Goal: Task Accomplishment & Management: Manage account settings

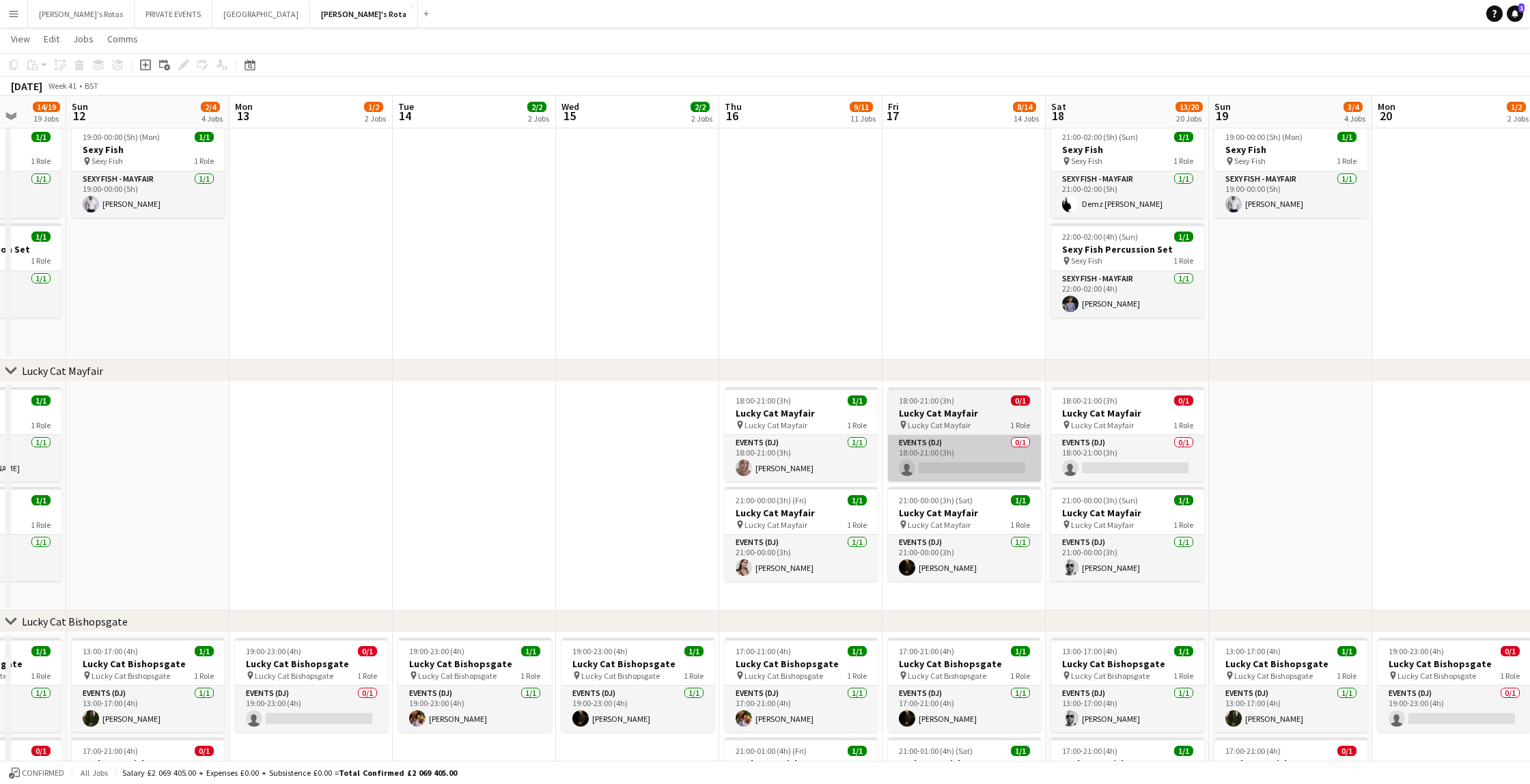
scroll to position [559, 0]
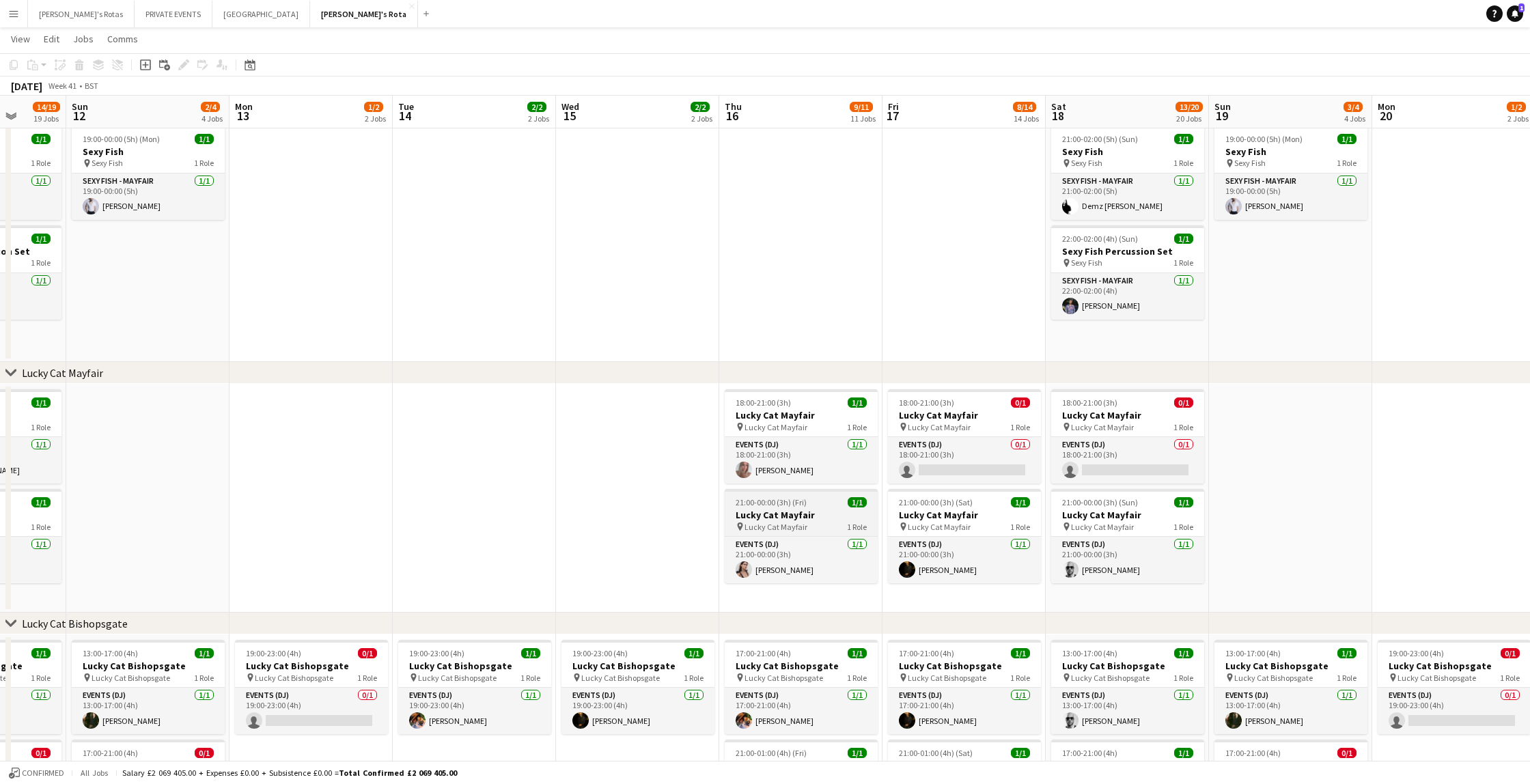
click at [753, 504] on span "21:00-00:00 (3h) (Fri)" at bounding box center [771, 502] width 71 height 10
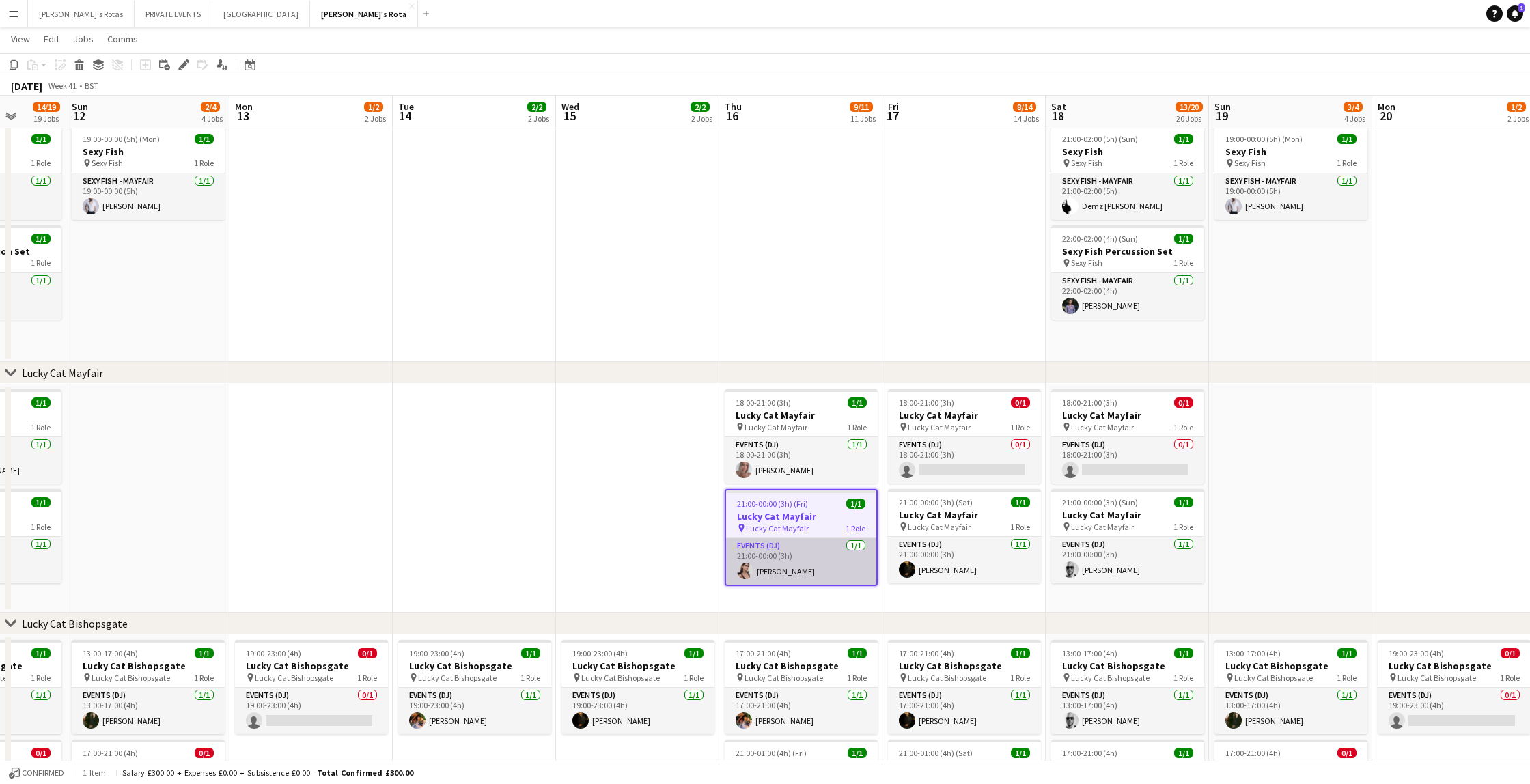
click at [820, 574] on app-card-role "Events (DJ) [DATE] 21:00-00:00 (3h) [PERSON_NAME]" at bounding box center [801, 561] width 151 height 47
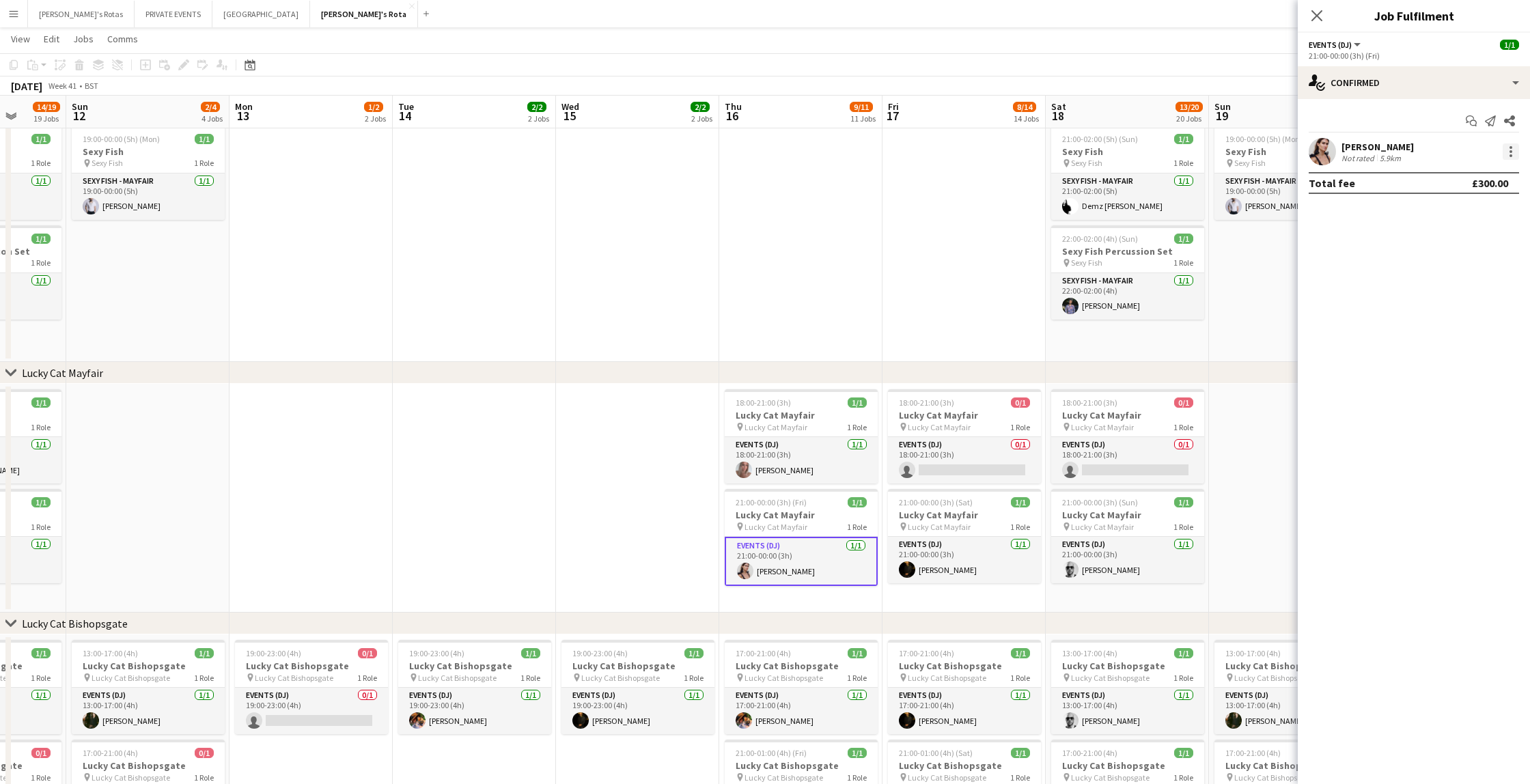
click at [1515, 151] on div at bounding box center [1510, 151] width 17 height 17
click at [1468, 308] on span "Remove" at bounding box center [1465, 308] width 85 height 13
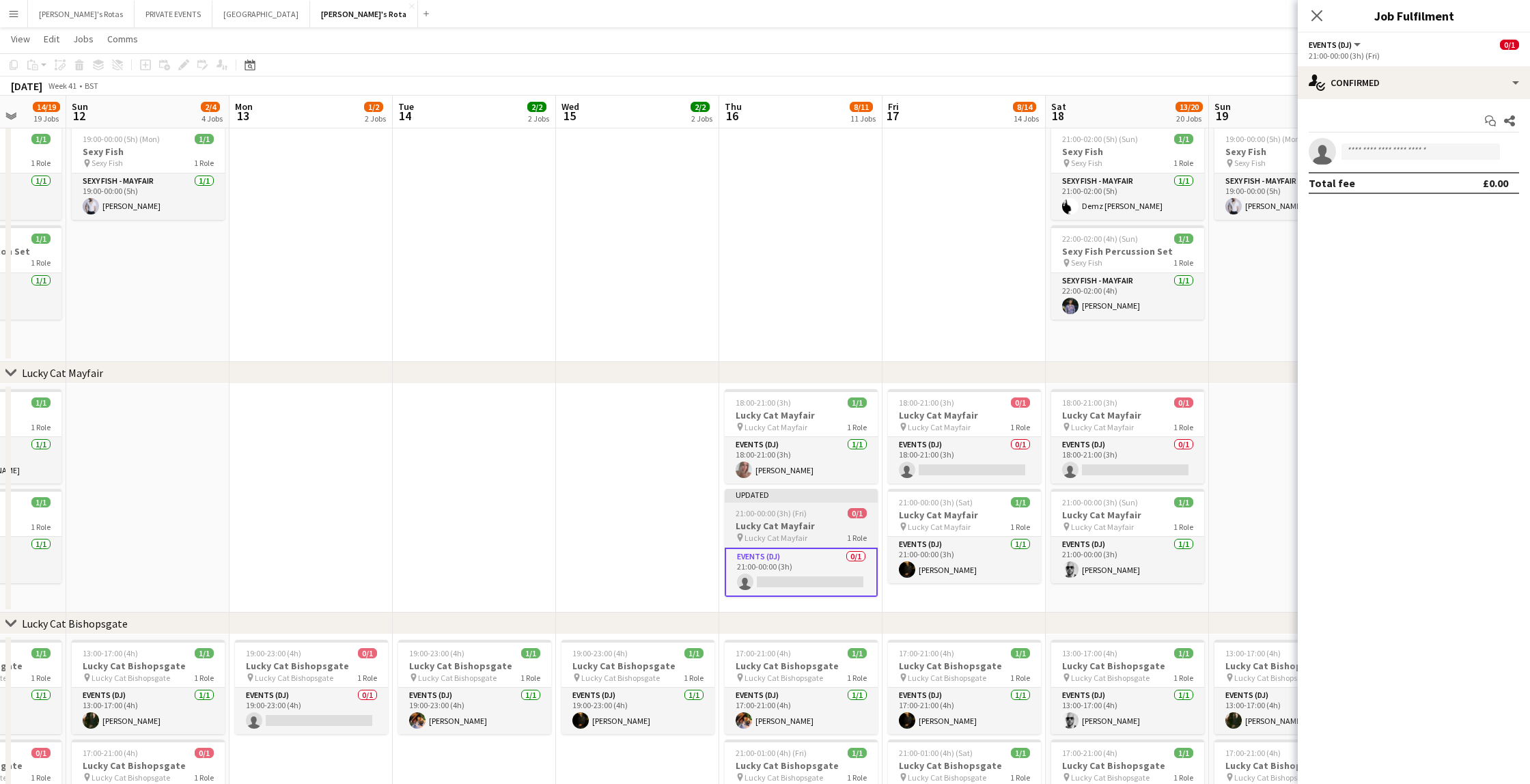
click at [798, 512] on span "21:00-00:00 (3h) (Fri)" at bounding box center [771, 513] width 71 height 10
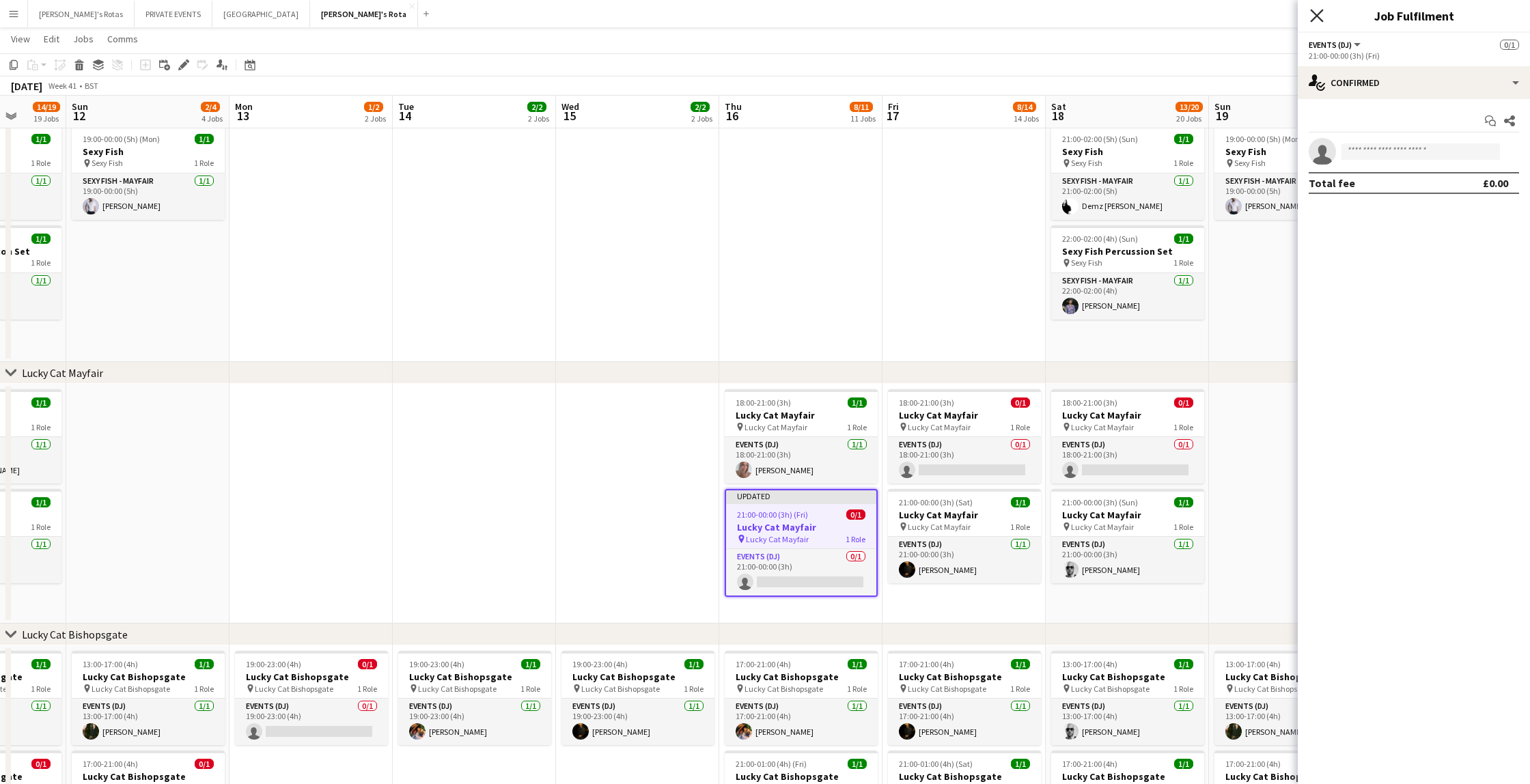
click at [1321, 11] on icon at bounding box center [1316, 15] width 13 height 13
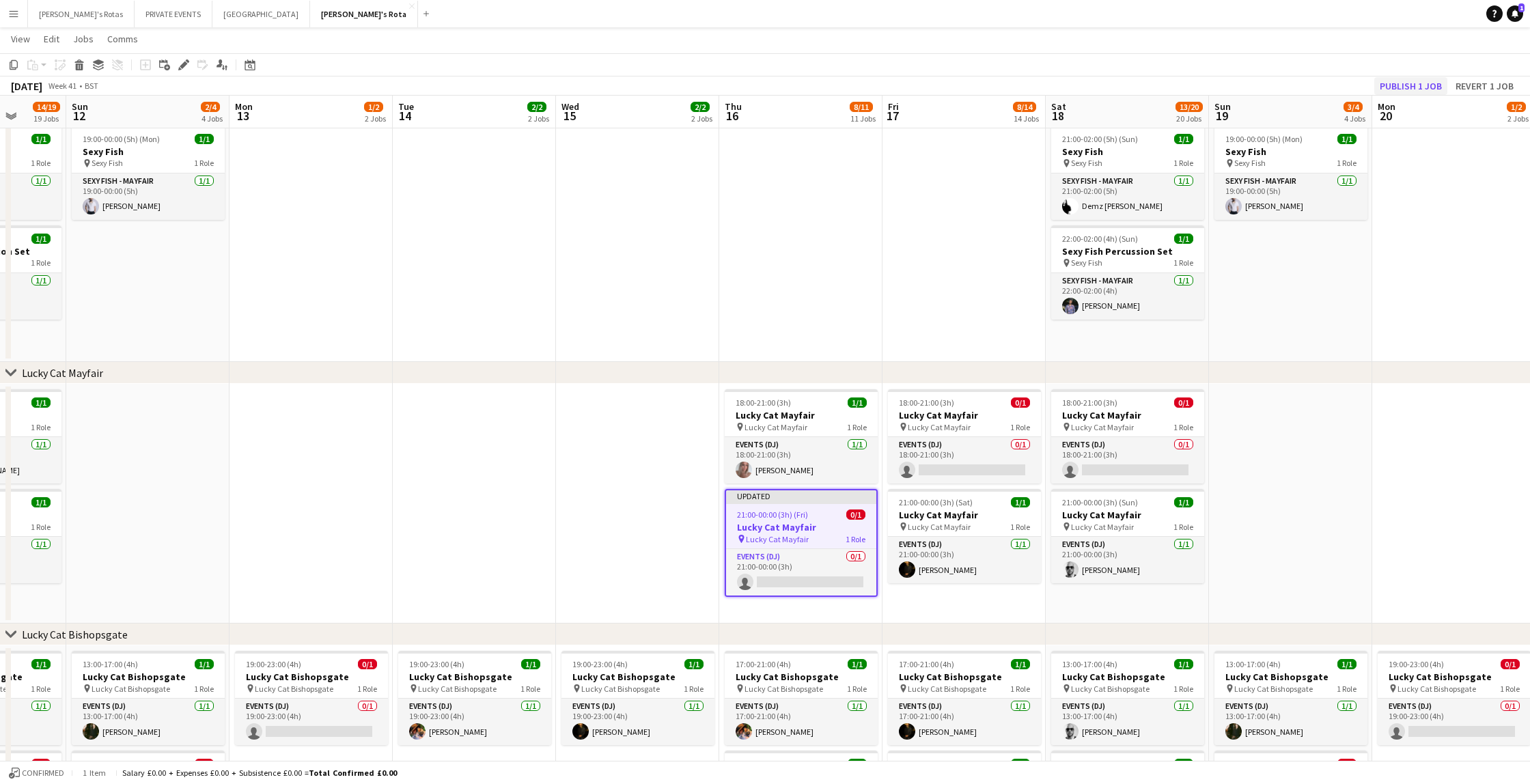
click at [1397, 82] on button "Publish 1 job" at bounding box center [1410, 86] width 73 height 17
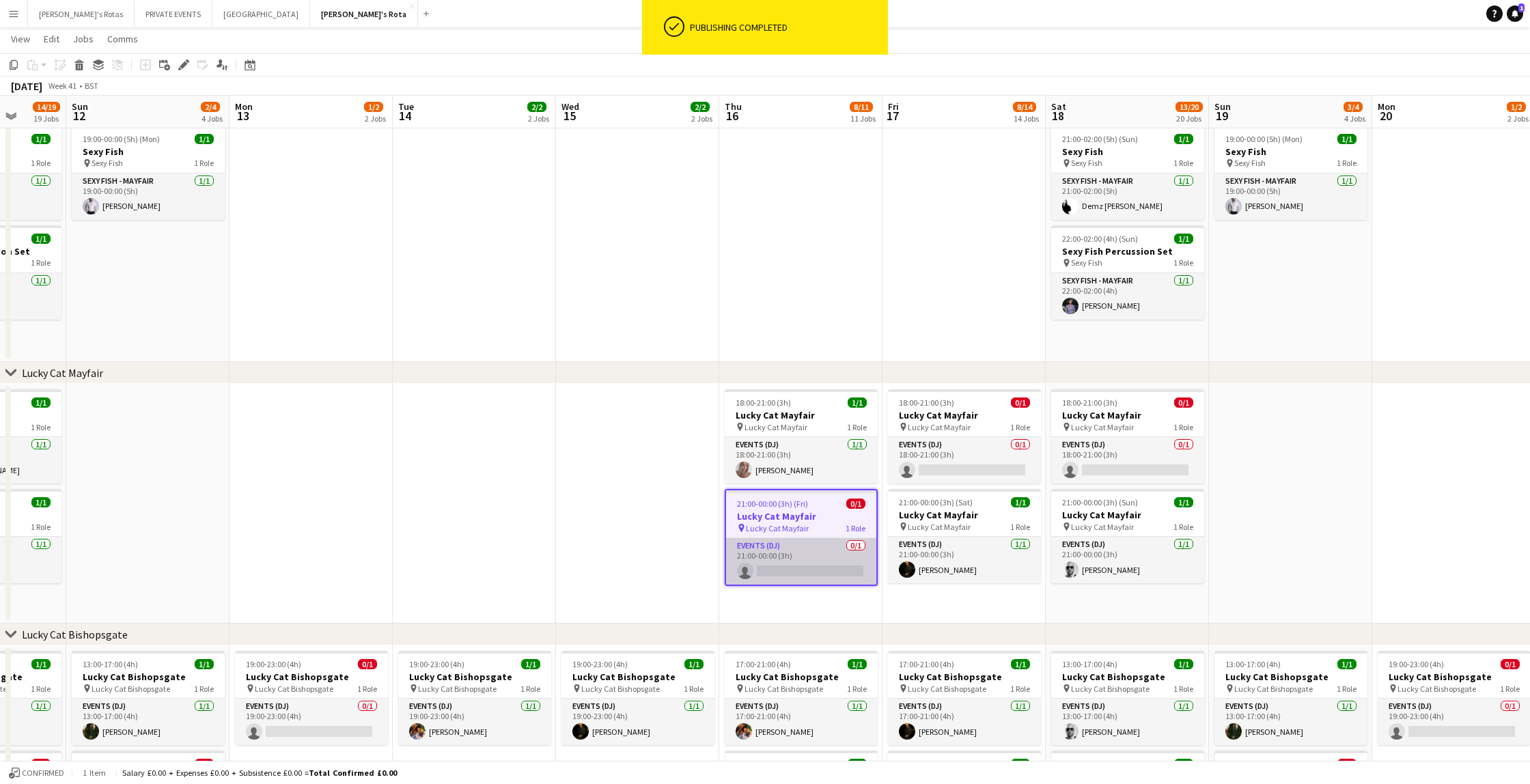
click at [809, 571] on app-card-role "Events (DJ) 0/1 21:00-00:00 (3h) single-neutral-actions" at bounding box center [801, 561] width 151 height 47
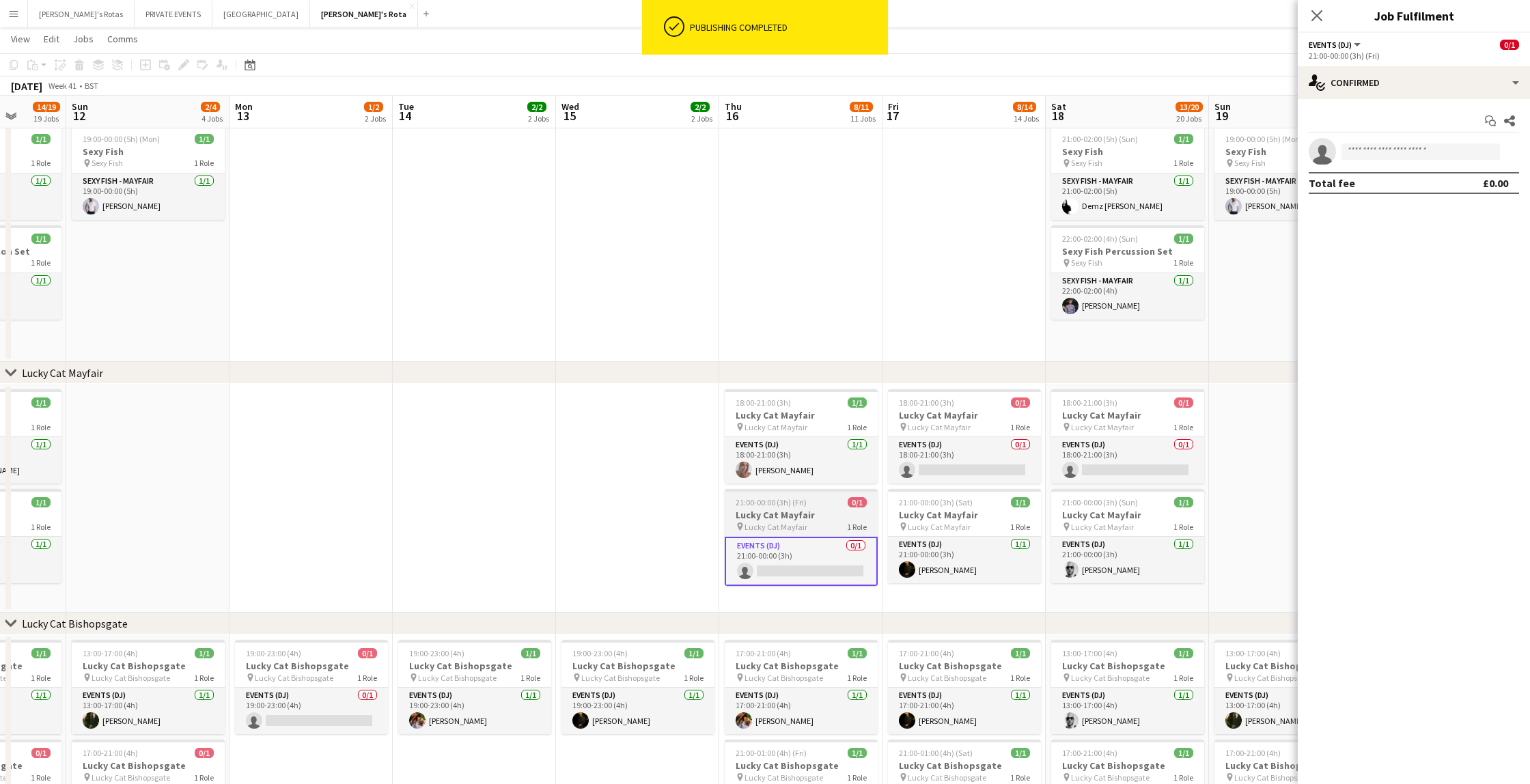
click at [787, 514] on h3 "Lucky Cat Mayfair" at bounding box center [801, 515] width 153 height 13
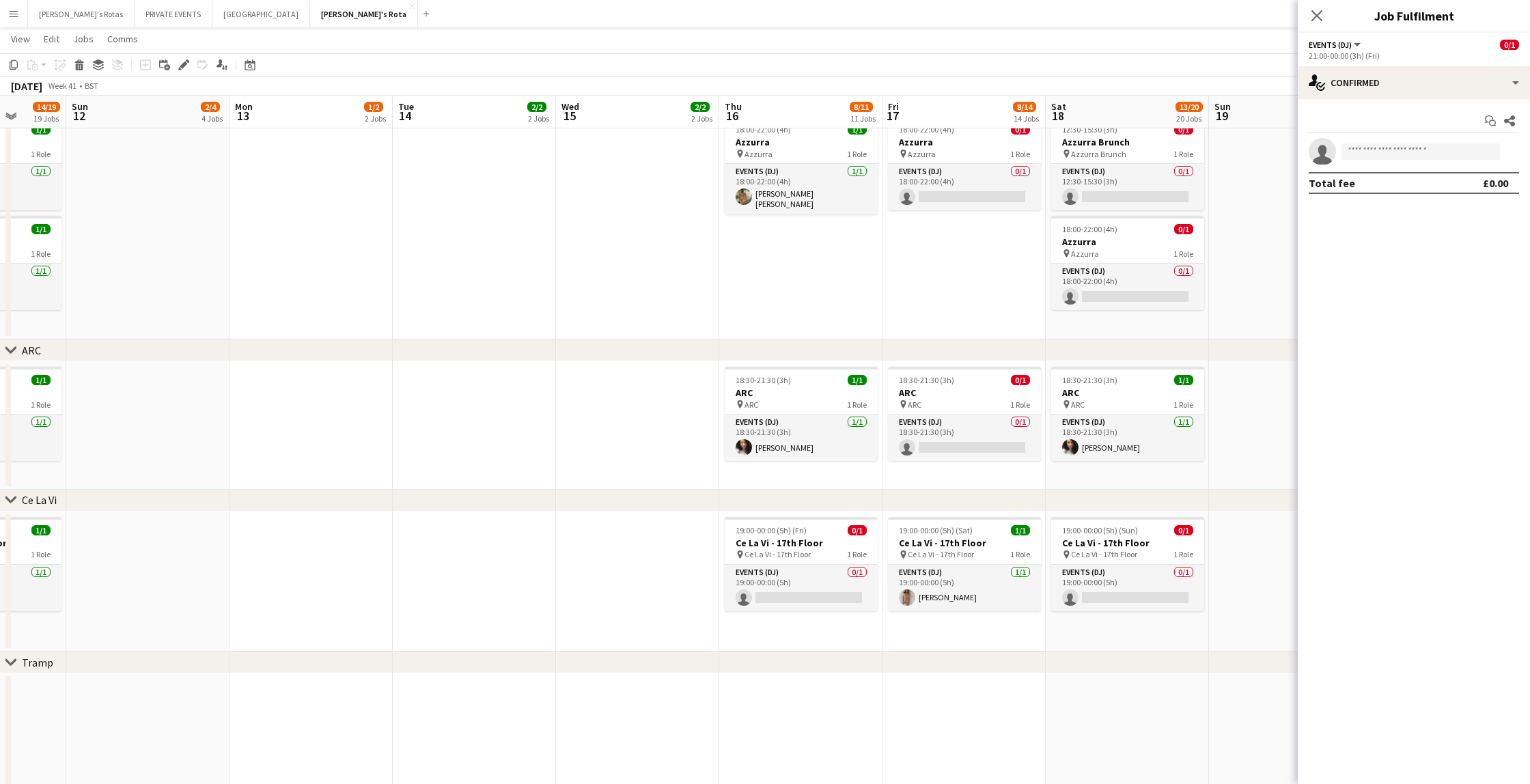
scroll to position [2493, 0]
click at [801, 594] on app-card-role "Events (DJ) 0/1 19:00-00:00 (5h) single-neutral-actions" at bounding box center [801, 587] width 153 height 47
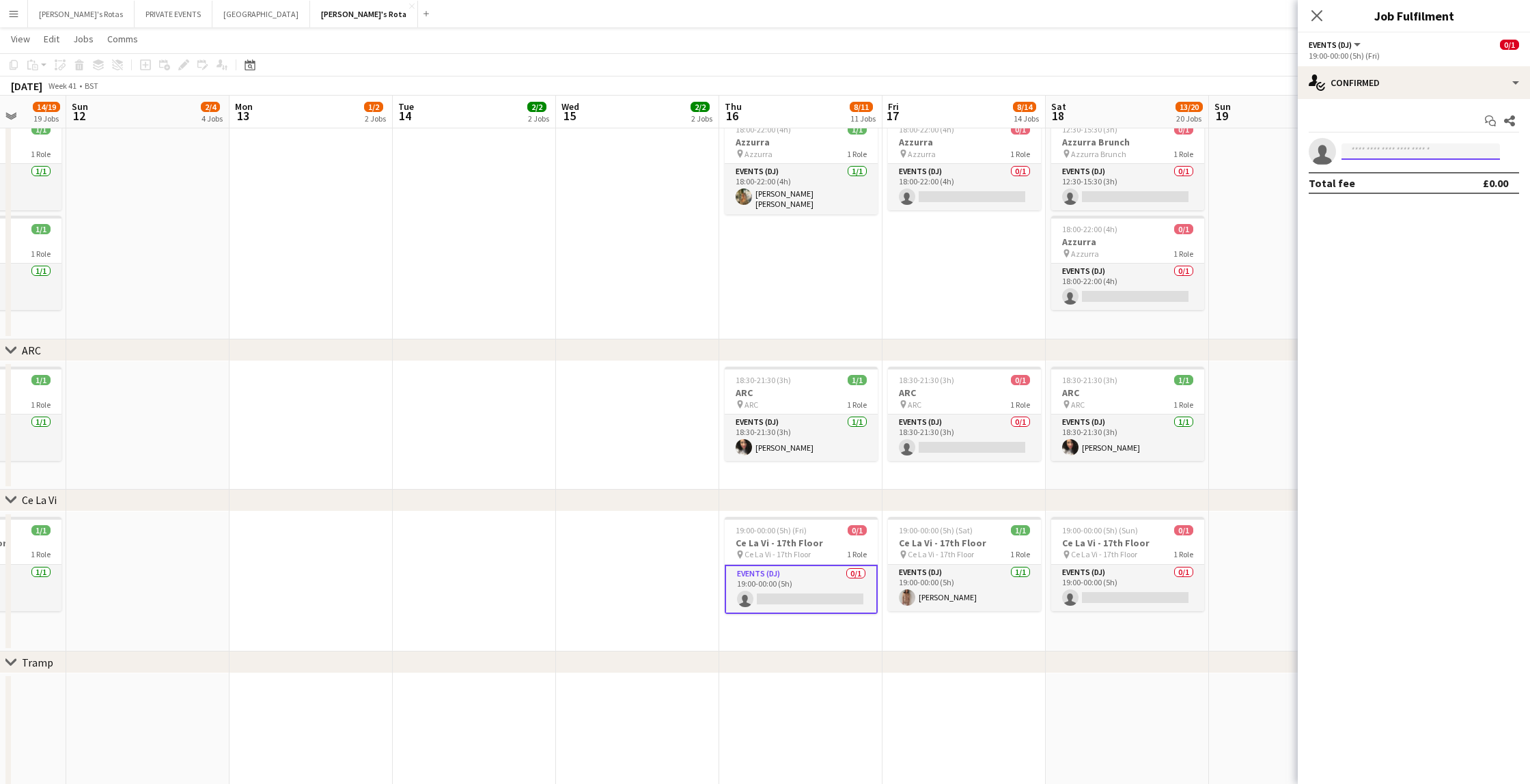
click at [1376, 151] on input at bounding box center [1421, 151] width 159 height 17
type input "******"
click at [1403, 178] on span "[EMAIL_ADDRESS][DOMAIN_NAME]" at bounding box center [1421, 182] width 136 height 11
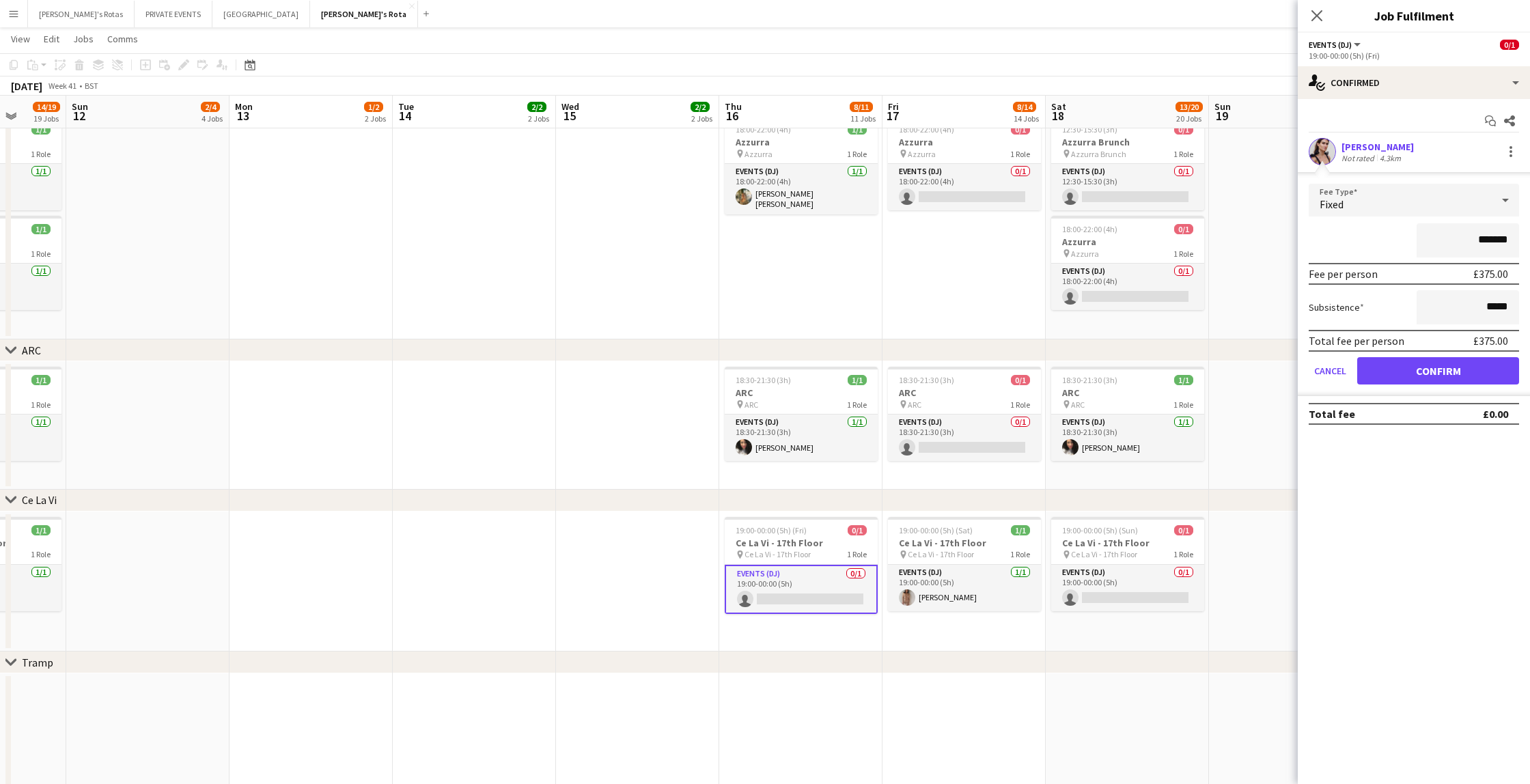
click at [1429, 369] on button "Confirm" at bounding box center [1438, 371] width 162 height 27
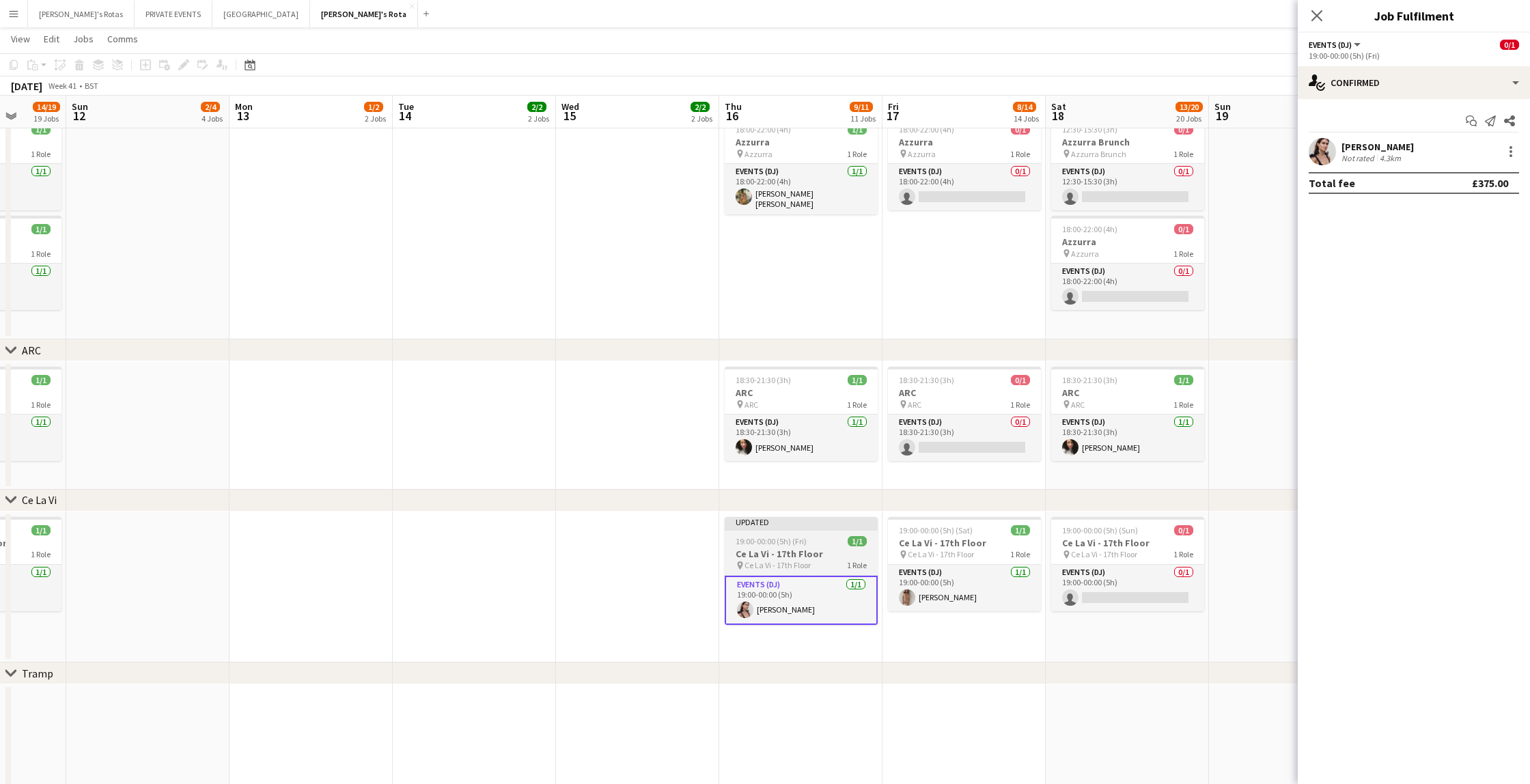
click at [763, 542] on span "19:00-00:00 (5h) (Fri)" at bounding box center [771, 541] width 71 height 10
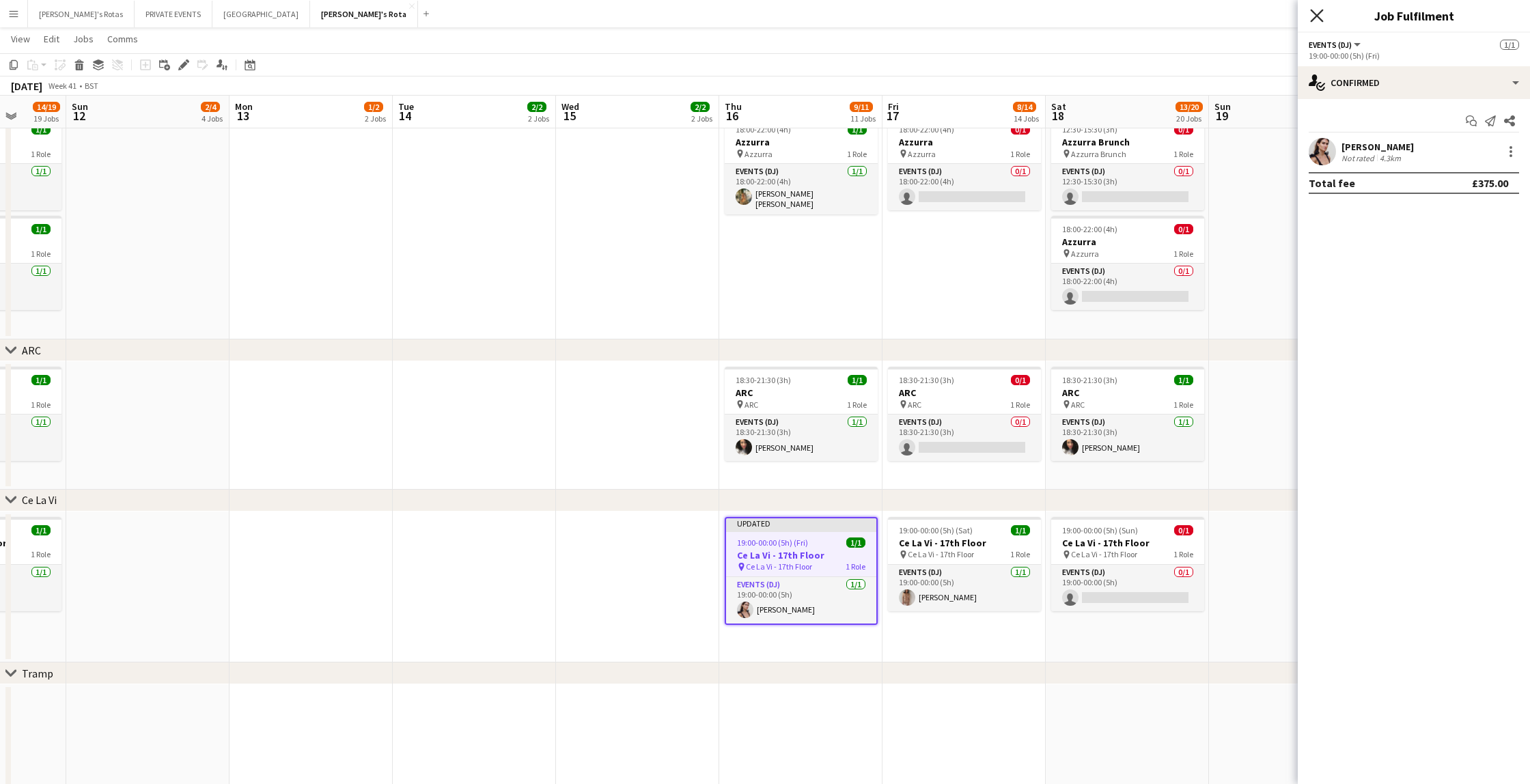
click at [1321, 13] on icon "Close pop-in" at bounding box center [1316, 15] width 13 height 13
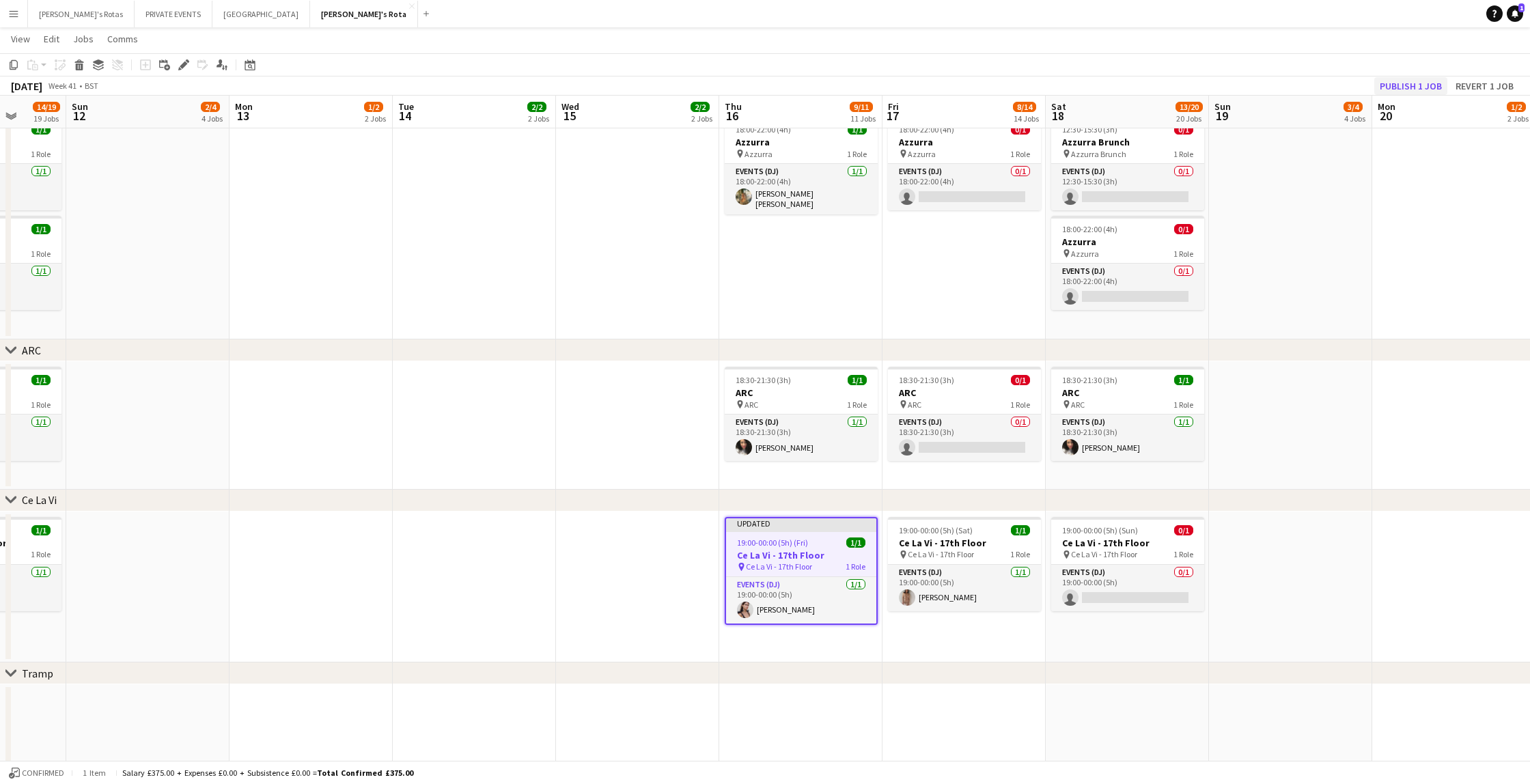
click at [1406, 86] on button "Publish 1 job" at bounding box center [1410, 86] width 73 height 17
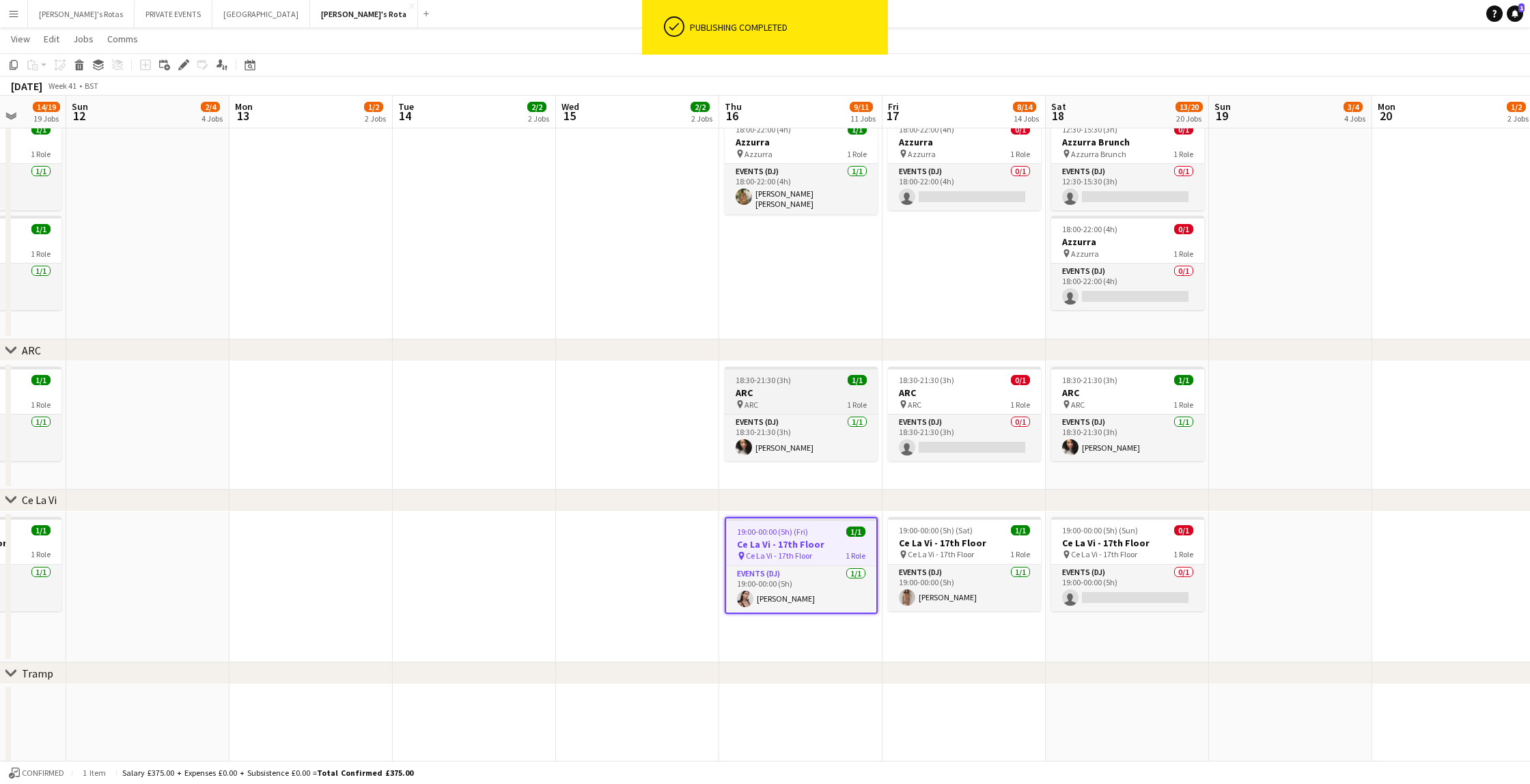
click at [787, 387] on h3 "ARC" at bounding box center [801, 393] width 153 height 13
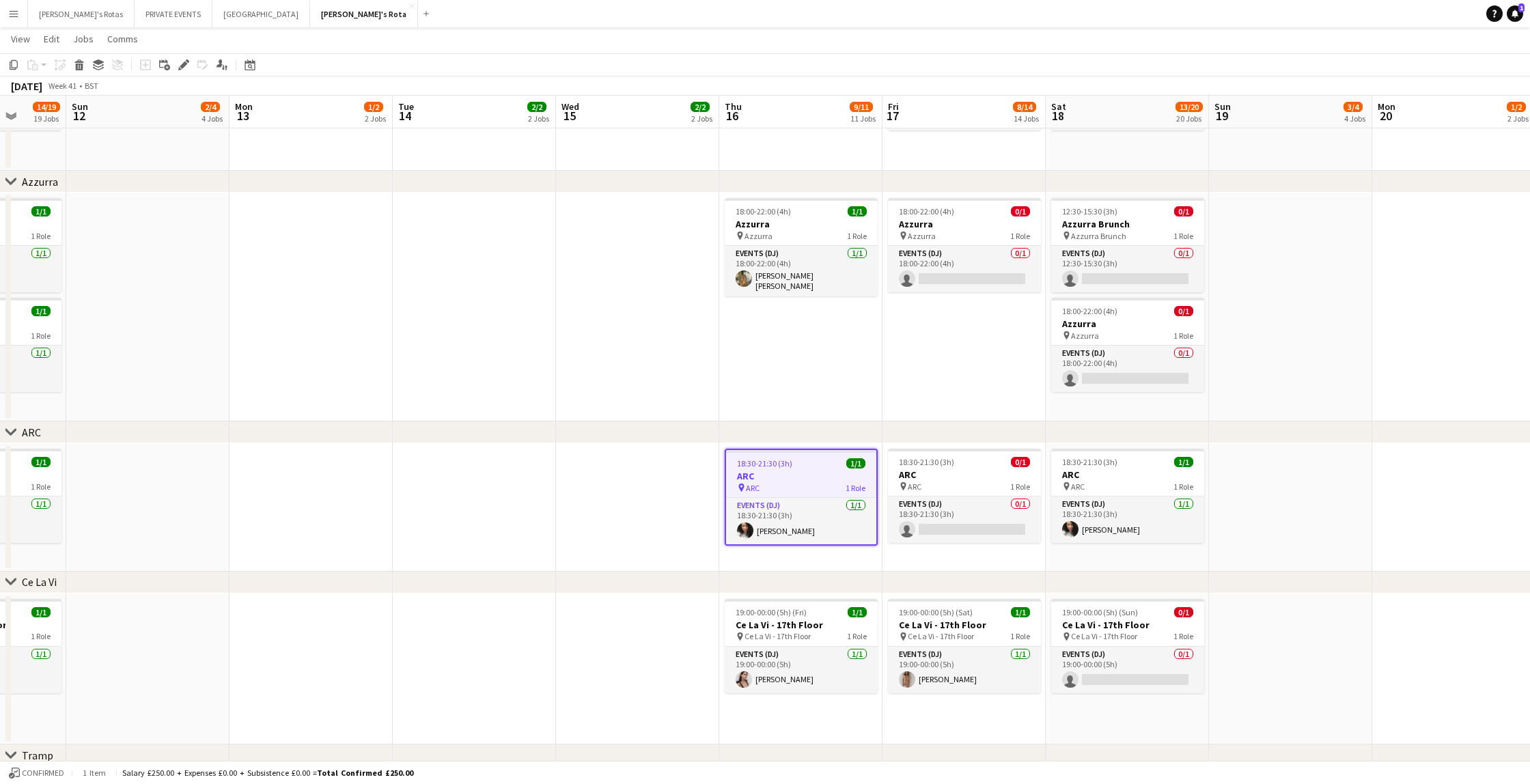
scroll to position [2412, 0]
click at [794, 534] on app-card-role "Events (DJ) [DATE] 18:30-21:30 (3h) [PERSON_NAME]" at bounding box center [801, 519] width 151 height 47
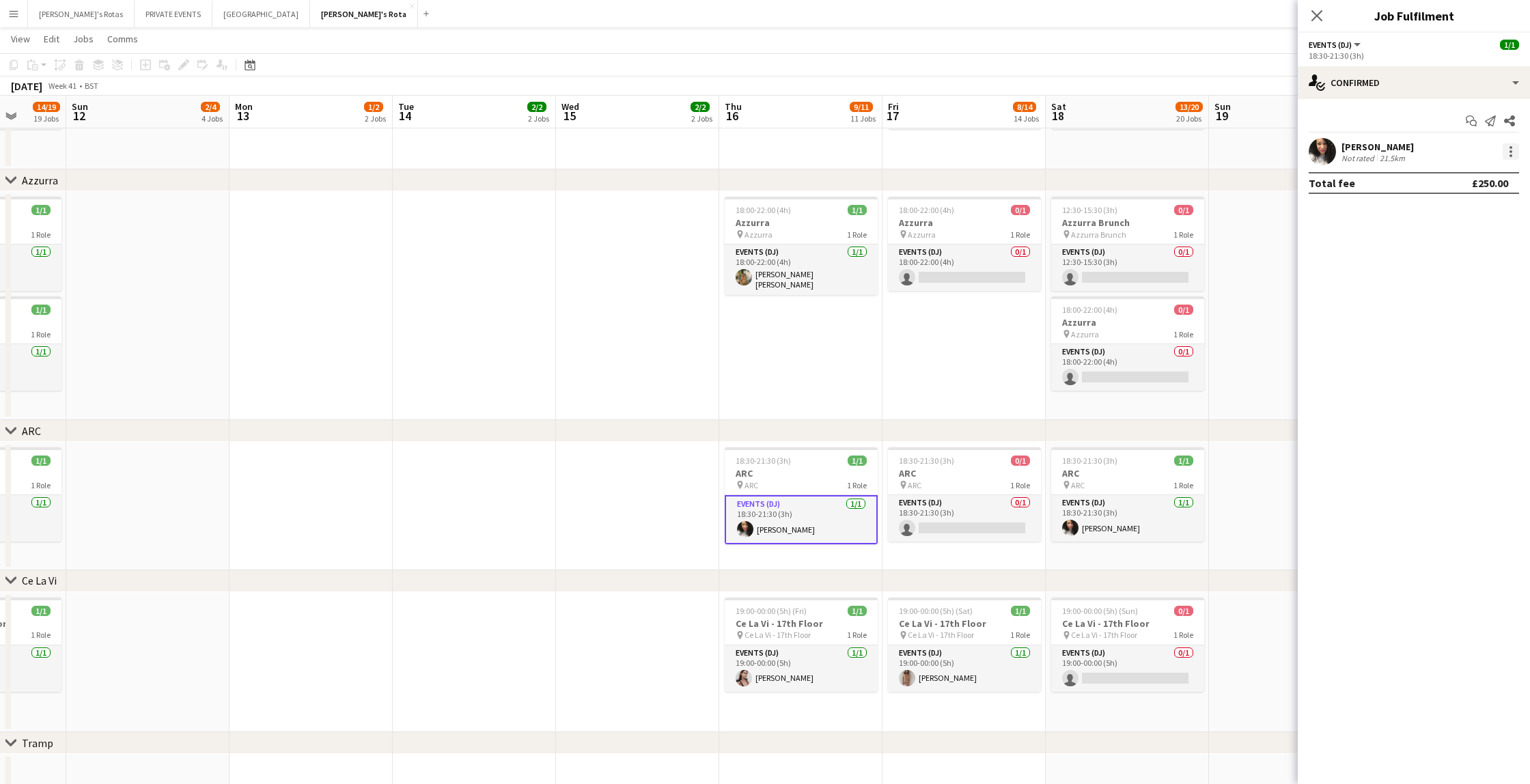
click at [1510, 152] on div at bounding box center [1510, 151] width 2 height 2
click at [1455, 306] on span "Remove" at bounding box center [1444, 308] width 41 height 12
click at [796, 471] on div "18:30-21:30 (3h) 0/1" at bounding box center [801, 471] width 153 height 10
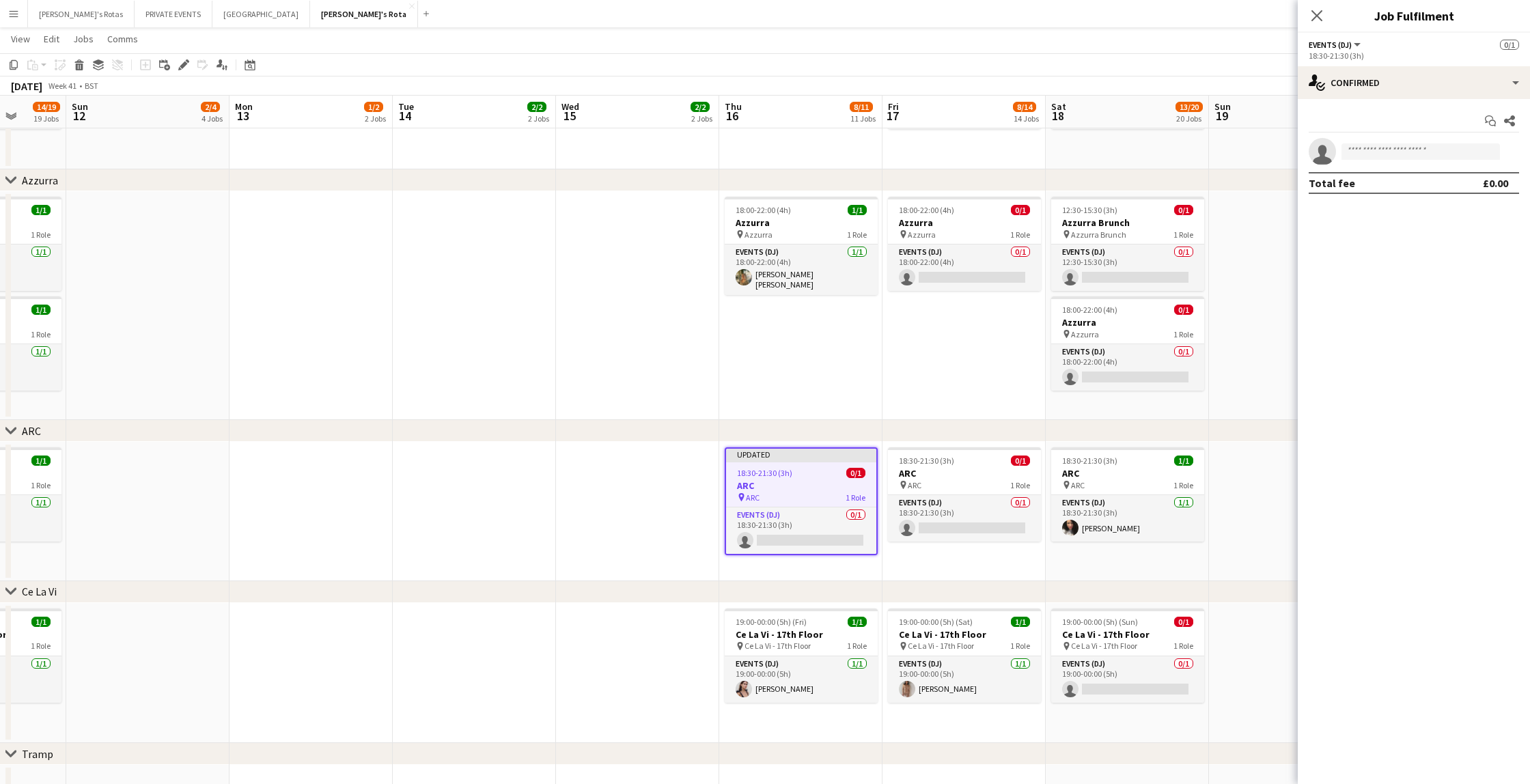
click at [803, 391] on app-date-cell "18:00-22:00 (4h) 1/1 Azzurra pin Azzurra 1 Role Events (DJ) [DATE] 18:00-22:00 …" at bounding box center [801, 305] width 163 height 229
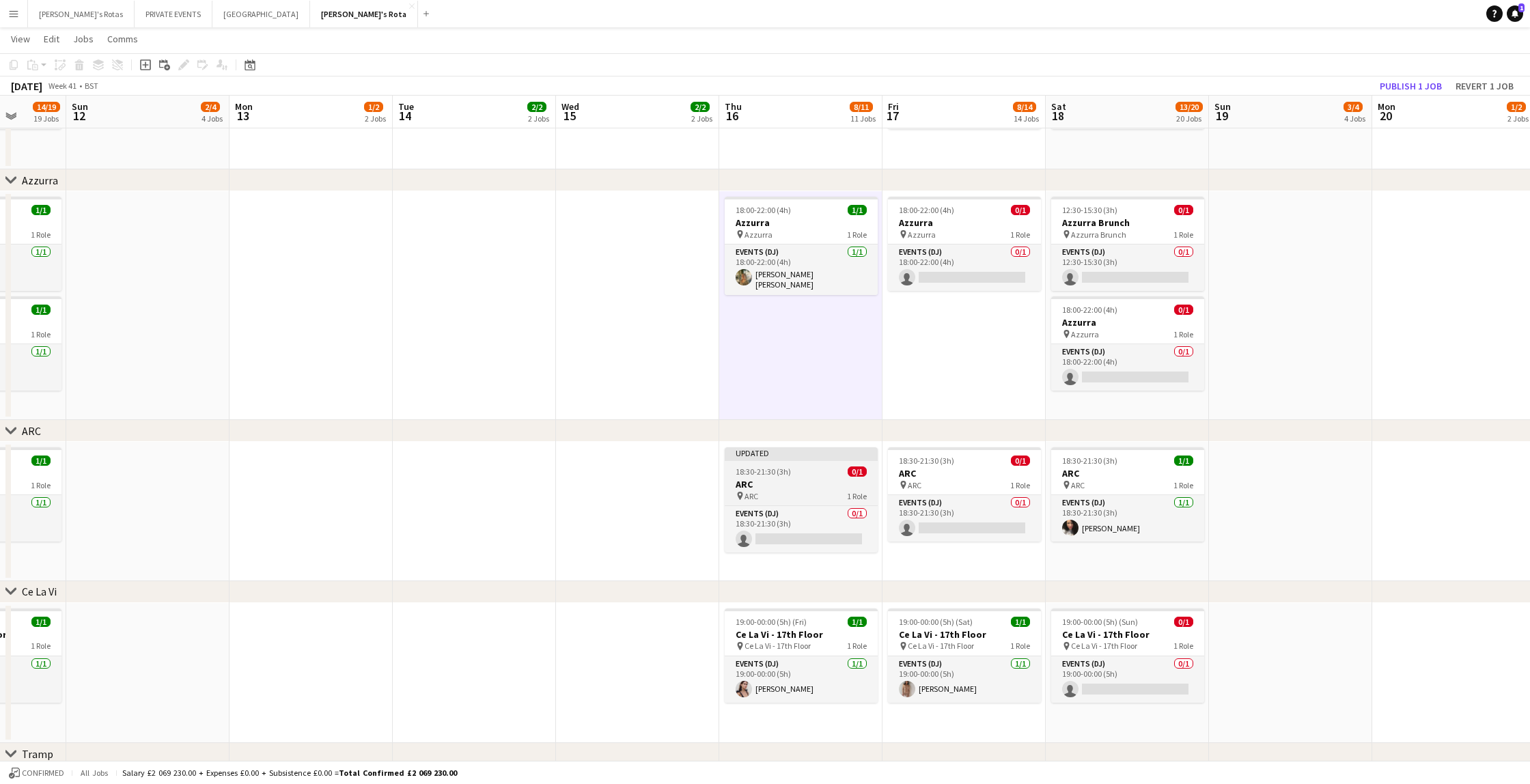
click at [775, 458] on div at bounding box center [801, 459] width 153 height 2
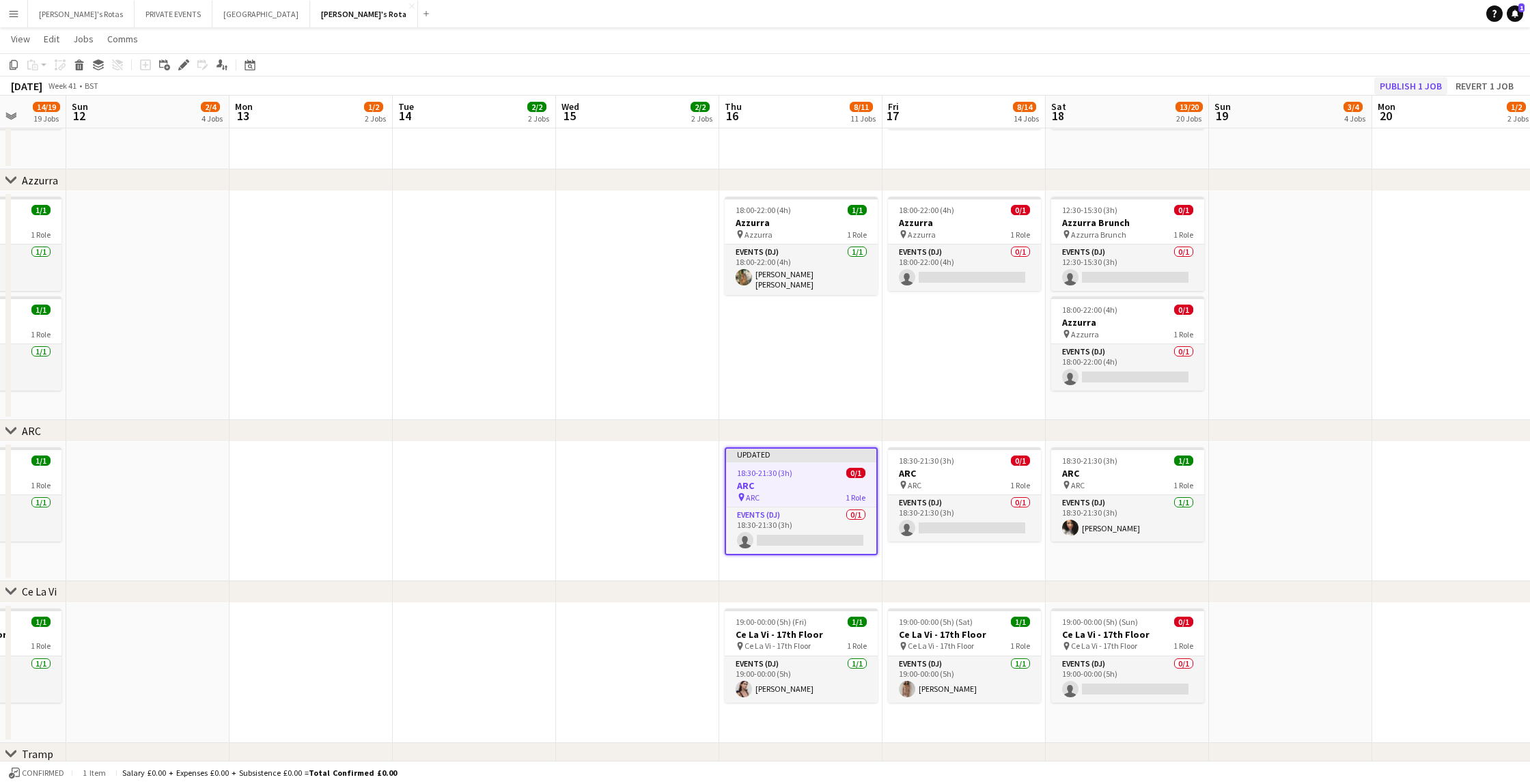
click at [1391, 86] on button "Publish 1 job" at bounding box center [1410, 86] width 73 height 17
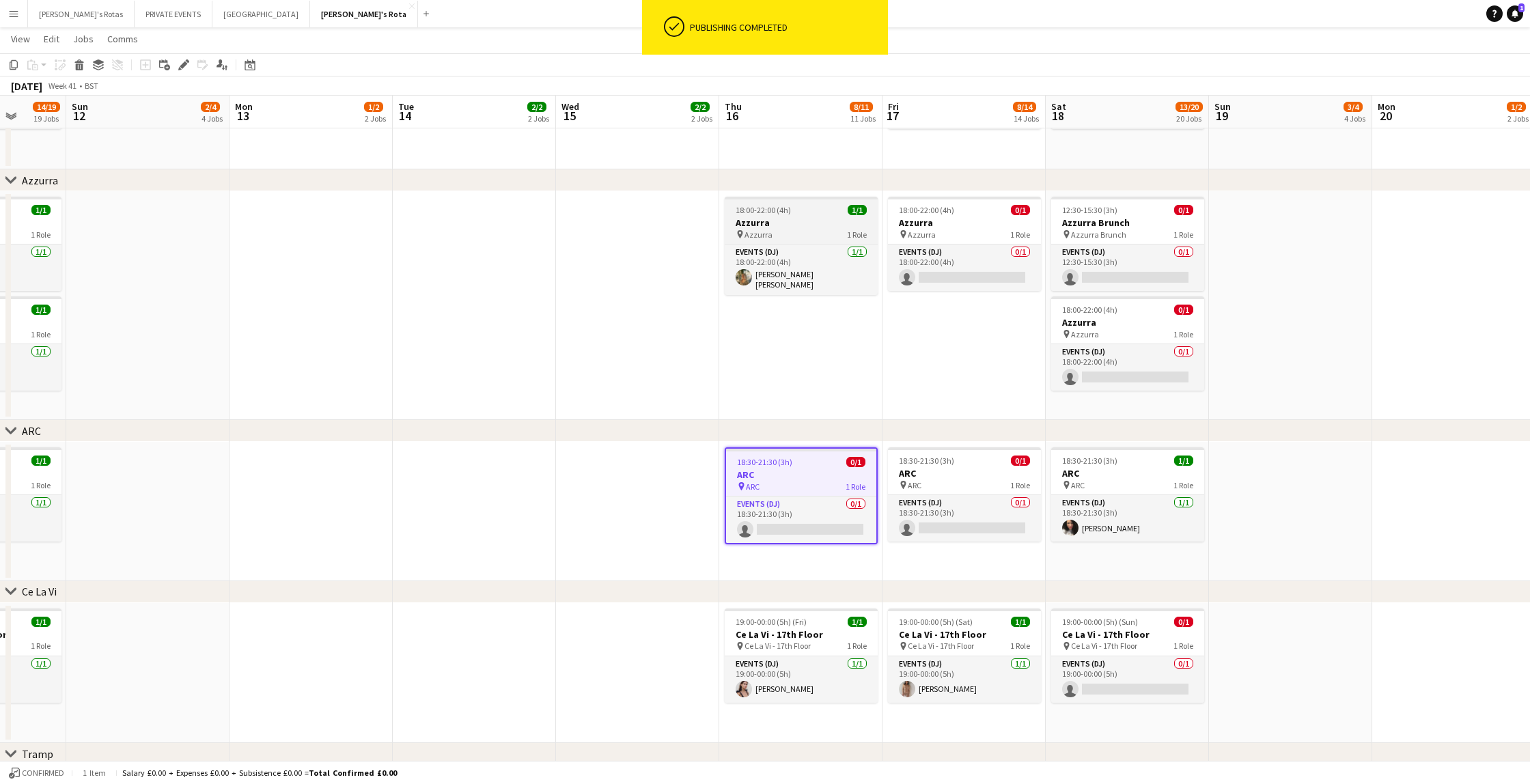
click at [759, 216] on h3 "Azzurra" at bounding box center [801, 223] width 153 height 13
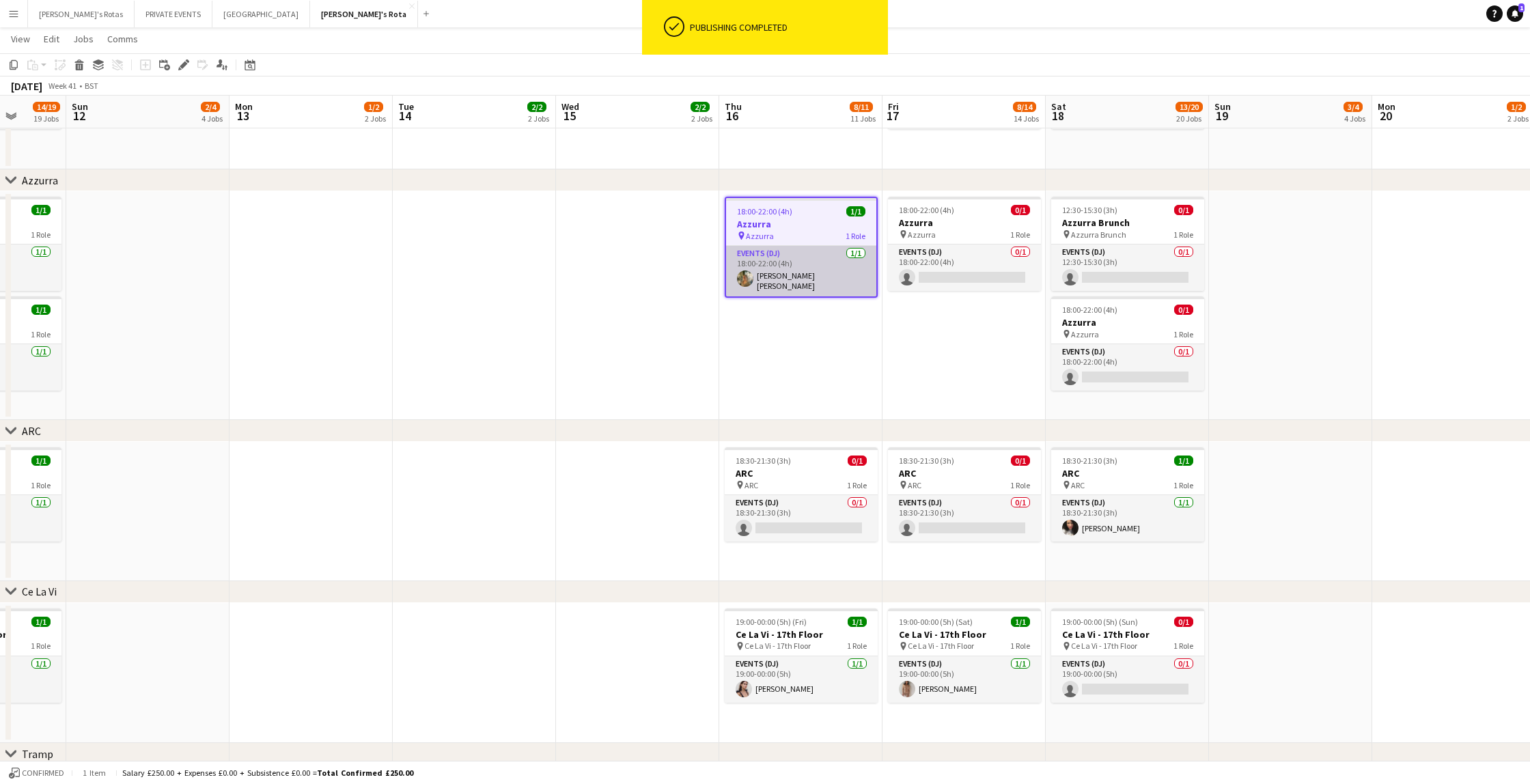
click at [791, 277] on app-card-role "Events (DJ) [DATE] 18:00-22:00 (4h) [PERSON_NAME] [PERSON_NAME]" at bounding box center [801, 271] width 151 height 51
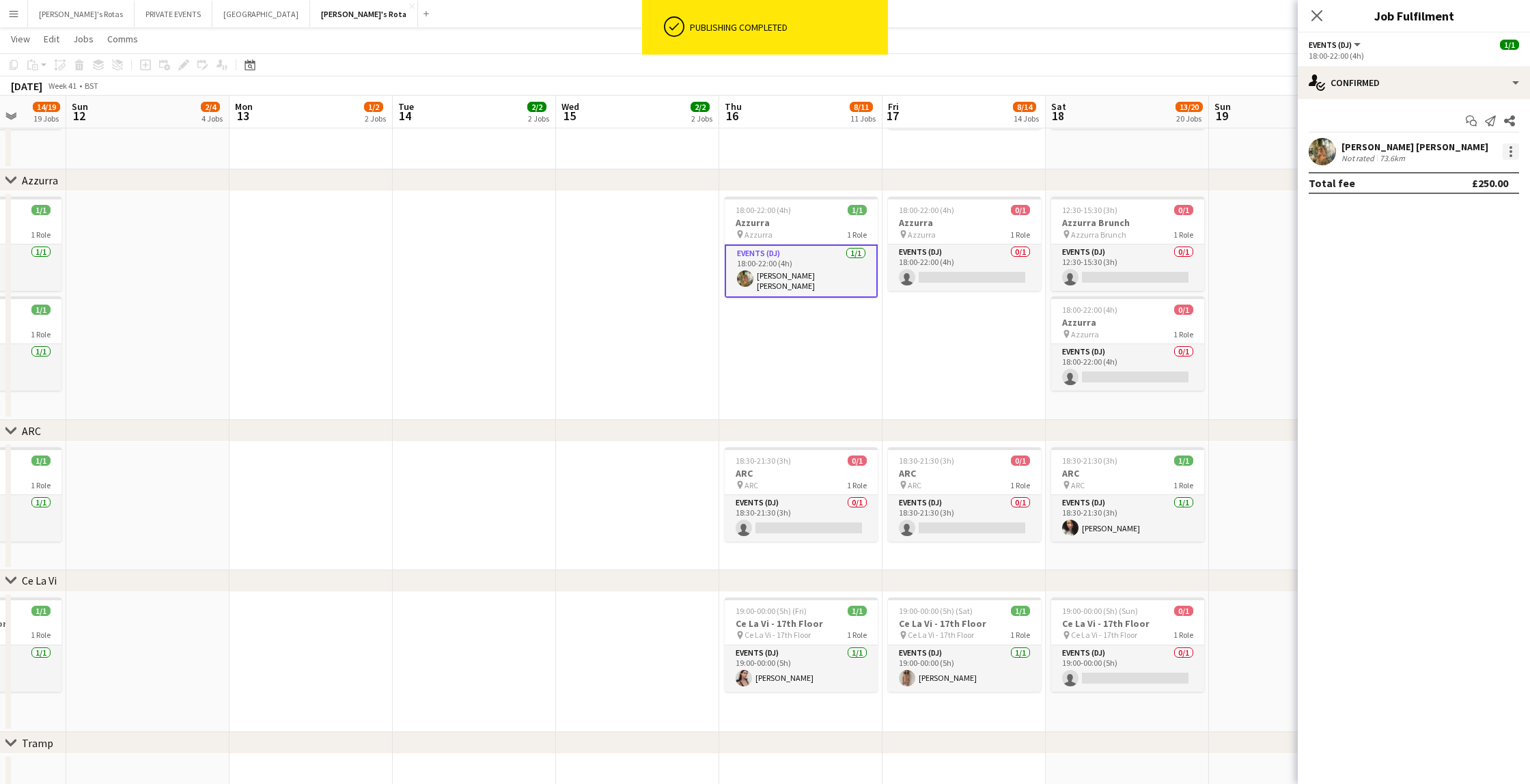
click at [1513, 151] on div at bounding box center [1510, 151] width 17 height 17
click at [1464, 304] on span "Remove" at bounding box center [1444, 308] width 41 height 12
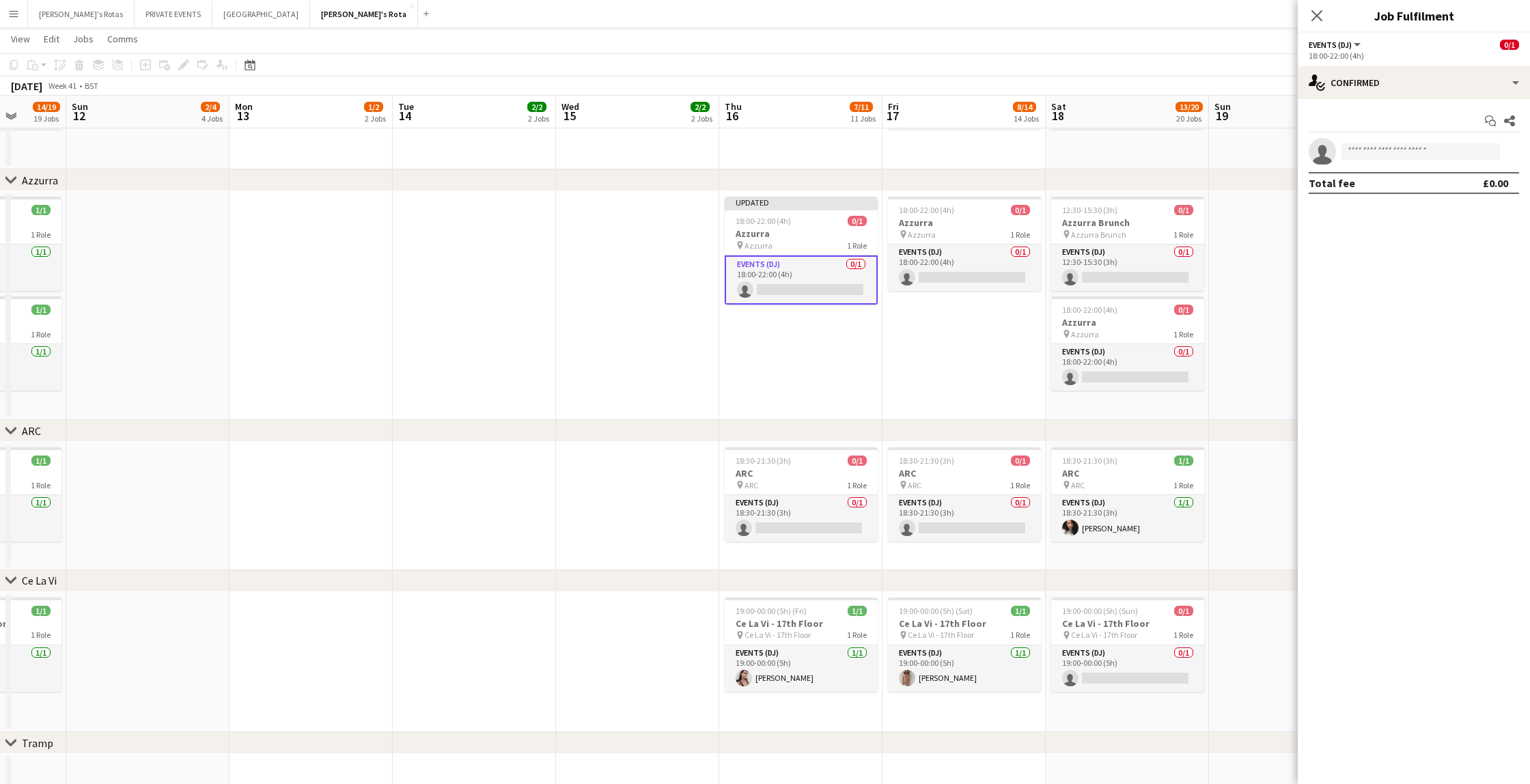
click at [782, 331] on app-date-cell "Updated 18:00-22:00 (4h) 0/1 Azzurra pin Azzurra 1 Role Events (DJ) 0/1 18:00-2…" at bounding box center [801, 305] width 163 height 229
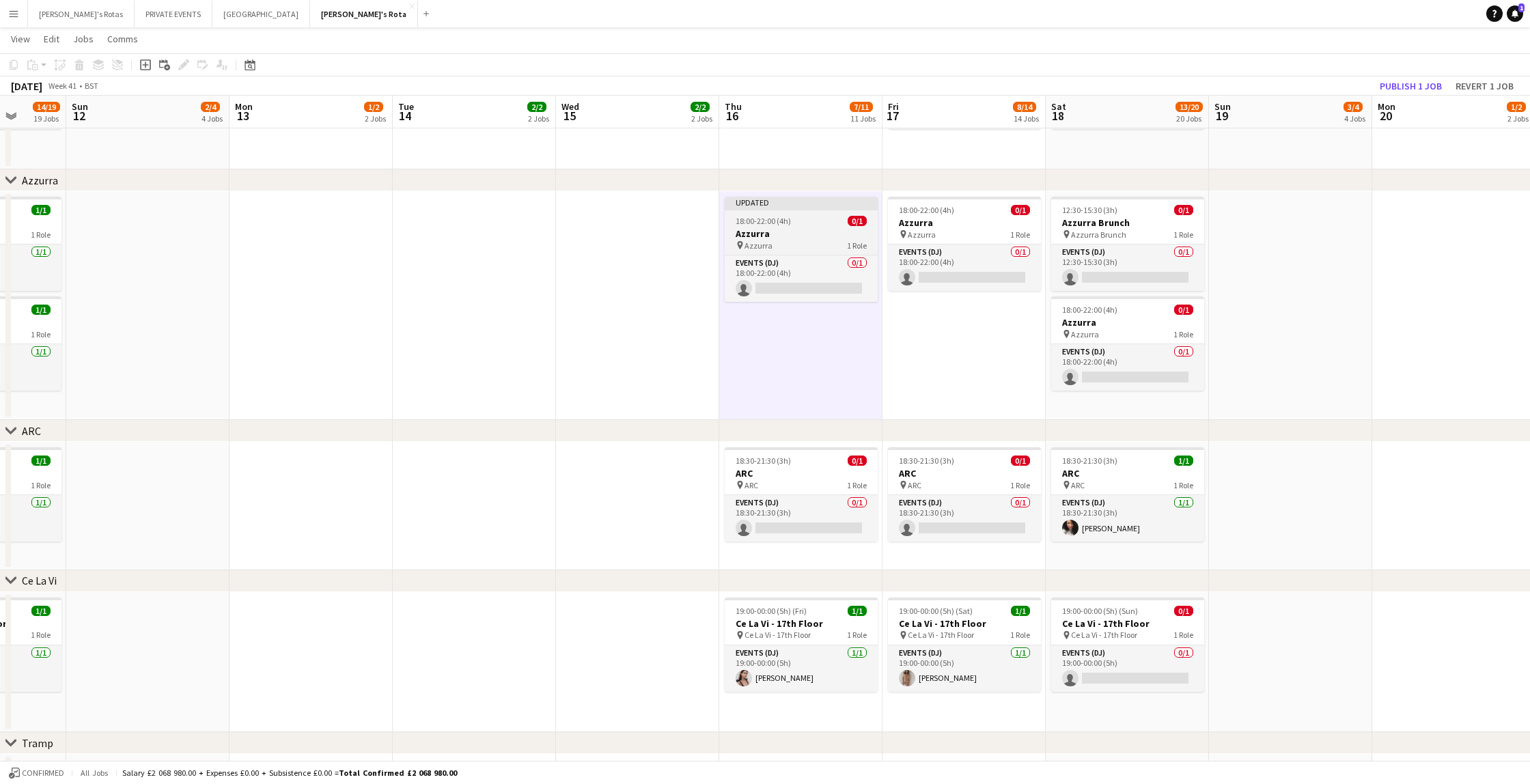
click at [771, 224] on span "18:00-22:00 (4h)" at bounding box center [763, 220] width 55 height 10
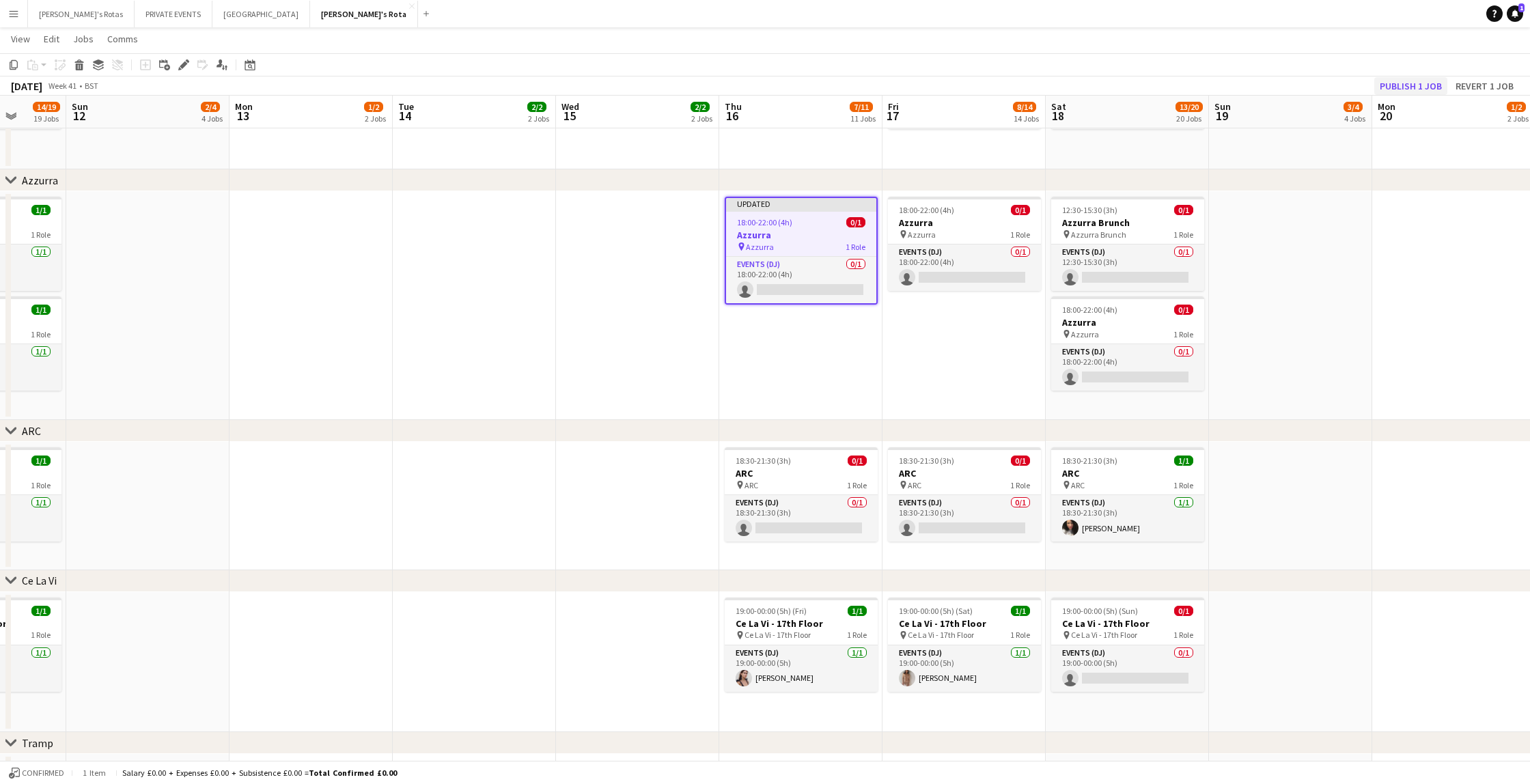
click at [1413, 87] on button "Publish 1 job" at bounding box center [1410, 86] width 73 height 17
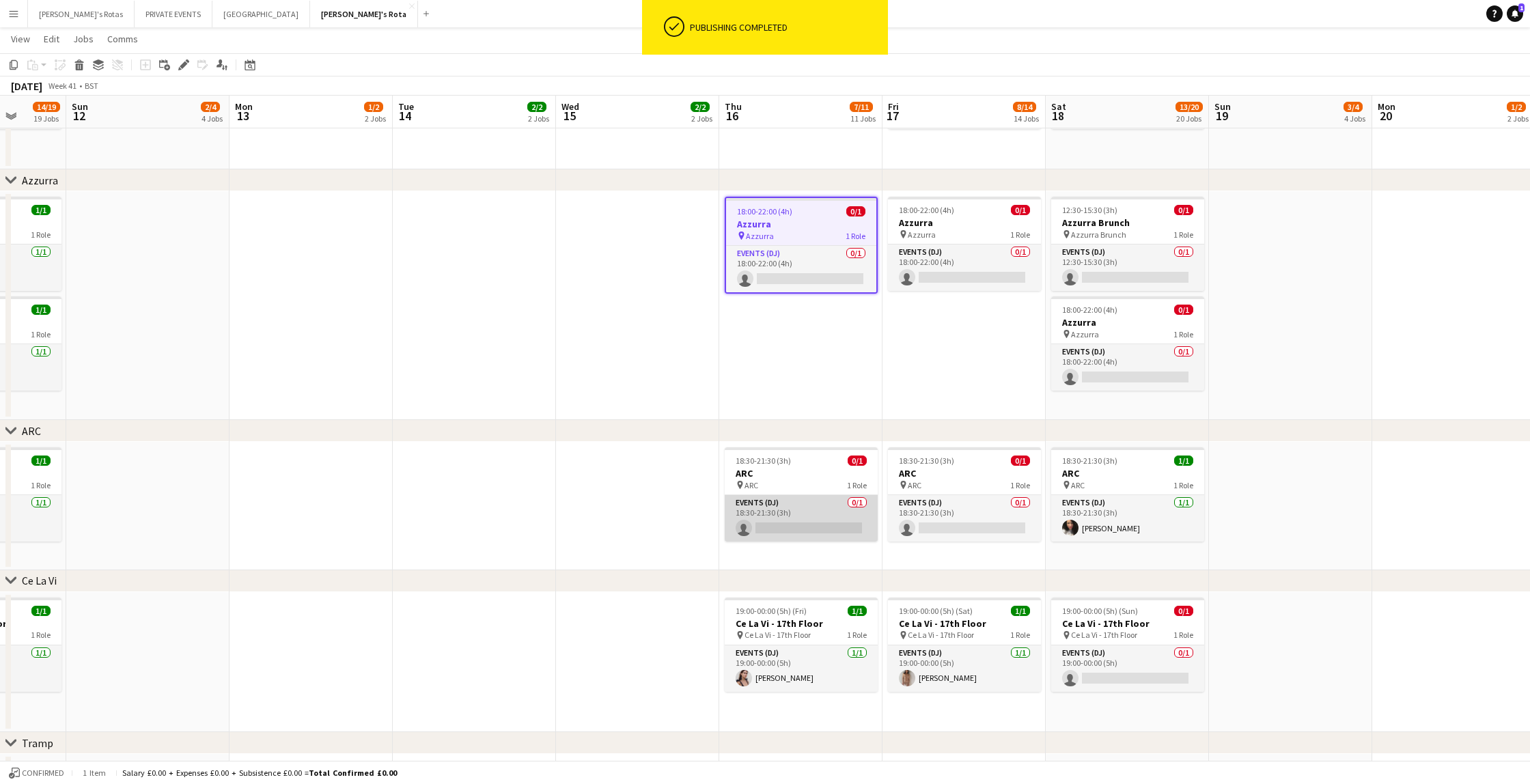
click at [775, 520] on app-card-role "Events (DJ) 0/1 18:30-21:30 (3h) single-neutral-actions" at bounding box center [801, 518] width 153 height 47
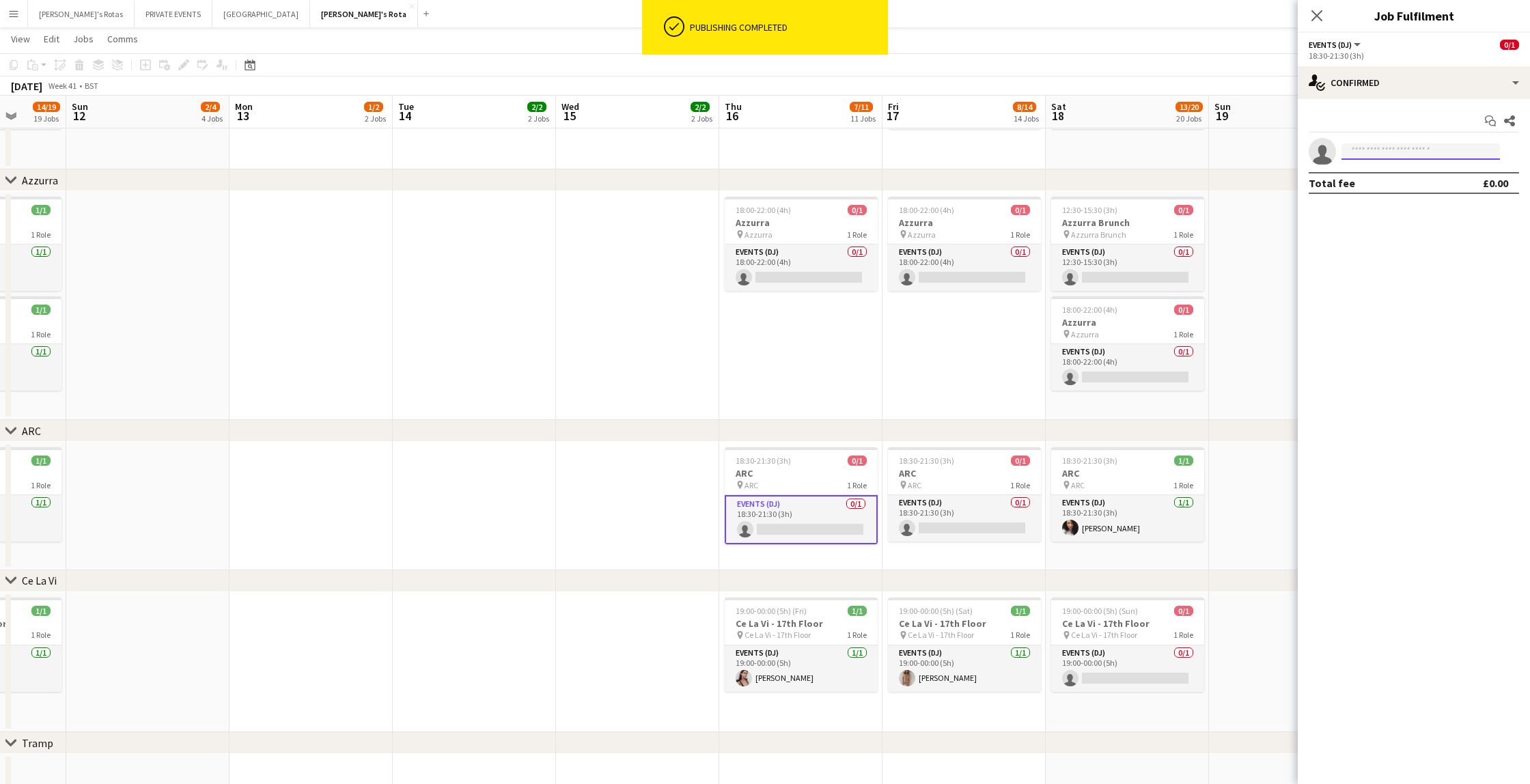
click at [1358, 147] on input at bounding box center [1421, 151] width 159 height 17
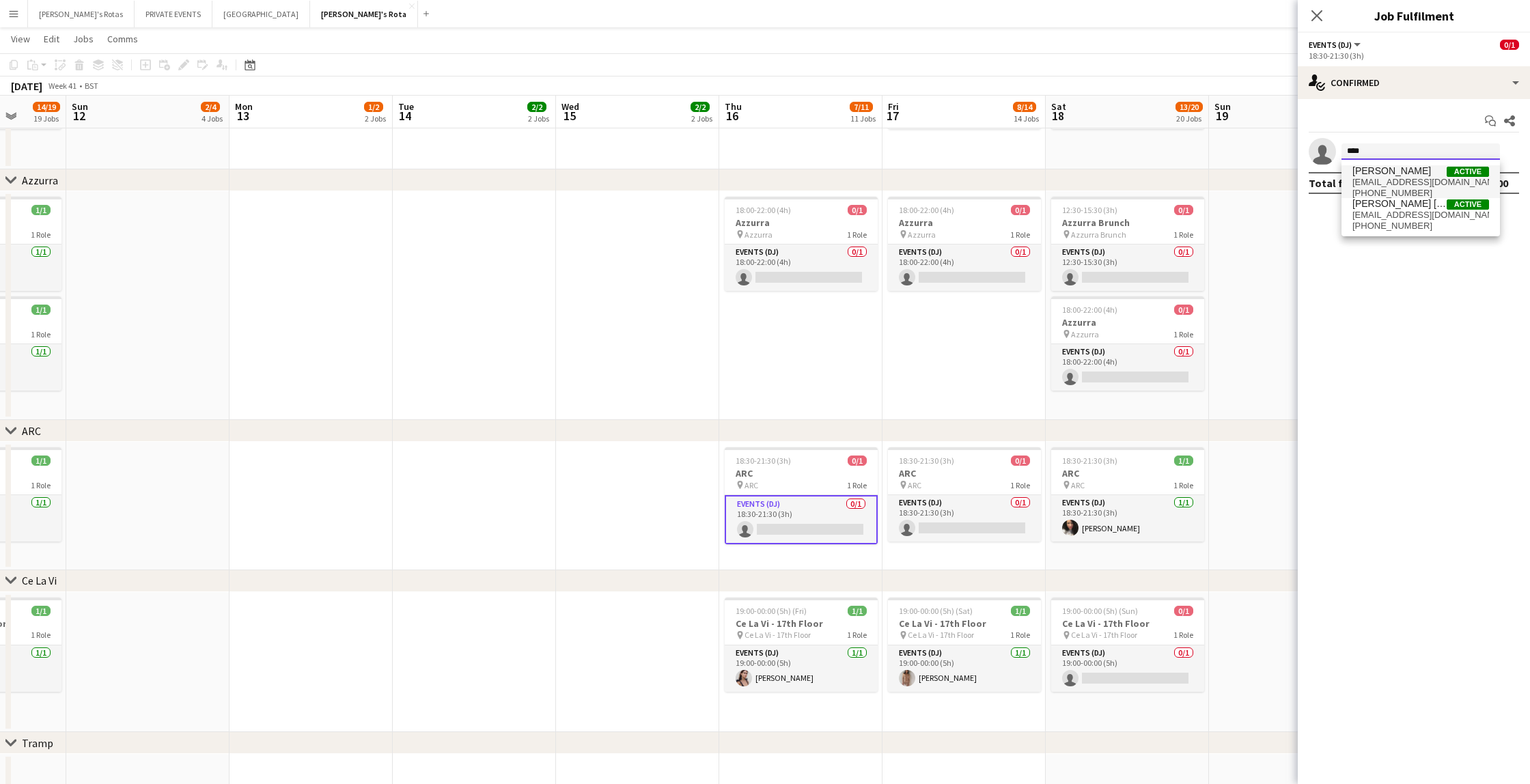
type input "****"
drag, startPoint x: 1364, startPoint y: 175, endPoint x: 1390, endPoint y: 211, distance: 44.4
click at [1390, 211] on span "[EMAIL_ADDRESS][DOMAIN_NAME]" at bounding box center [1421, 215] width 136 height 11
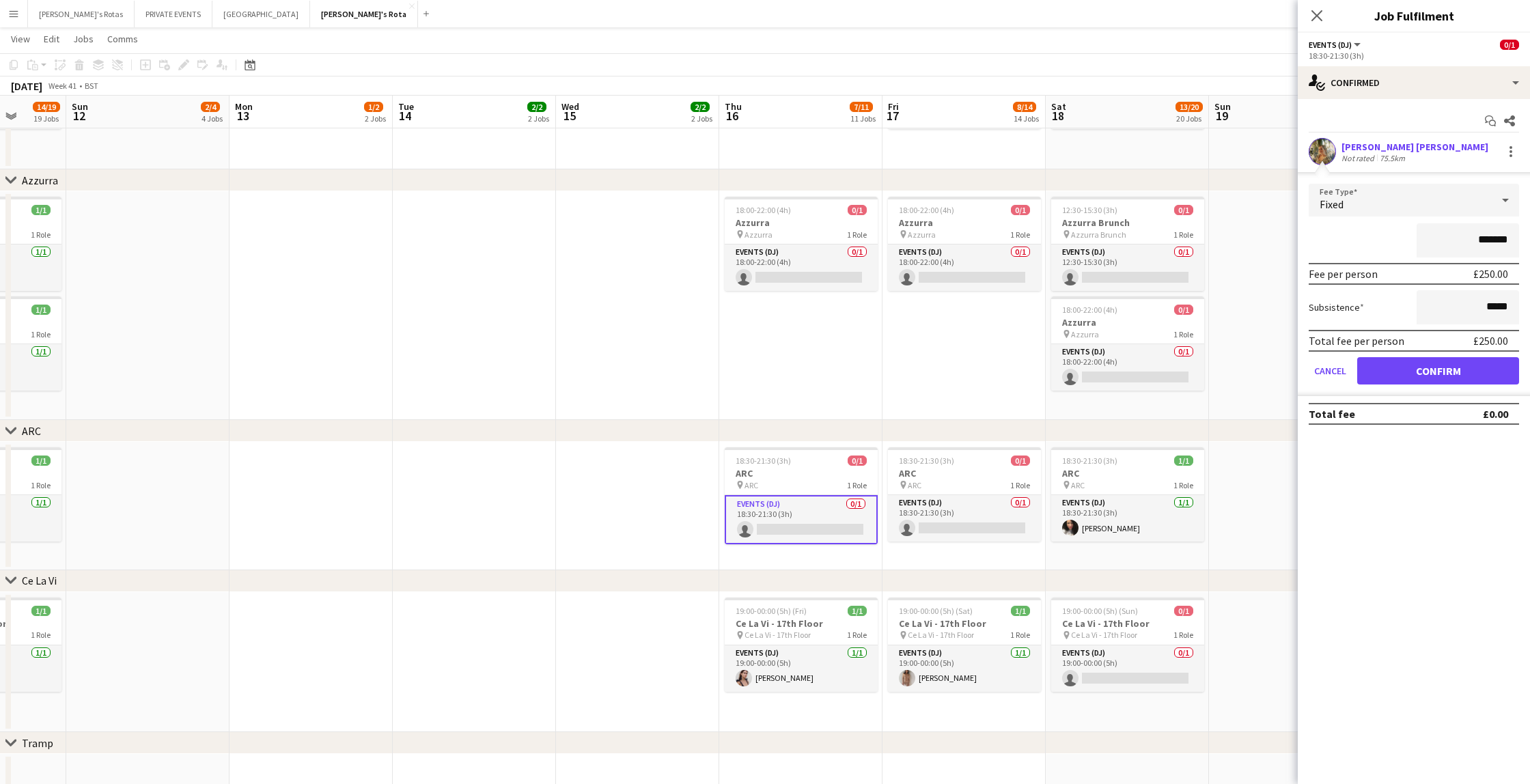
click at [1415, 367] on button "Confirm" at bounding box center [1438, 371] width 162 height 27
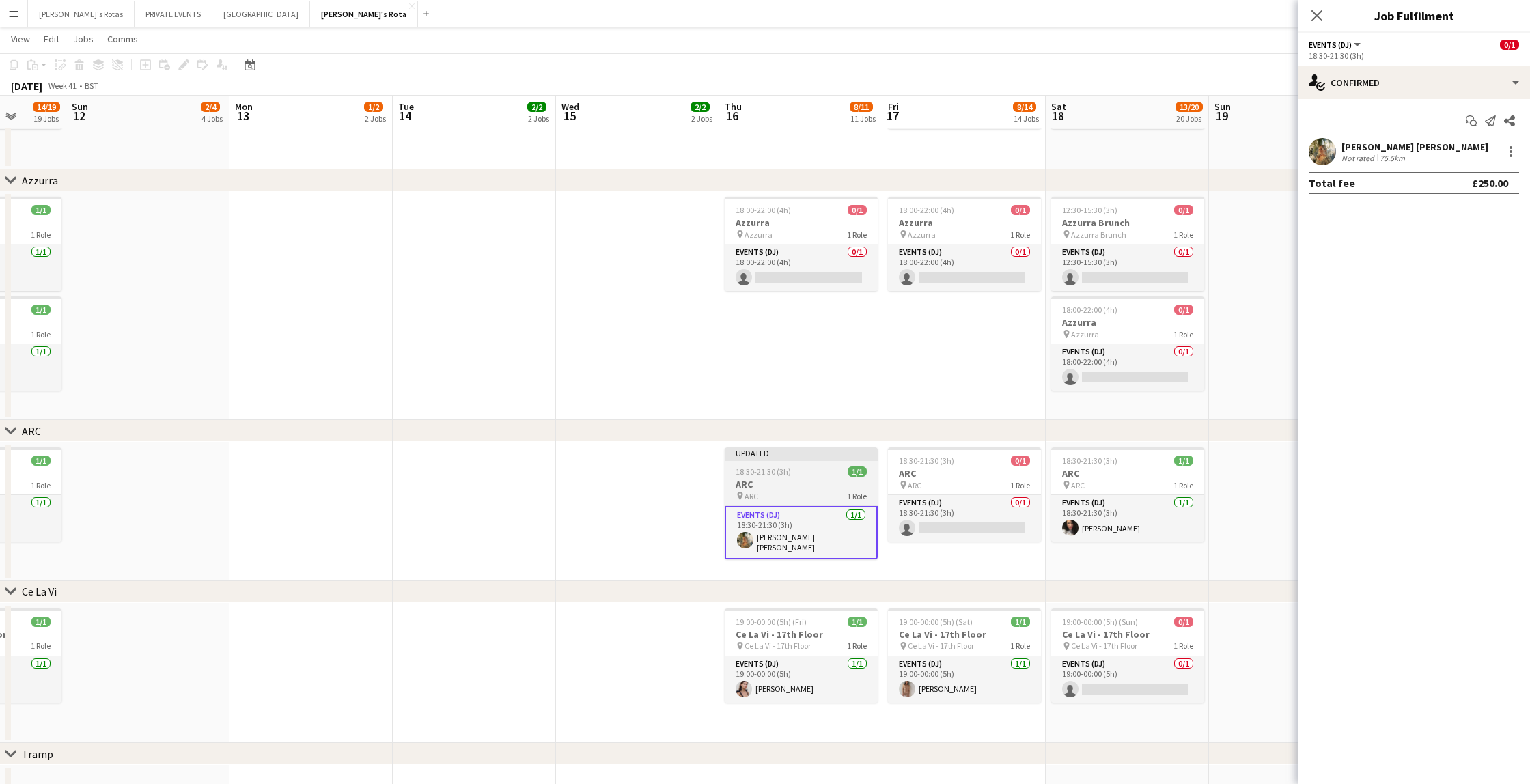
click at [772, 468] on span "18:30-21:30 (3h)" at bounding box center [763, 471] width 55 height 10
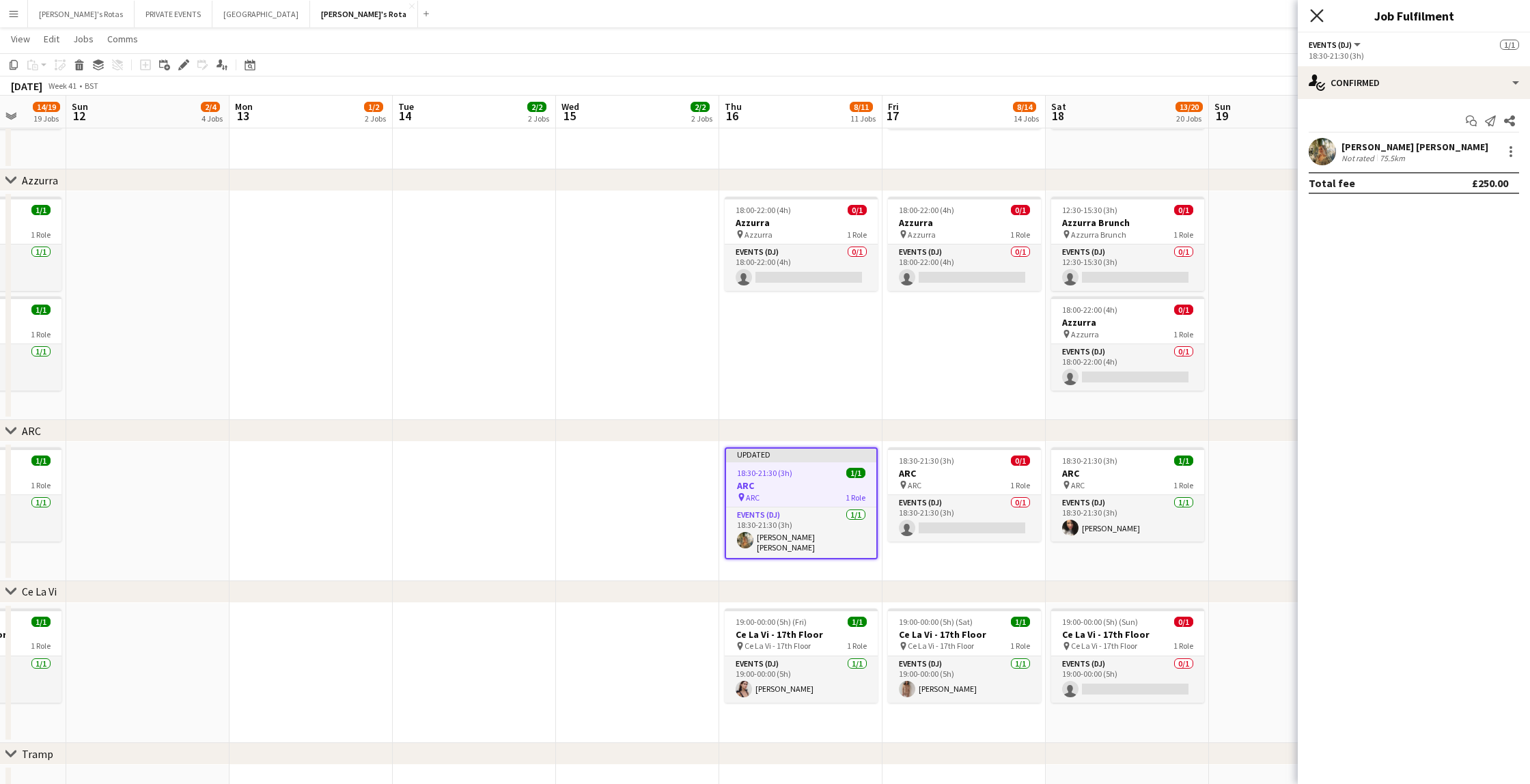
click at [1319, 11] on icon "Close pop-in" at bounding box center [1316, 15] width 13 height 13
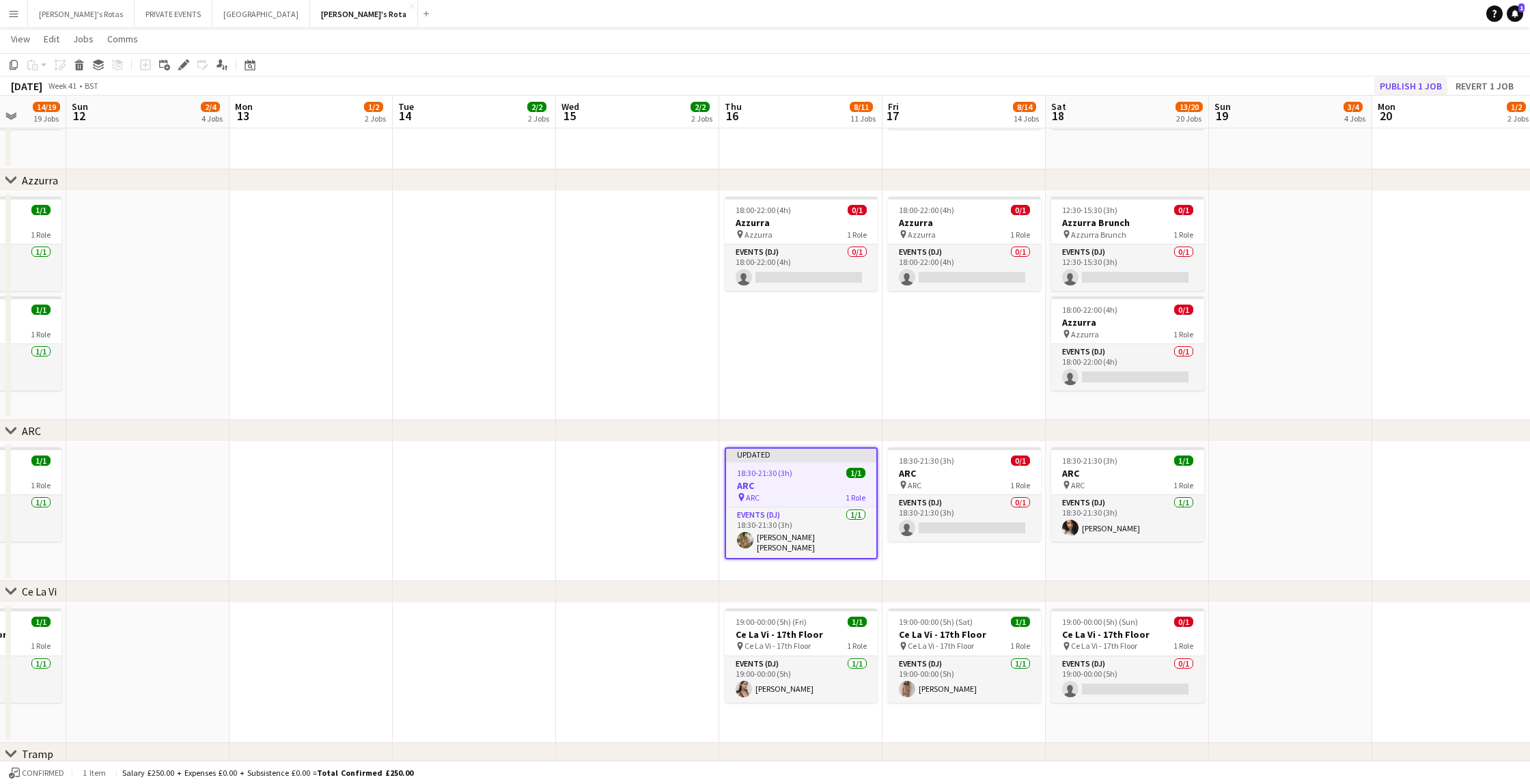
click at [1401, 85] on button "Publish 1 job" at bounding box center [1410, 86] width 73 height 17
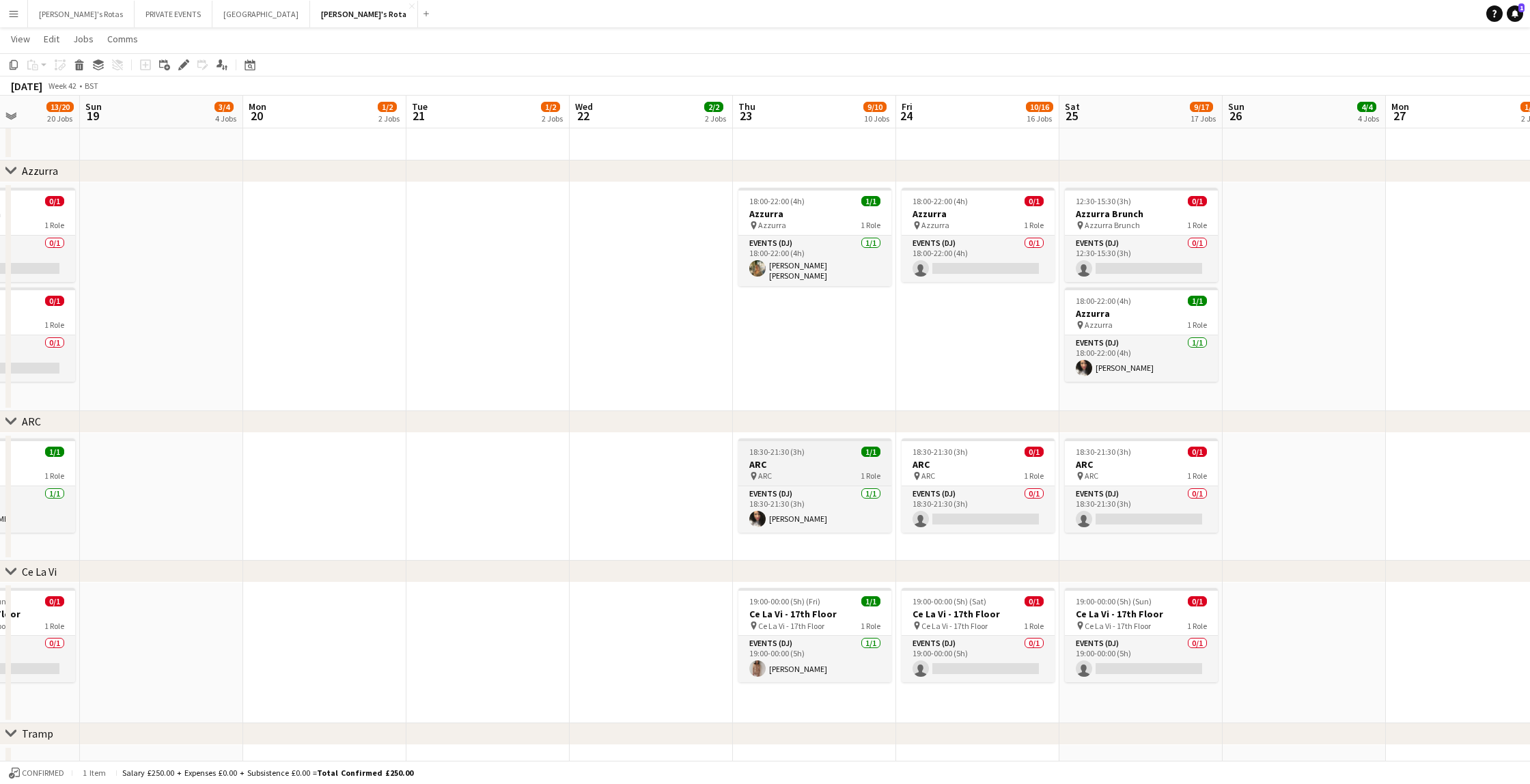
scroll to position [0, 413]
click at [772, 453] on span "18:30-21:30 (3h)" at bounding box center [774, 451] width 55 height 10
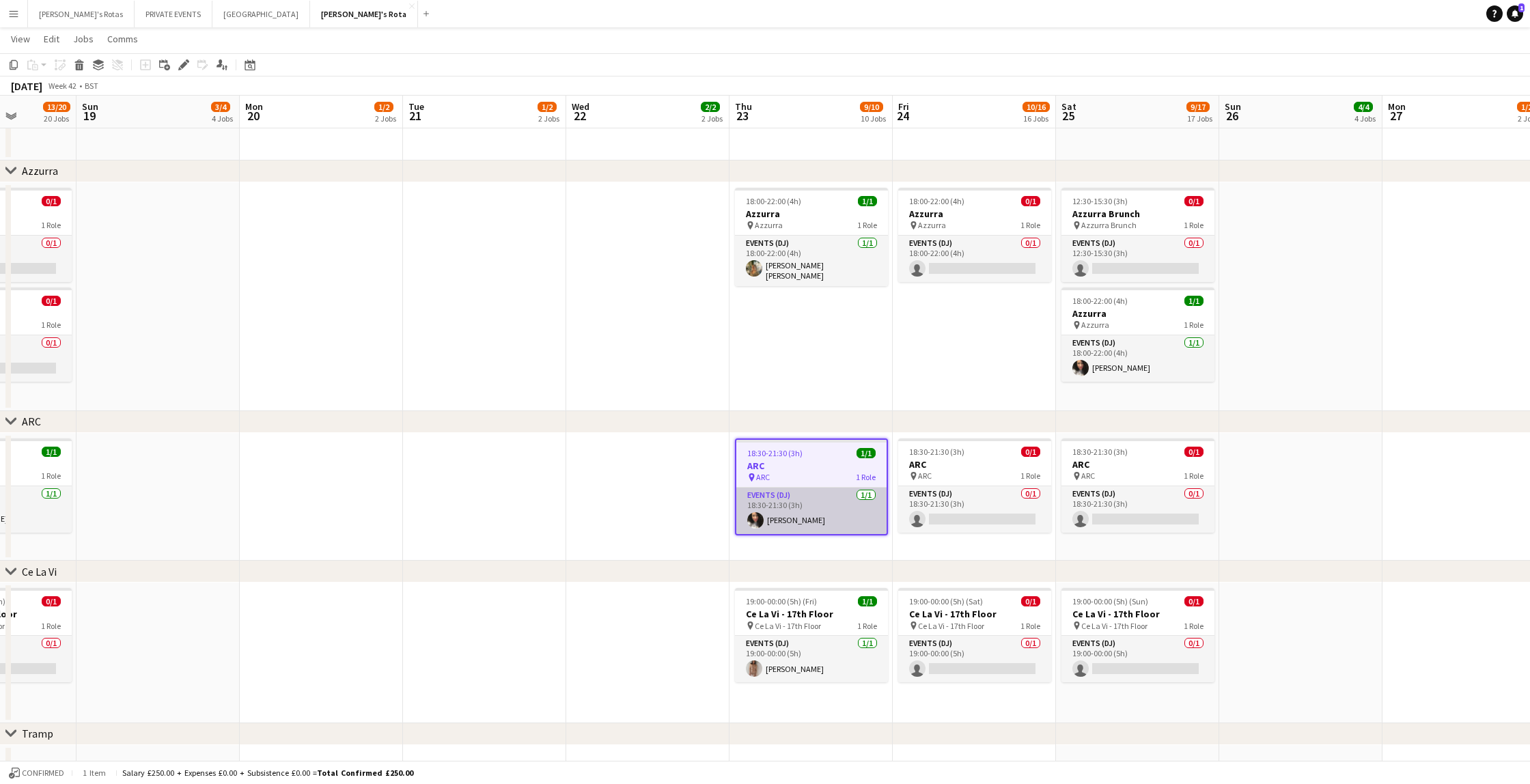
click at [845, 525] on app-card-role "Events (DJ) [DATE] 18:30-21:30 (3h) [PERSON_NAME]" at bounding box center [812, 511] width 151 height 47
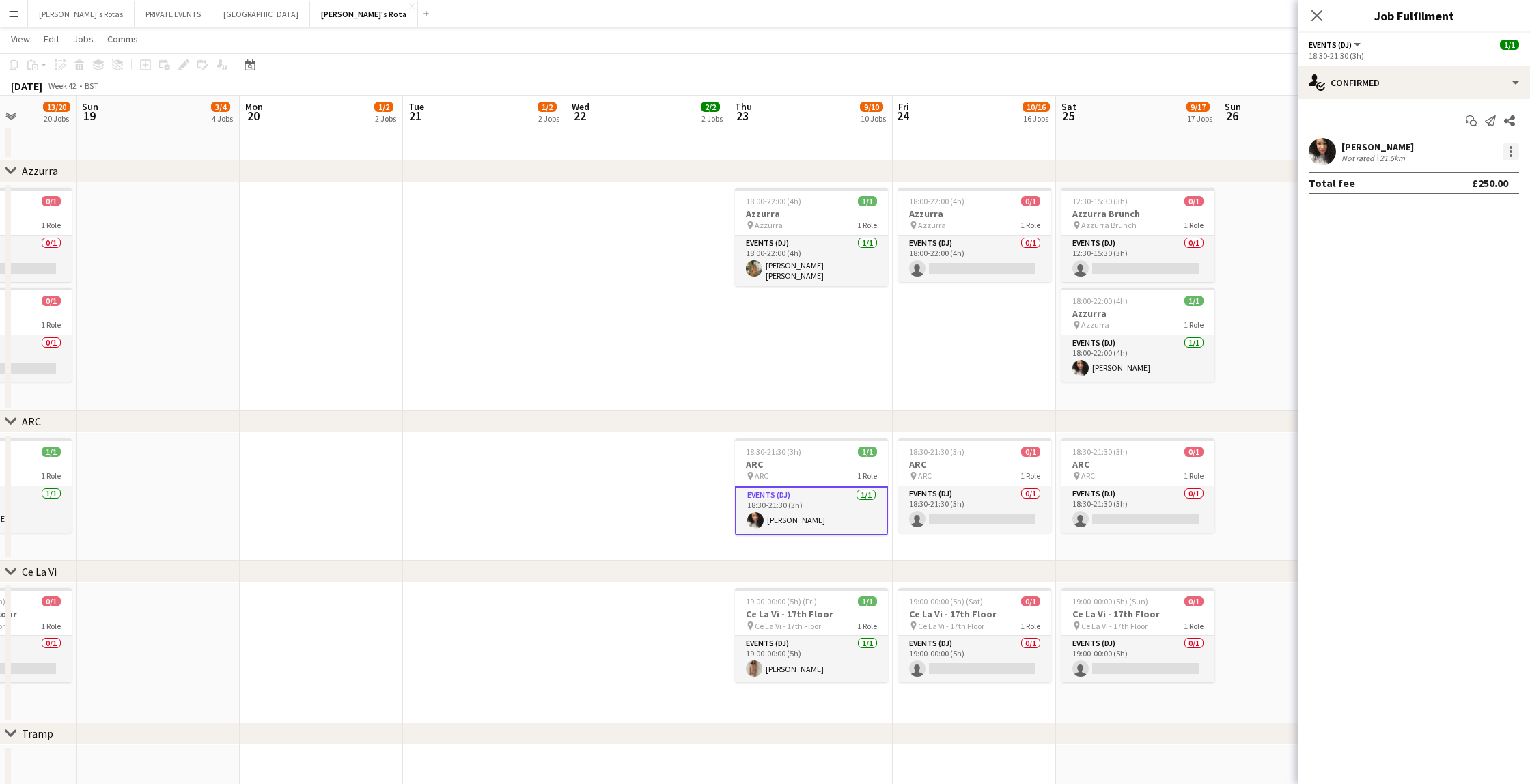
click at [1512, 153] on div at bounding box center [1510, 151] width 17 height 17
click at [1467, 308] on span "Remove" at bounding box center [1465, 308] width 85 height 13
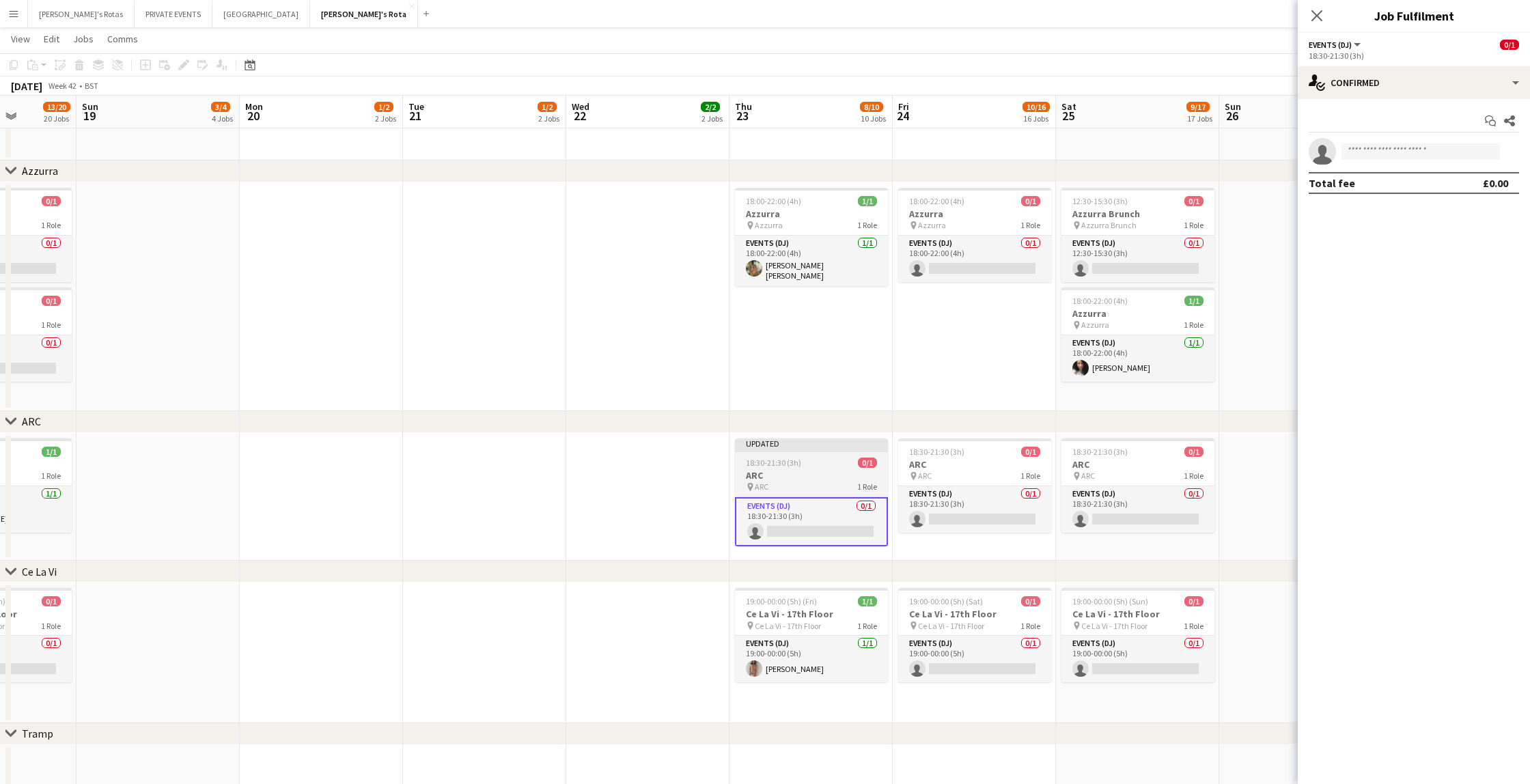
click at [777, 466] on span "18:30-21:30 (3h)" at bounding box center [774, 462] width 55 height 10
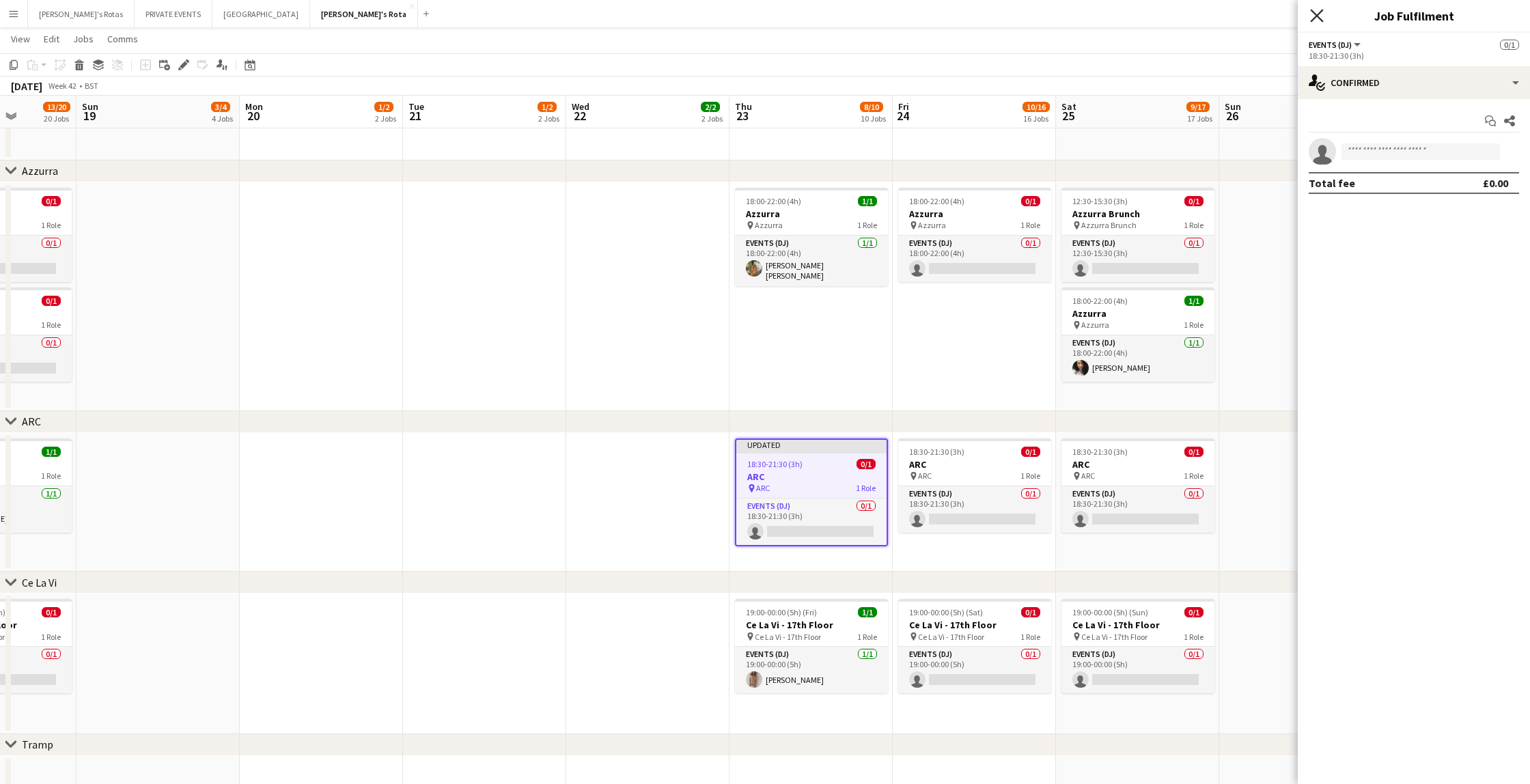
click at [1317, 13] on icon "Close pop-in" at bounding box center [1316, 15] width 13 height 13
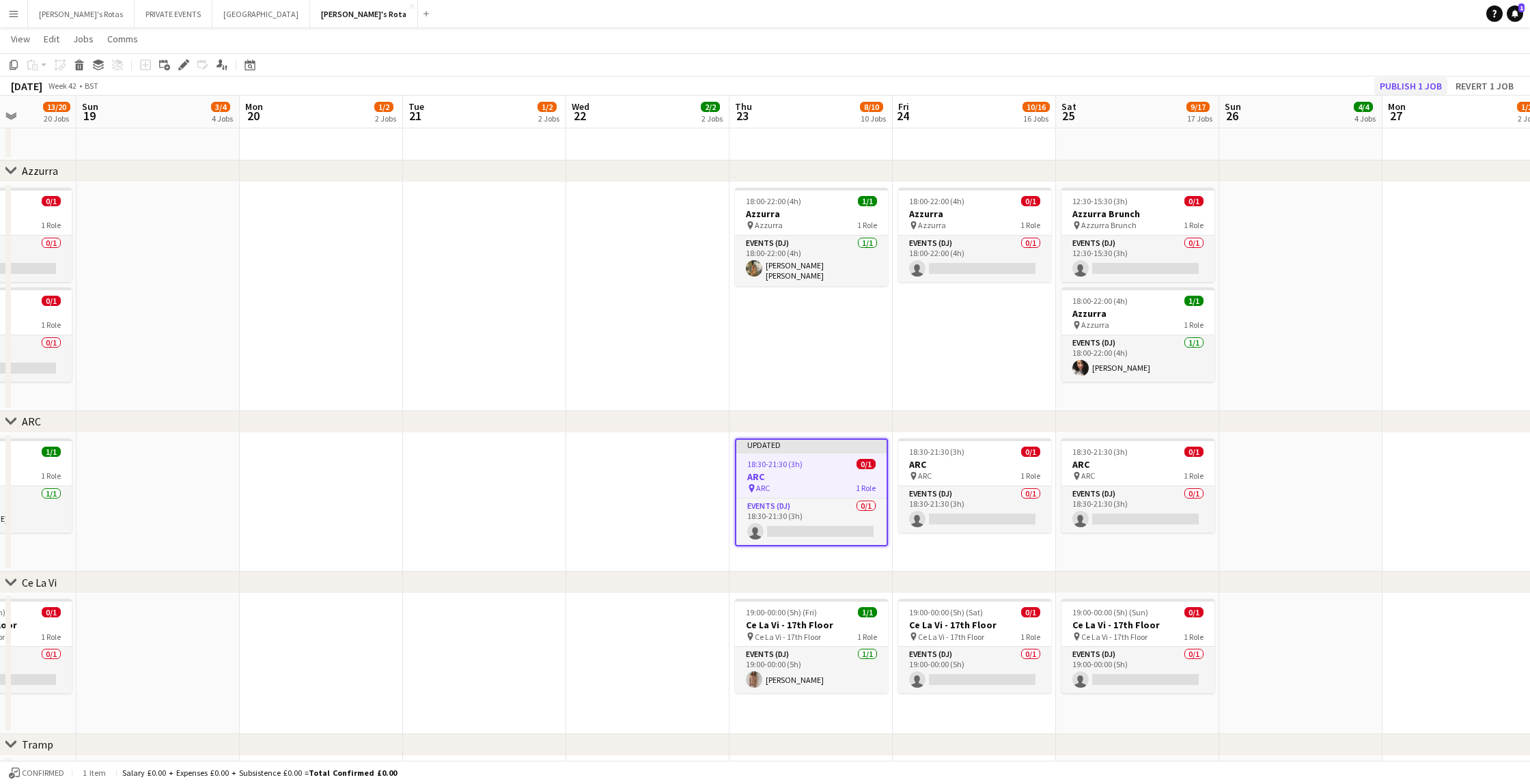
click at [1410, 82] on button "Publish 1 job" at bounding box center [1410, 86] width 73 height 17
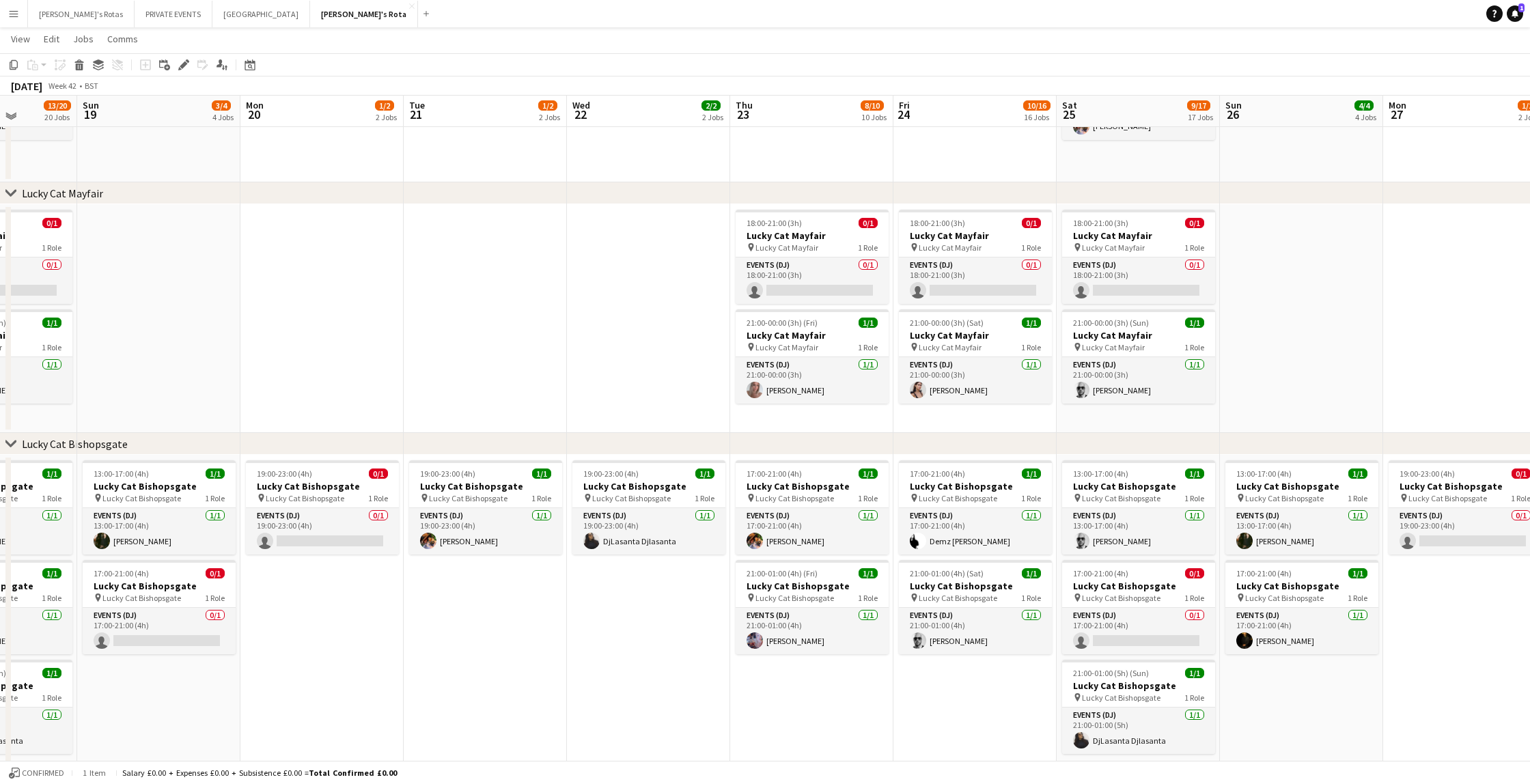
scroll to position [742, 1]
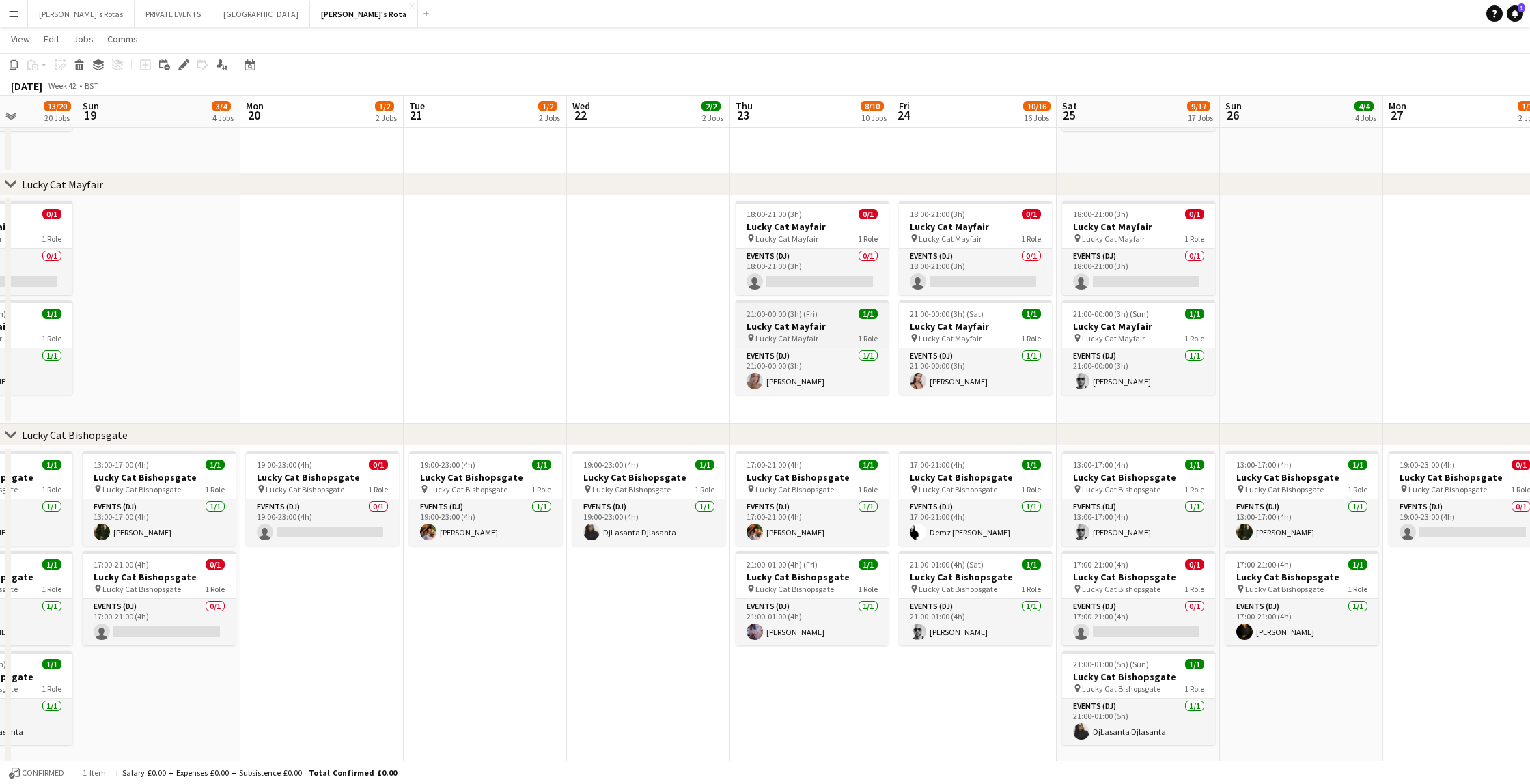
click at [783, 324] on app-job-card "21:00-00:00 (3h) (Fri) 1/1 Lucky Cat Mayfair pin Lucky Cat Mayfair 1 Role Event…" at bounding box center [812, 347] width 153 height 94
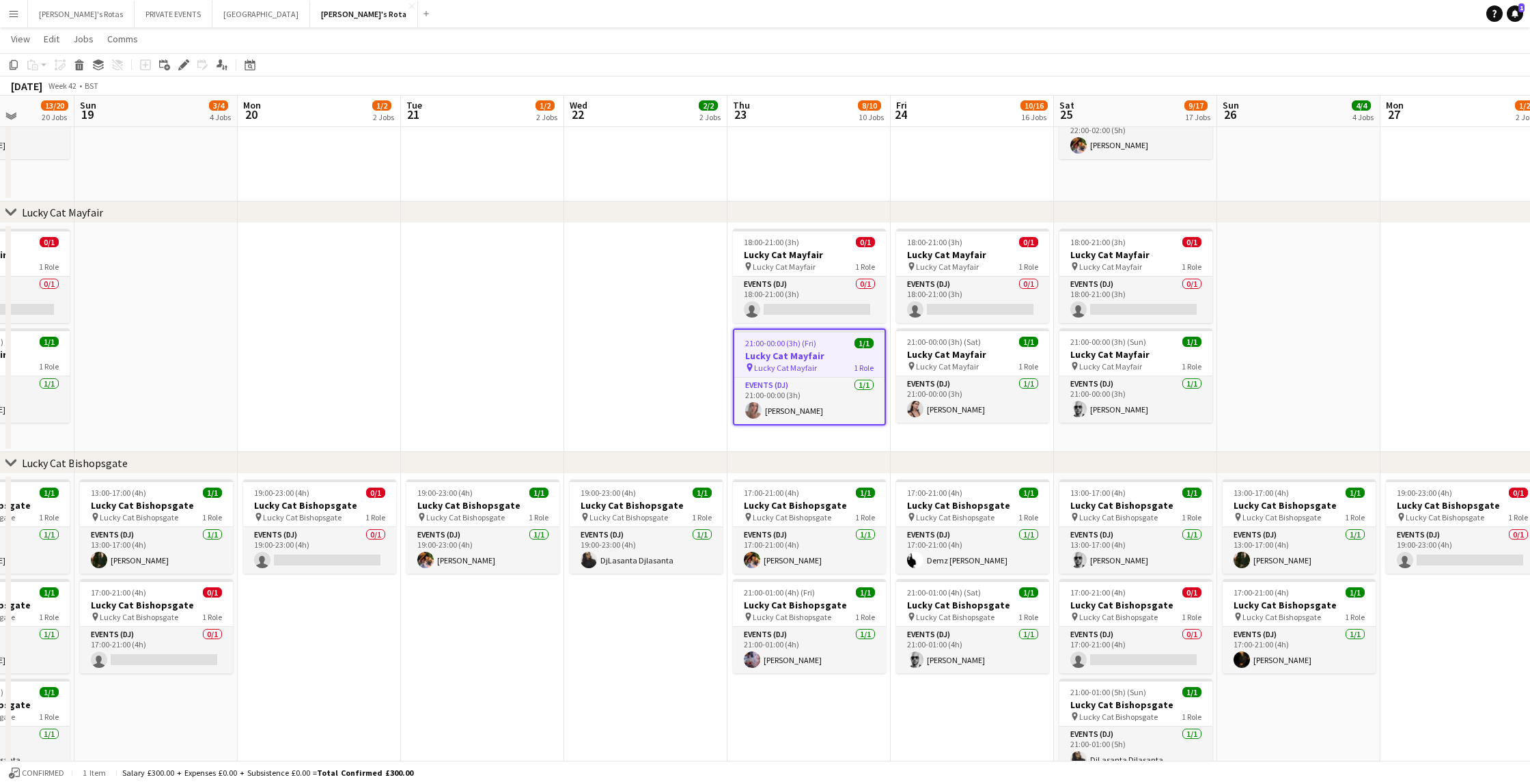
scroll to position [722, 0]
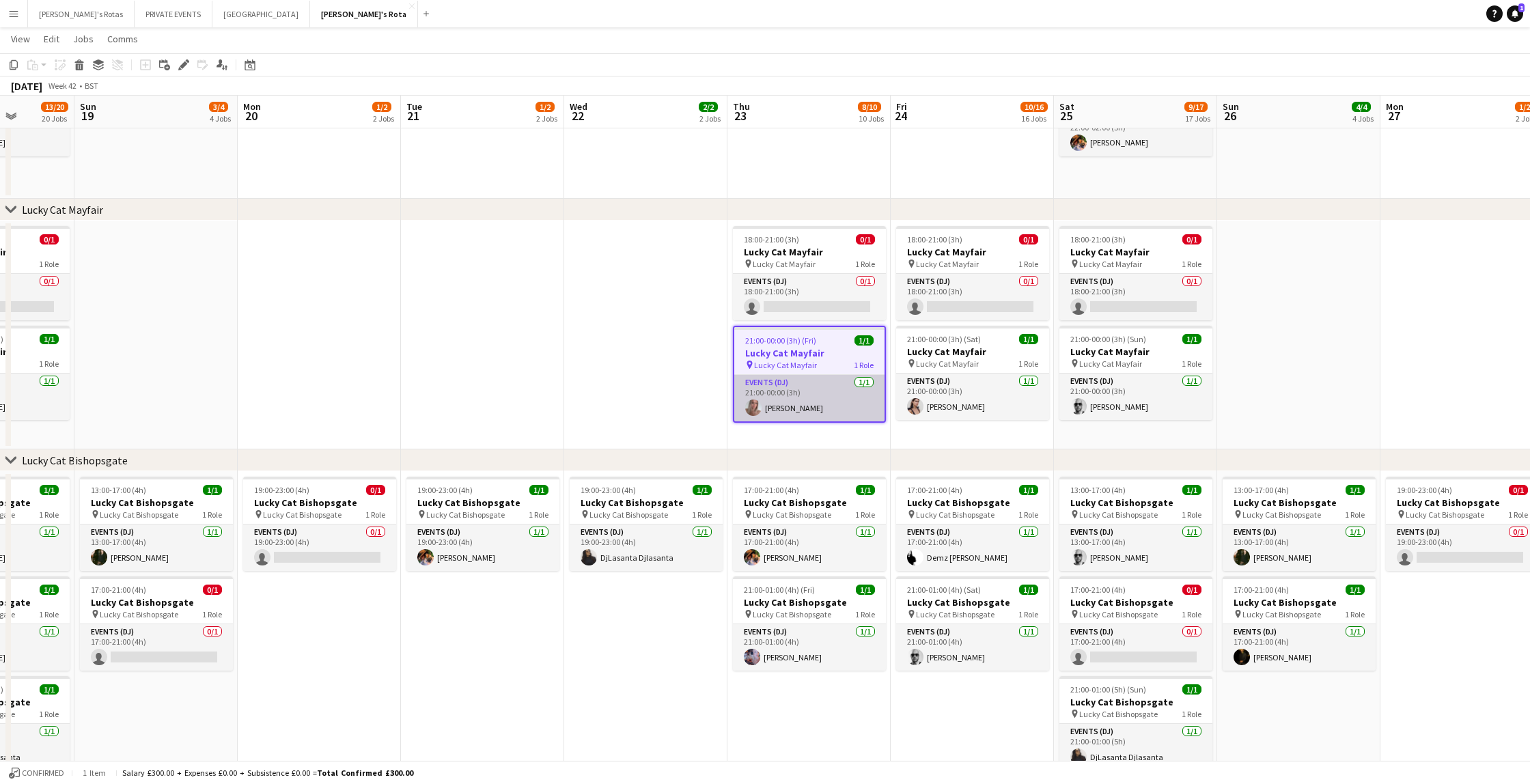
click at [815, 410] on app-card-role "Events (DJ) [DATE] 21:00-00:00 (3h) [PERSON_NAME]" at bounding box center [809, 398] width 151 height 47
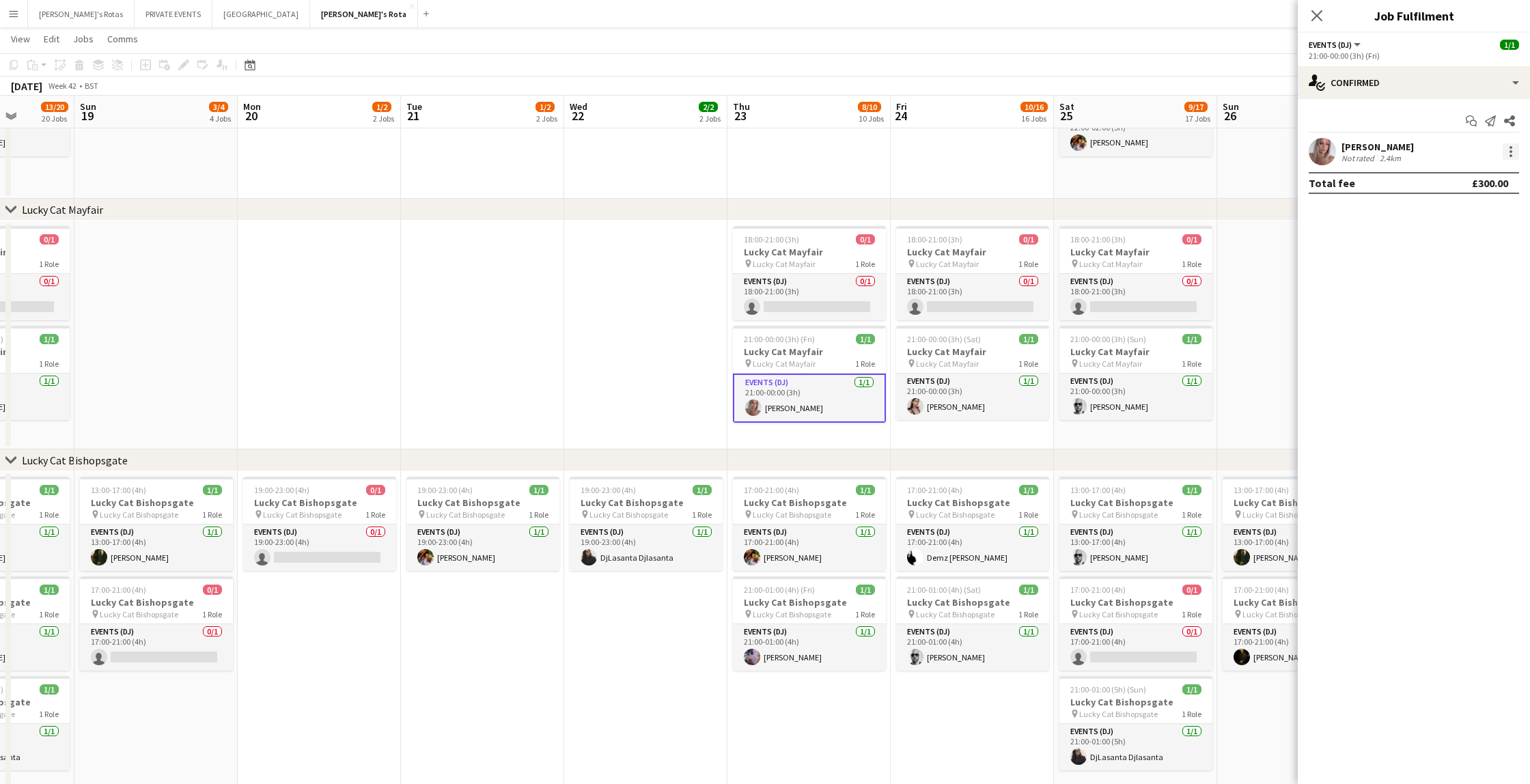
click at [1512, 151] on div at bounding box center [1510, 151] width 17 height 17
click at [1456, 307] on span "Remove" at bounding box center [1444, 308] width 41 height 12
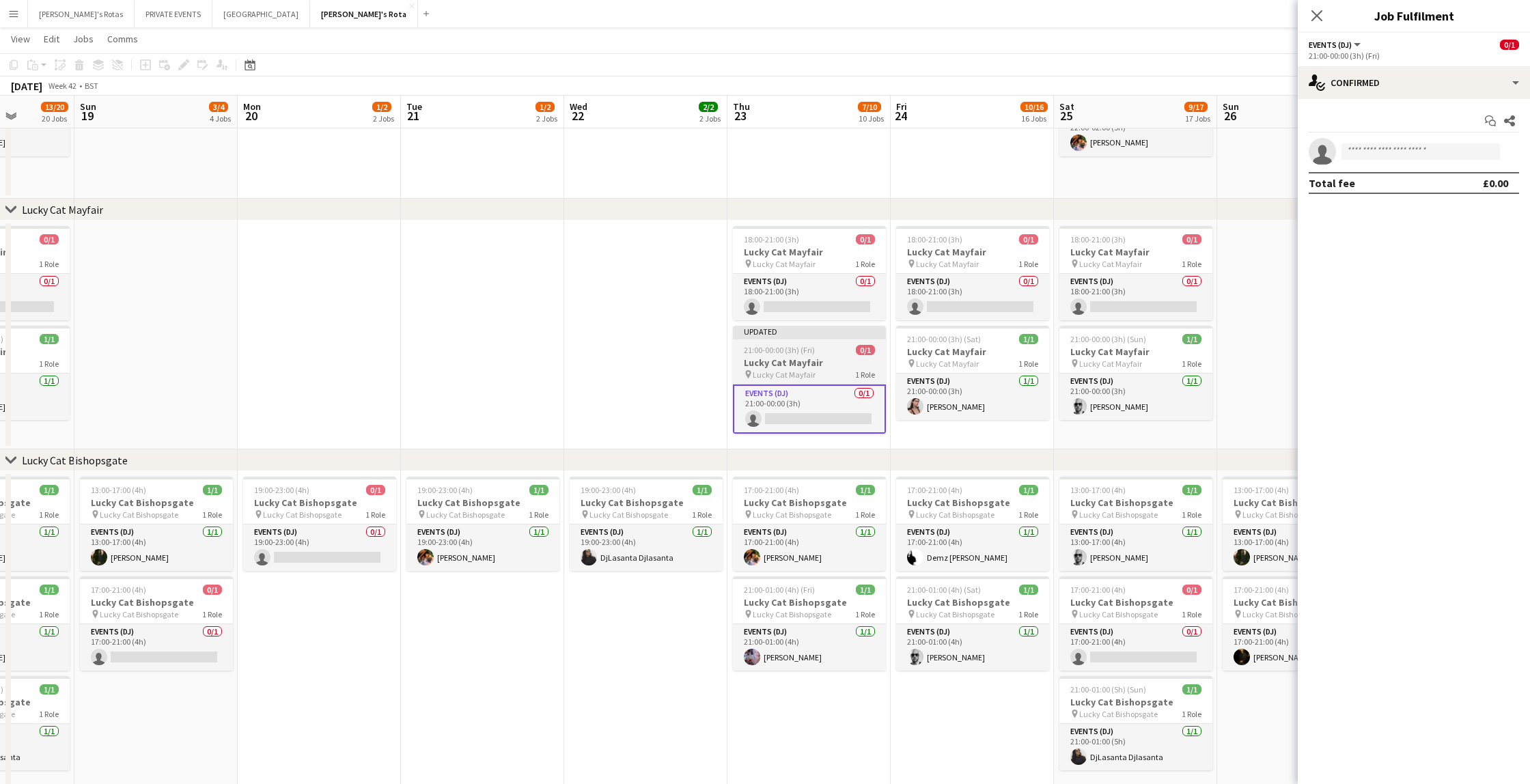
click at [787, 358] on h3 "Lucky Cat Mayfair" at bounding box center [809, 363] width 153 height 13
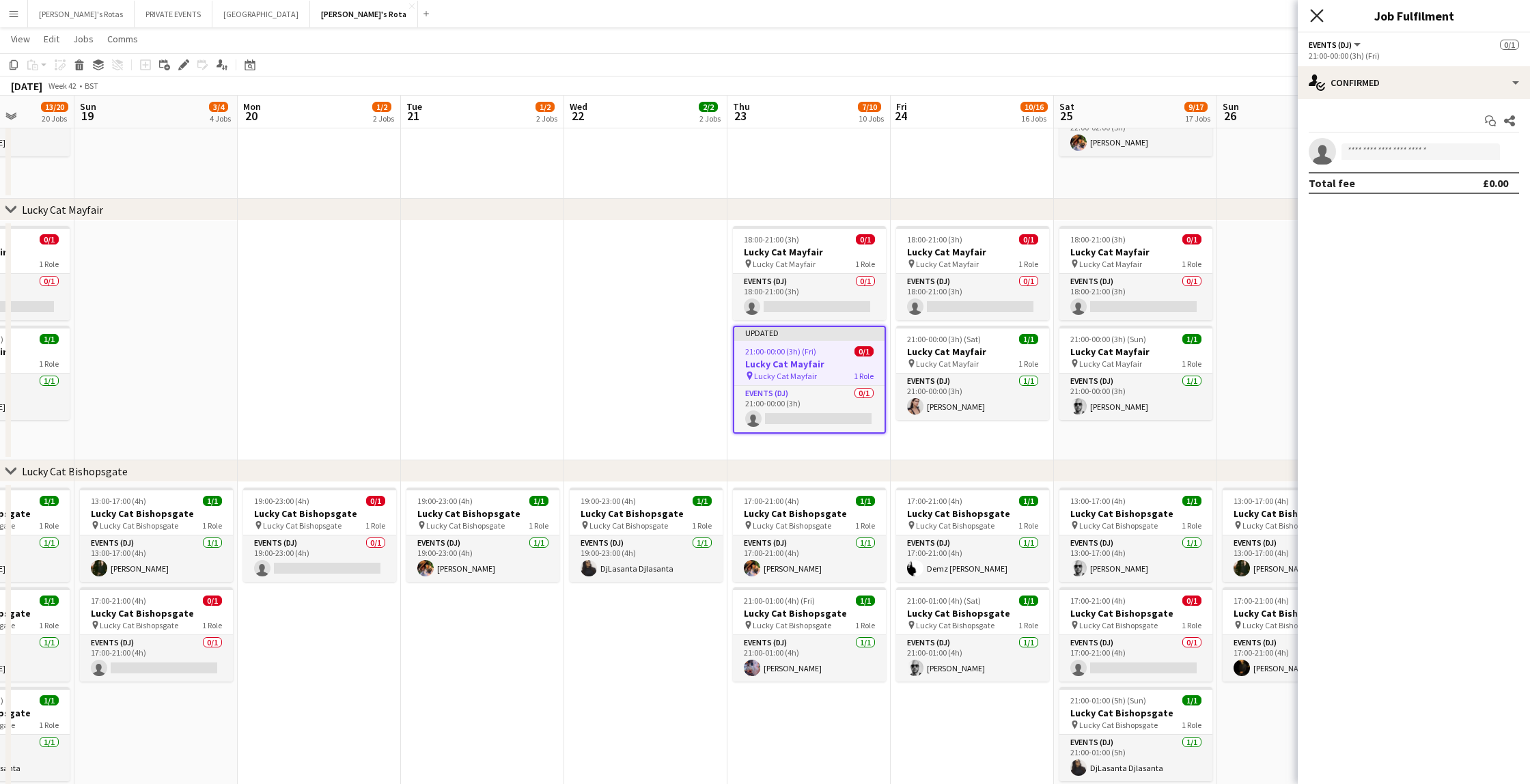
click at [1318, 13] on icon "Close pop-in" at bounding box center [1316, 15] width 13 height 13
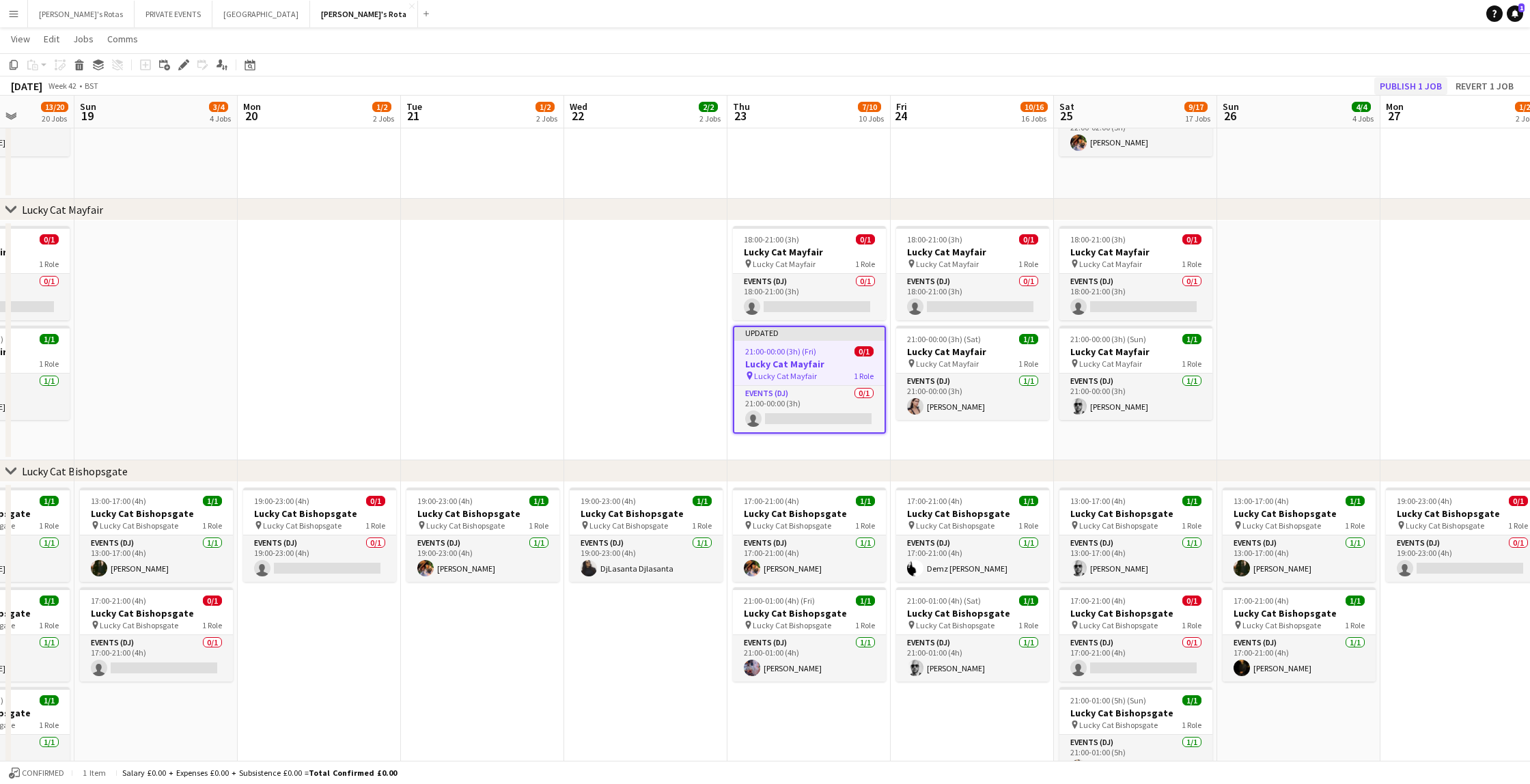
click at [1400, 87] on button "Publish 1 job" at bounding box center [1410, 86] width 73 height 17
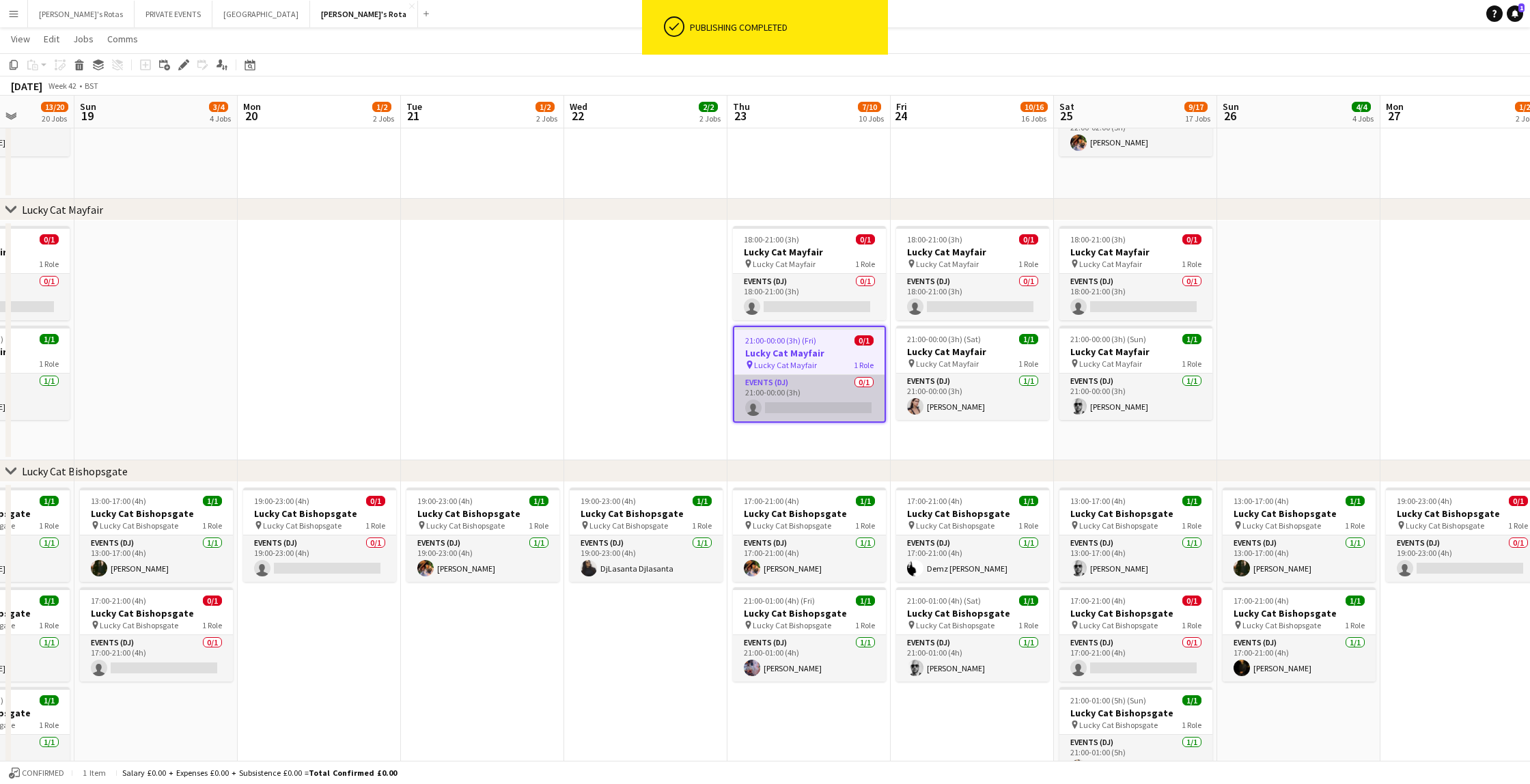
click at [810, 406] on app-card-role "Events (DJ) 0/1 21:00-00:00 (3h) single-neutral-actions" at bounding box center [809, 398] width 151 height 47
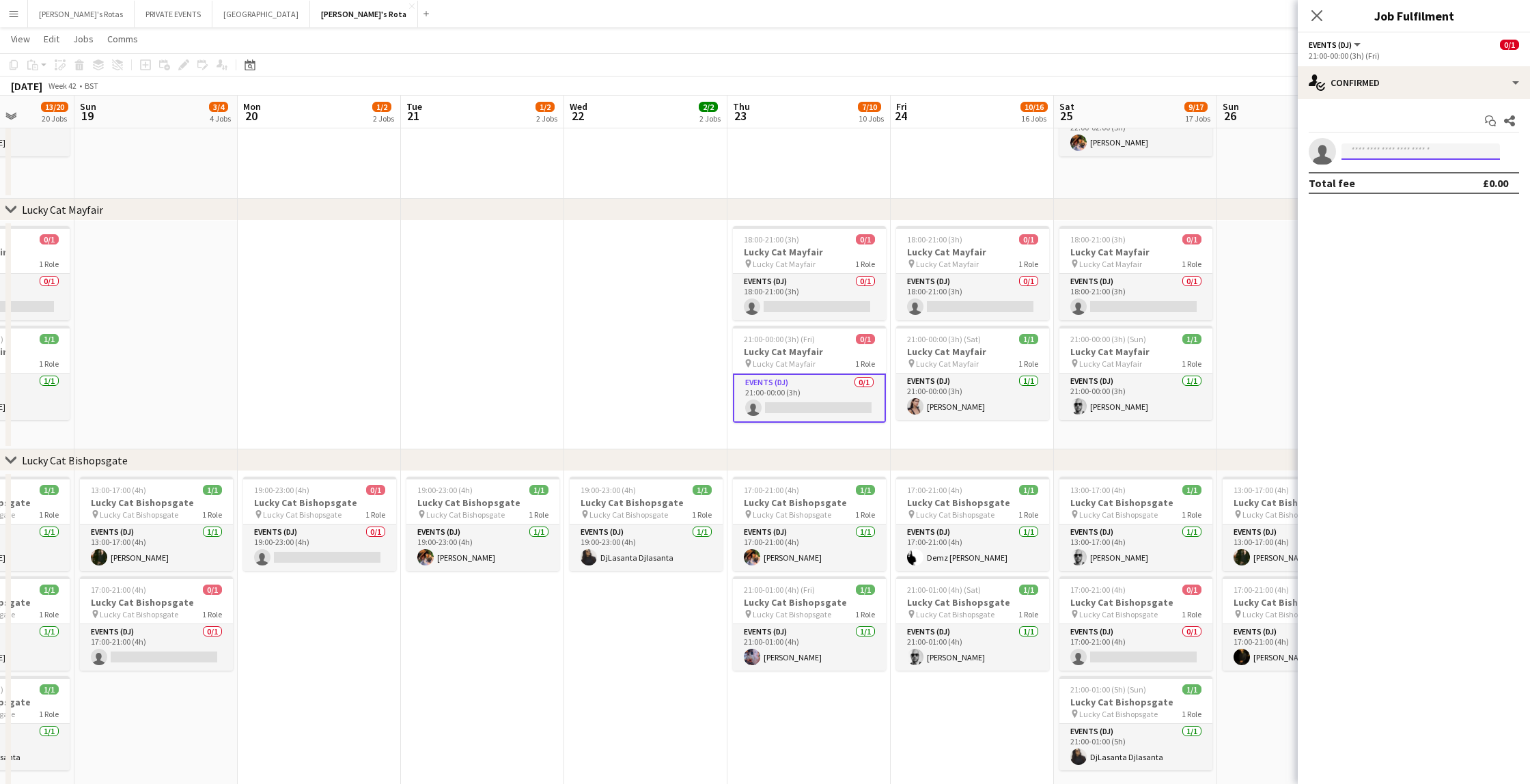
click at [1372, 151] on input at bounding box center [1421, 151] width 159 height 17
type input "*"
type input "***"
click at [1369, 170] on span "[PERSON_NAME]" at bounding box center [1391, 170] width 78 height 12
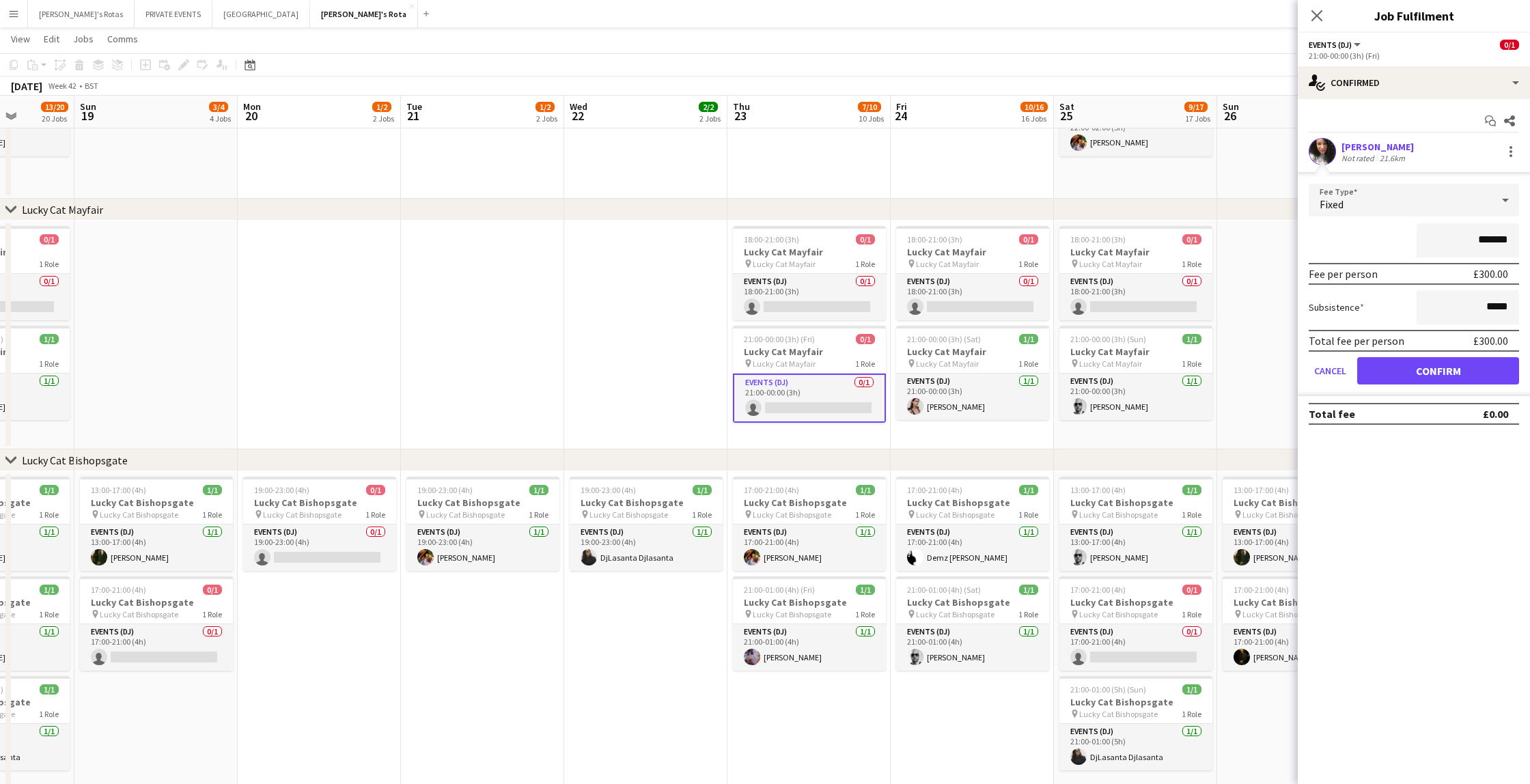
click at [1413, 370] on button "Confirm" at bounding box center [1438, 371] width 162 height 27
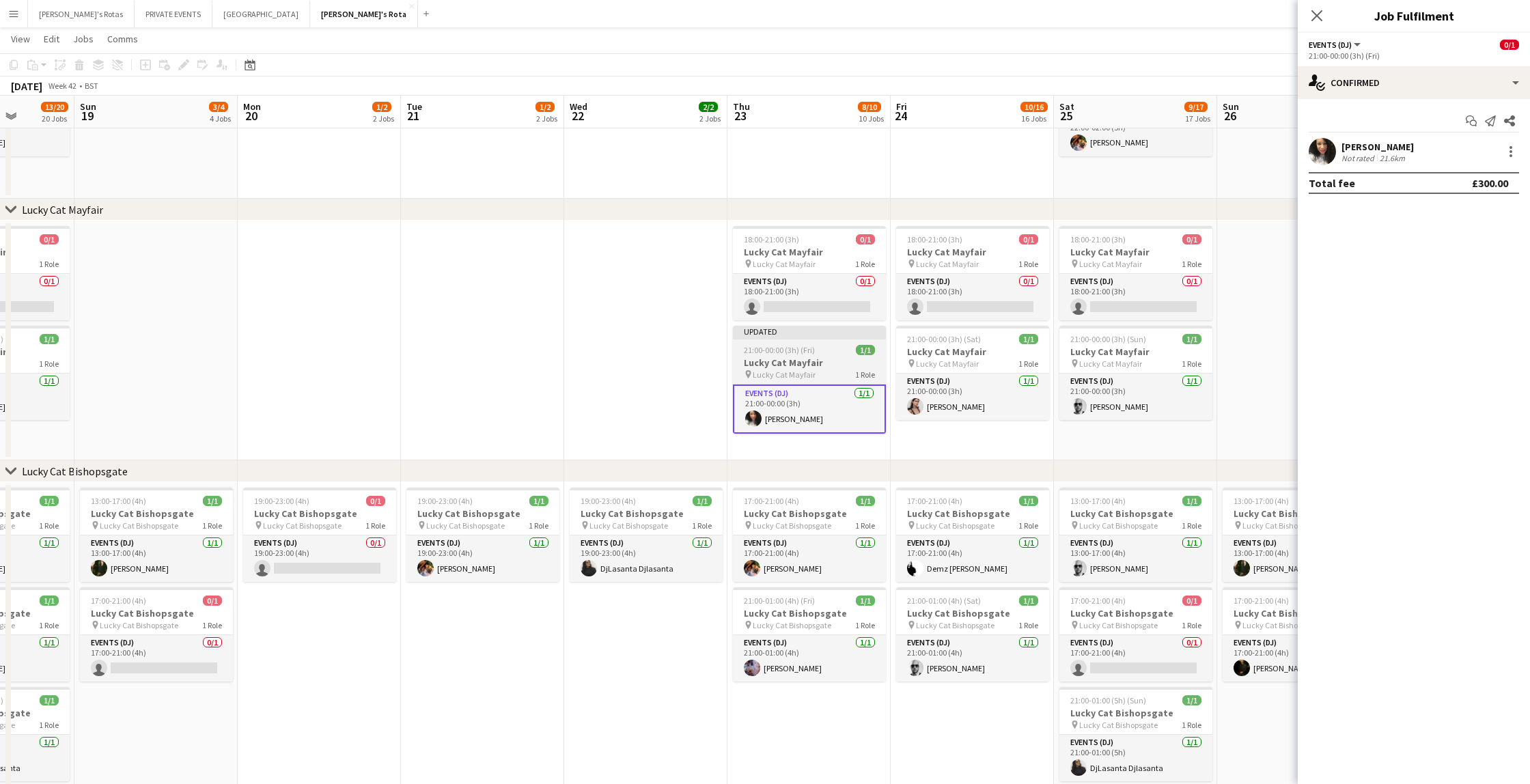
click at [760, 341] on app-job-card "Updated 21:00-00:00 (3h) (Fri) 1/1 Lucky Cat Mayfair pin Lucky Cat Mayfair 1 Ro…" at bounding box center [809, 380] width 153 height 108
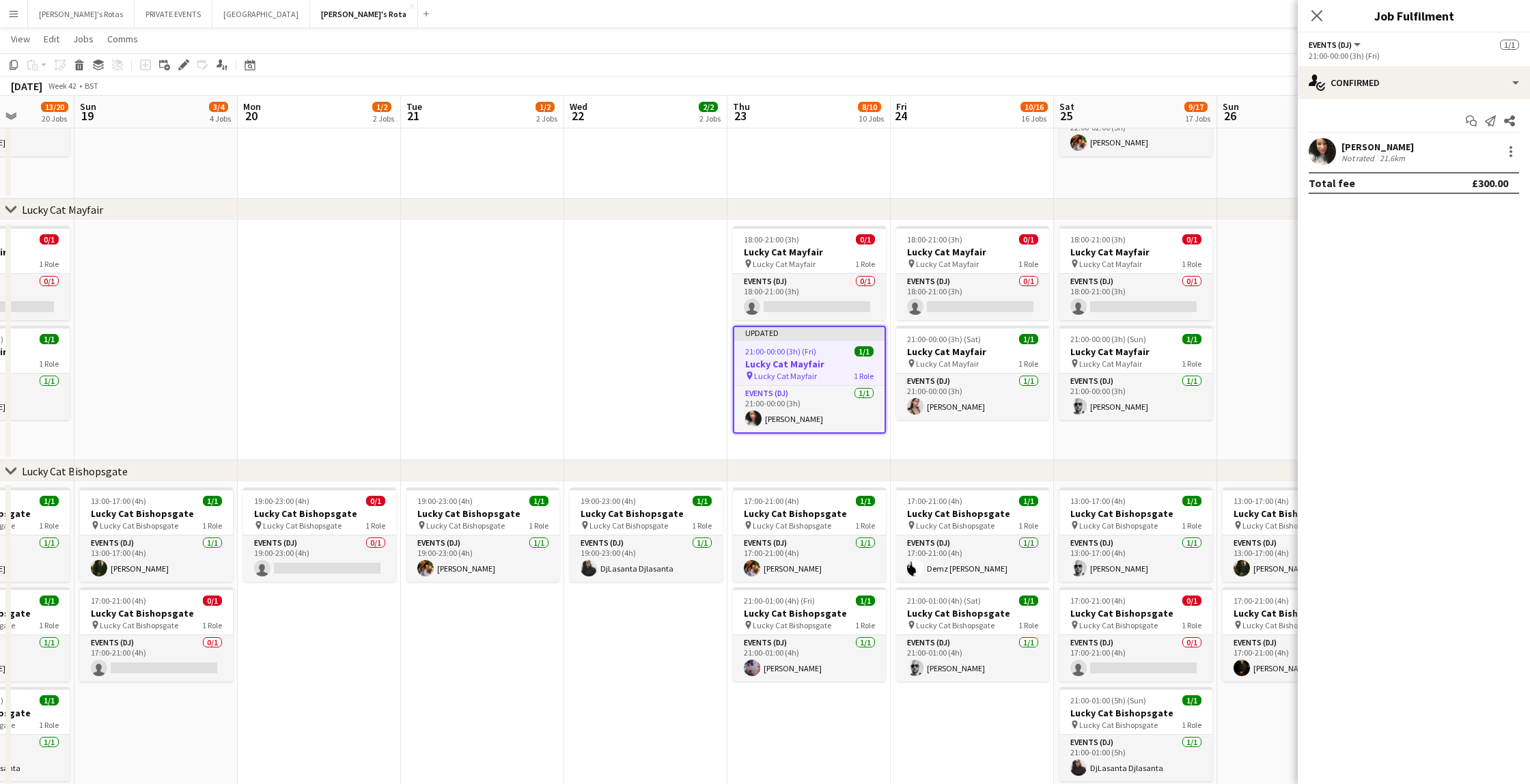
scroll to position [0, 416]
click at [1317, 17] on icon at bounding box center [1317, 16] width 11 height 11
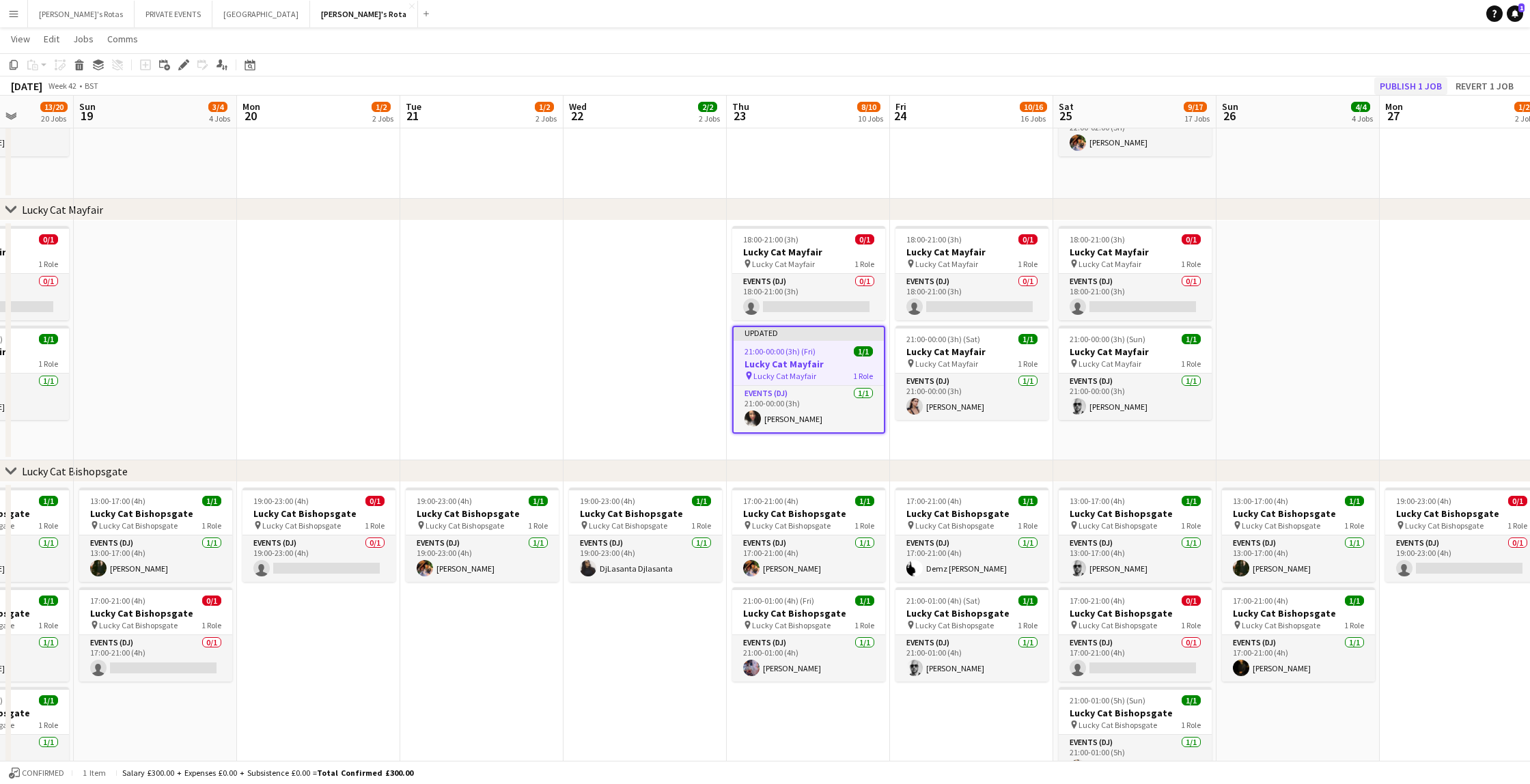
click at [1394, 88] on button "Publish 1 job" at bounding box center [1410, 86] width 73 height 17
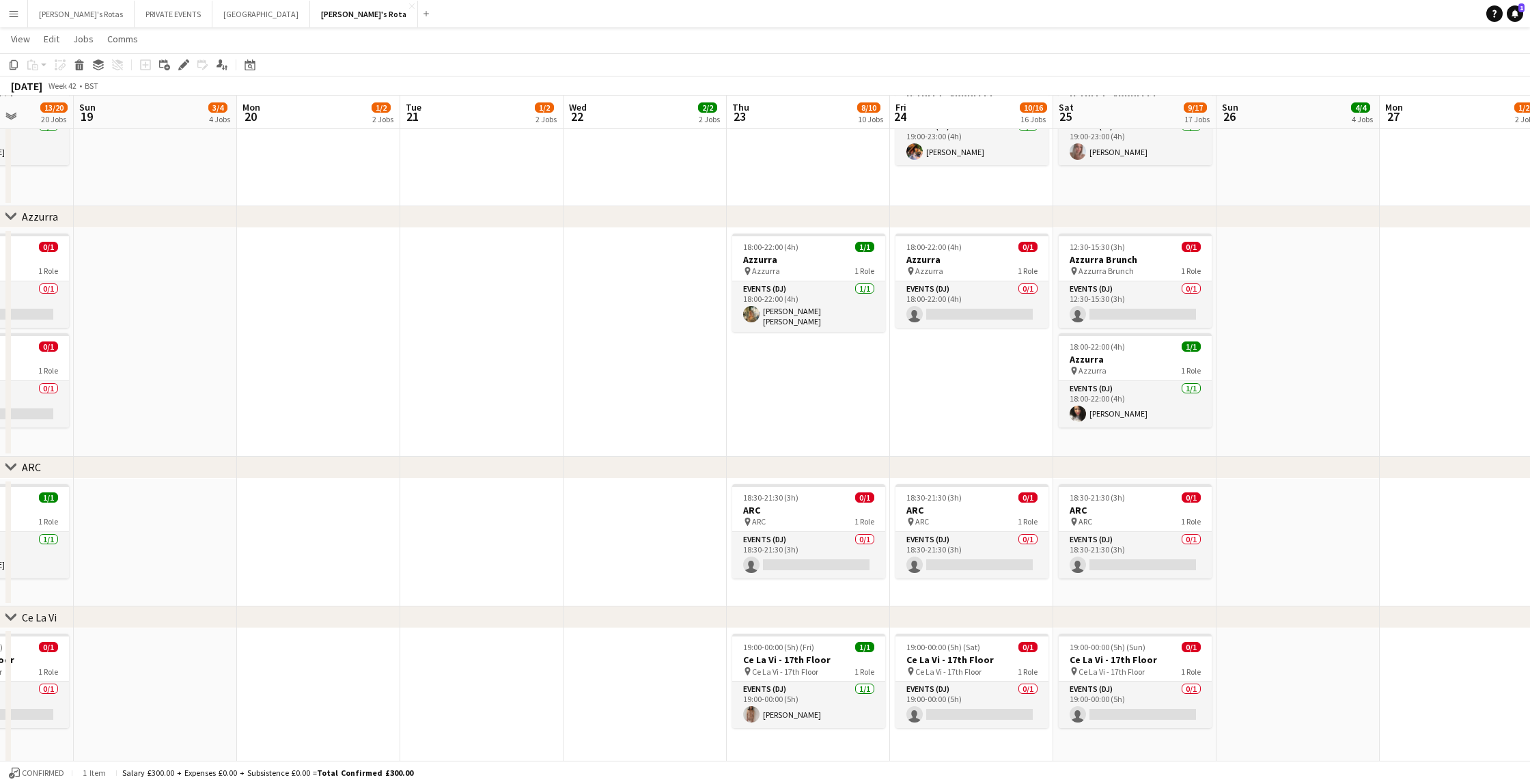
scroll to position [2664, 0]
click at [771, 247] on span "18:00-22:00 (4h)" at bounding box center [771, 249] width 55 height 10
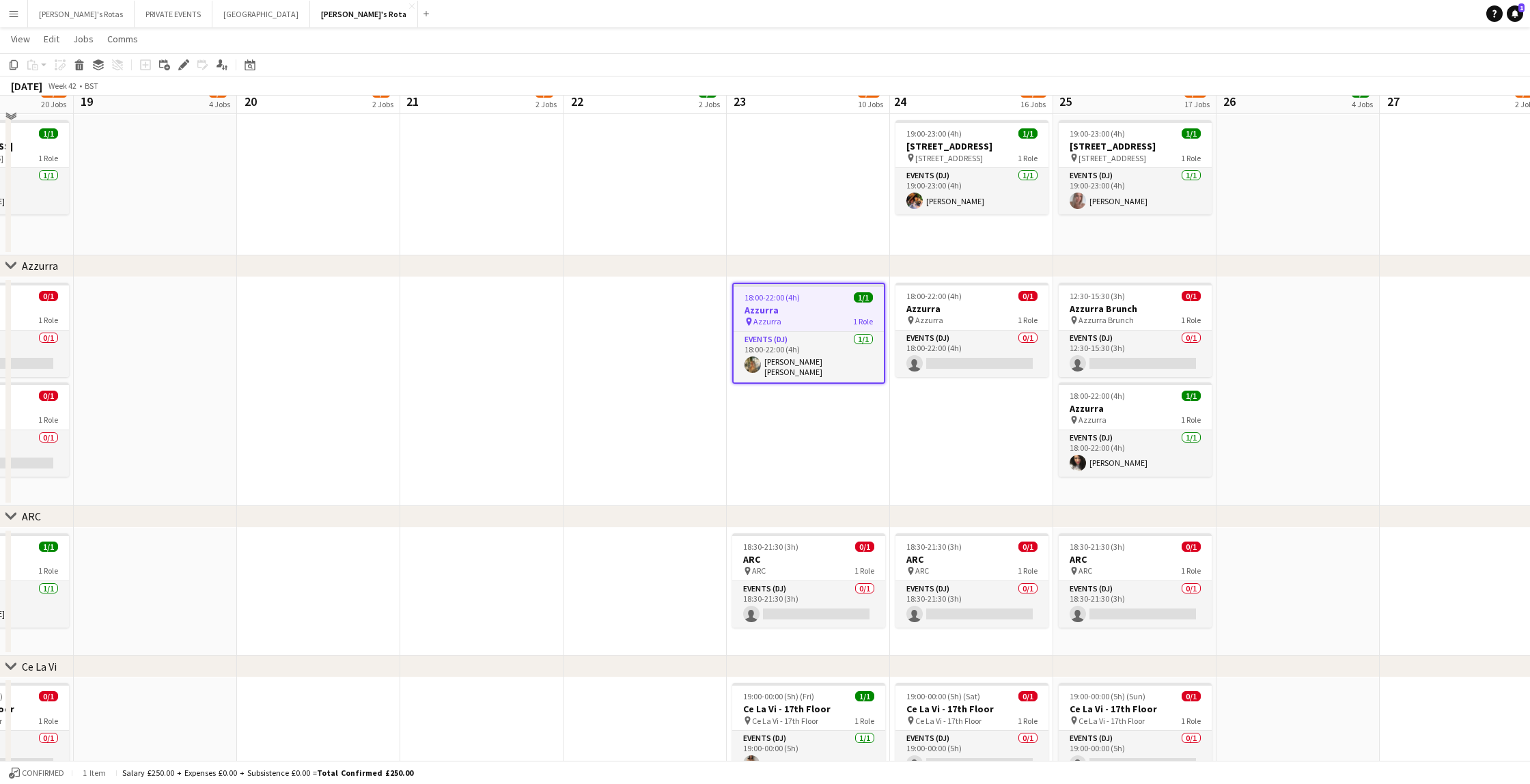
scroll to position [2621, 0]
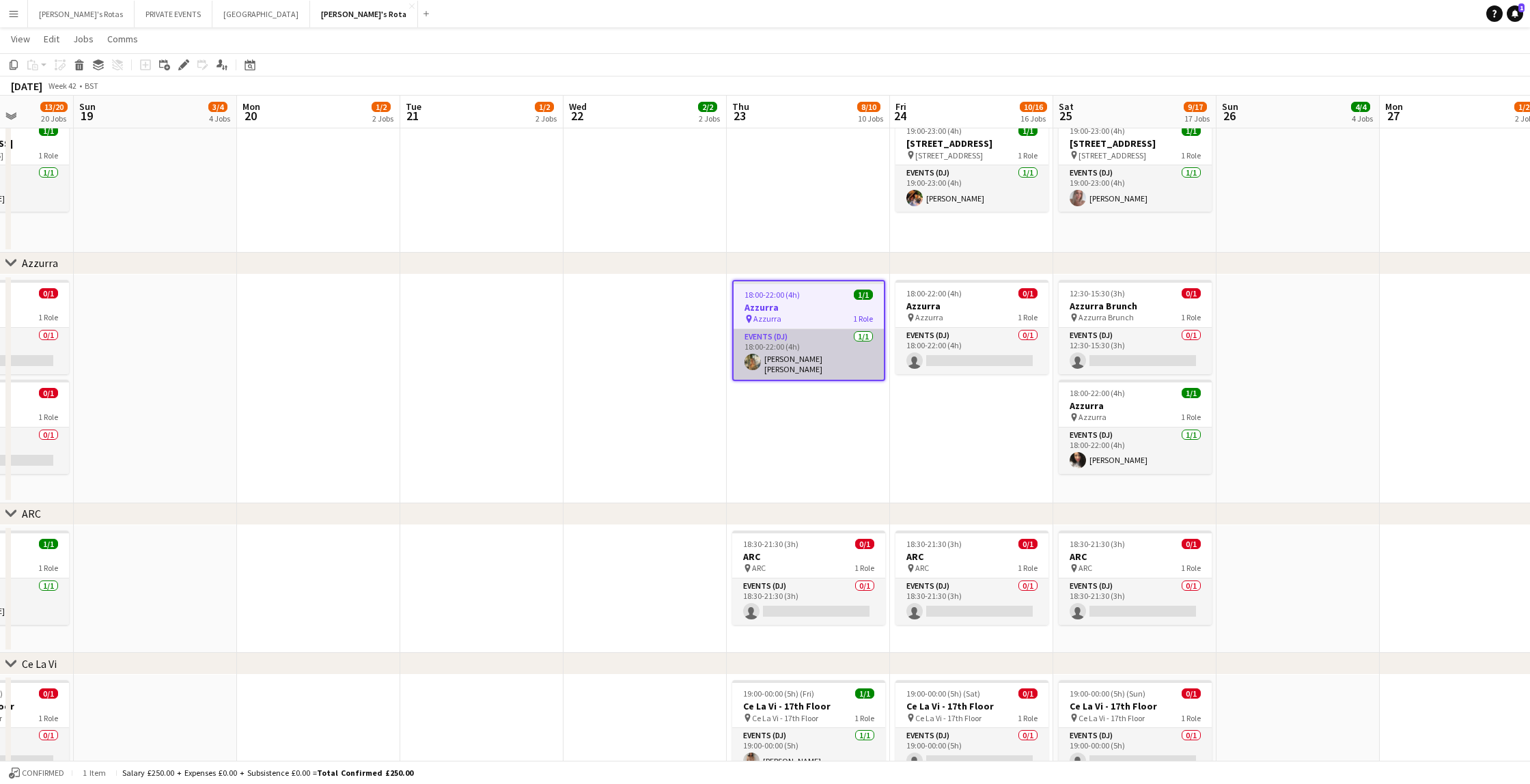
click at [805, 366] on app-card-role "Events (DJ) [DATE] 18:00-22:00 (4h) [PERSON_NAME] [PERSON_NAME]" at bounding box center [809, 354] width 151 height 51
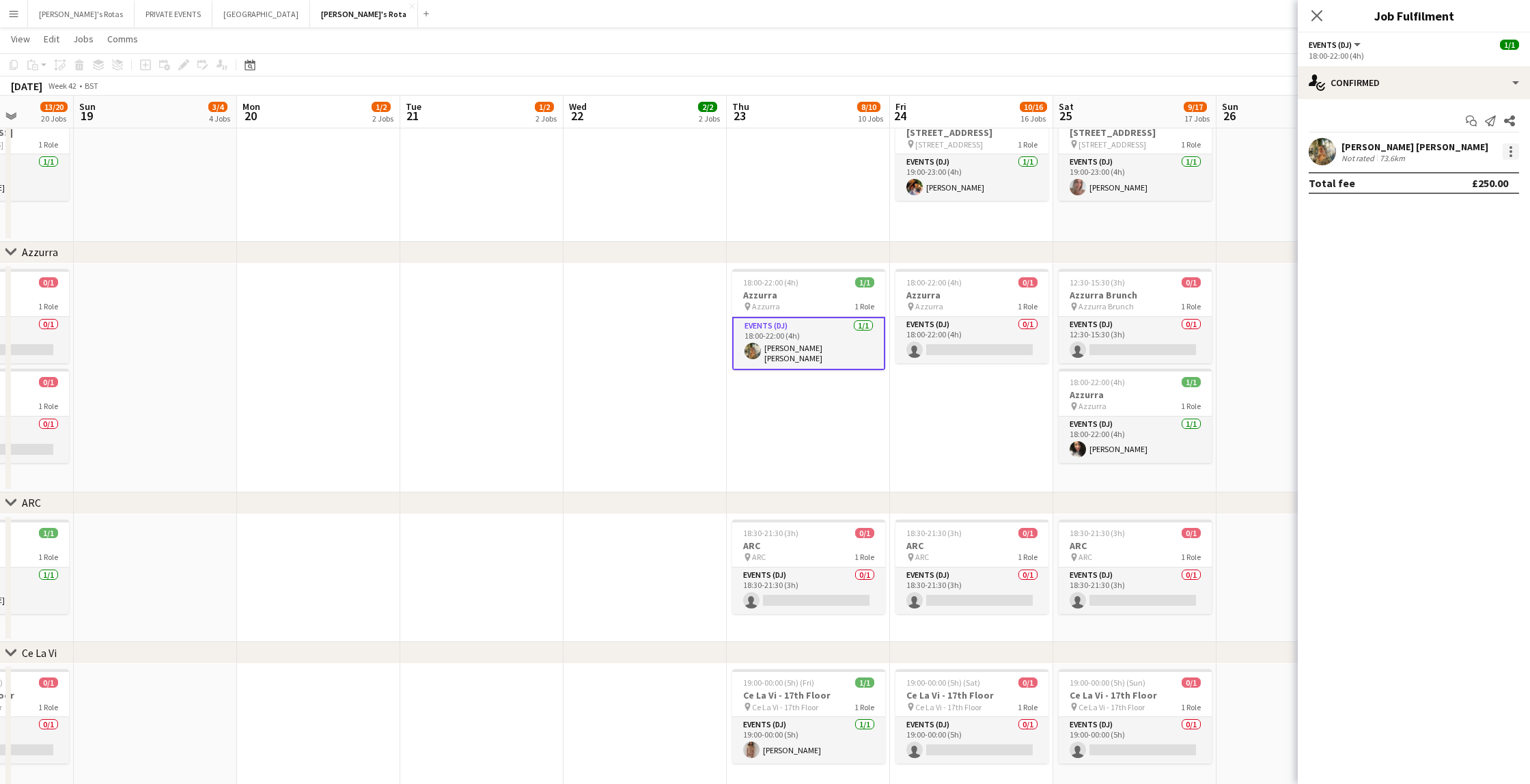
click at [1513, 151] on div at bounding box center [1510, 151] width 17 height 17
click at [1470, 303] on span "Remove" at bounding box center [1465, 308] width 85 height 13
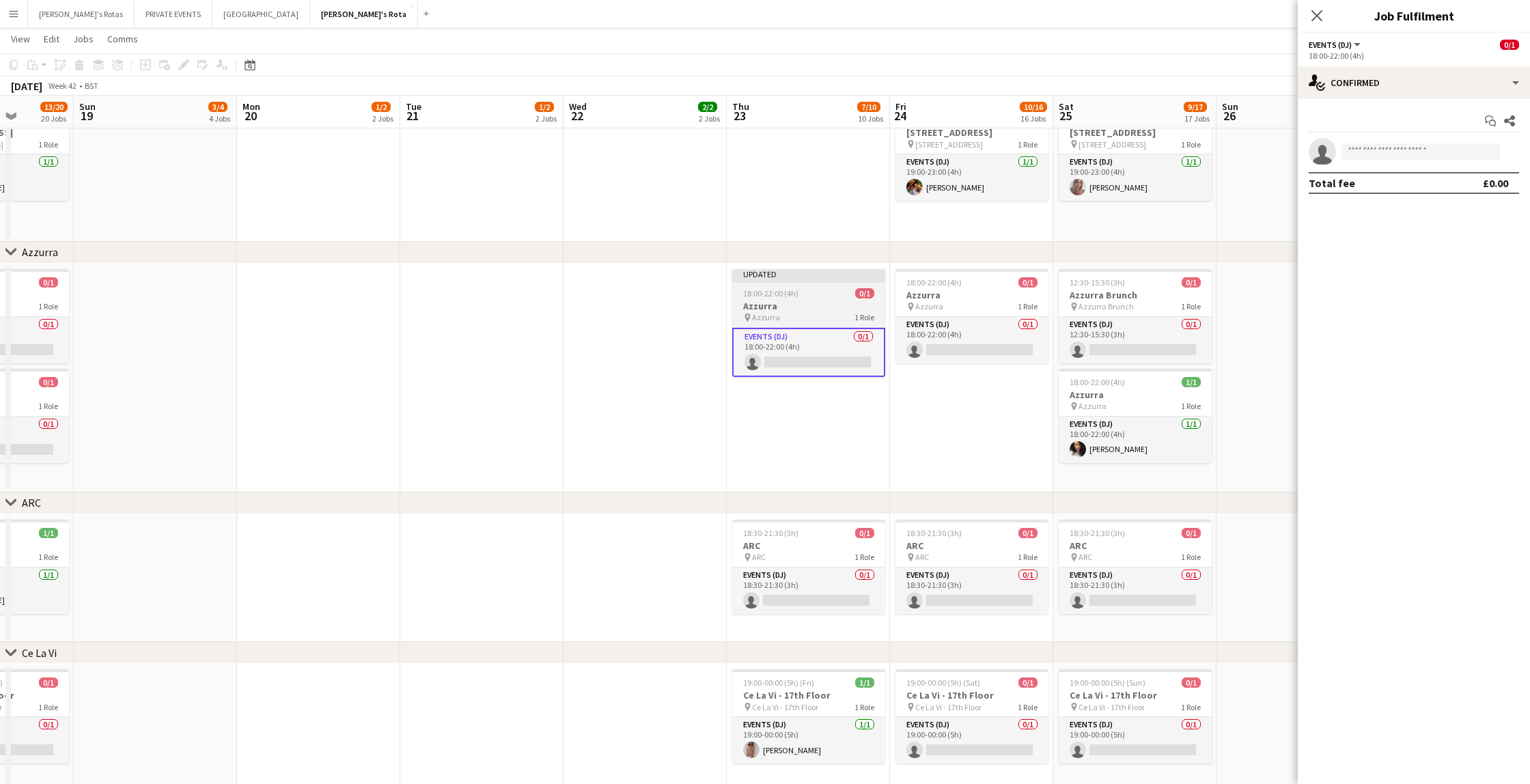
click at [776, 287] on app-job-card "Updated 18:00-22:00 (4h) 0/1 Azzurra pin Azzurra 1 Role Events (DJ) 0/1 18:00-2…" at bounding box center [808, 323] width 153 height 108
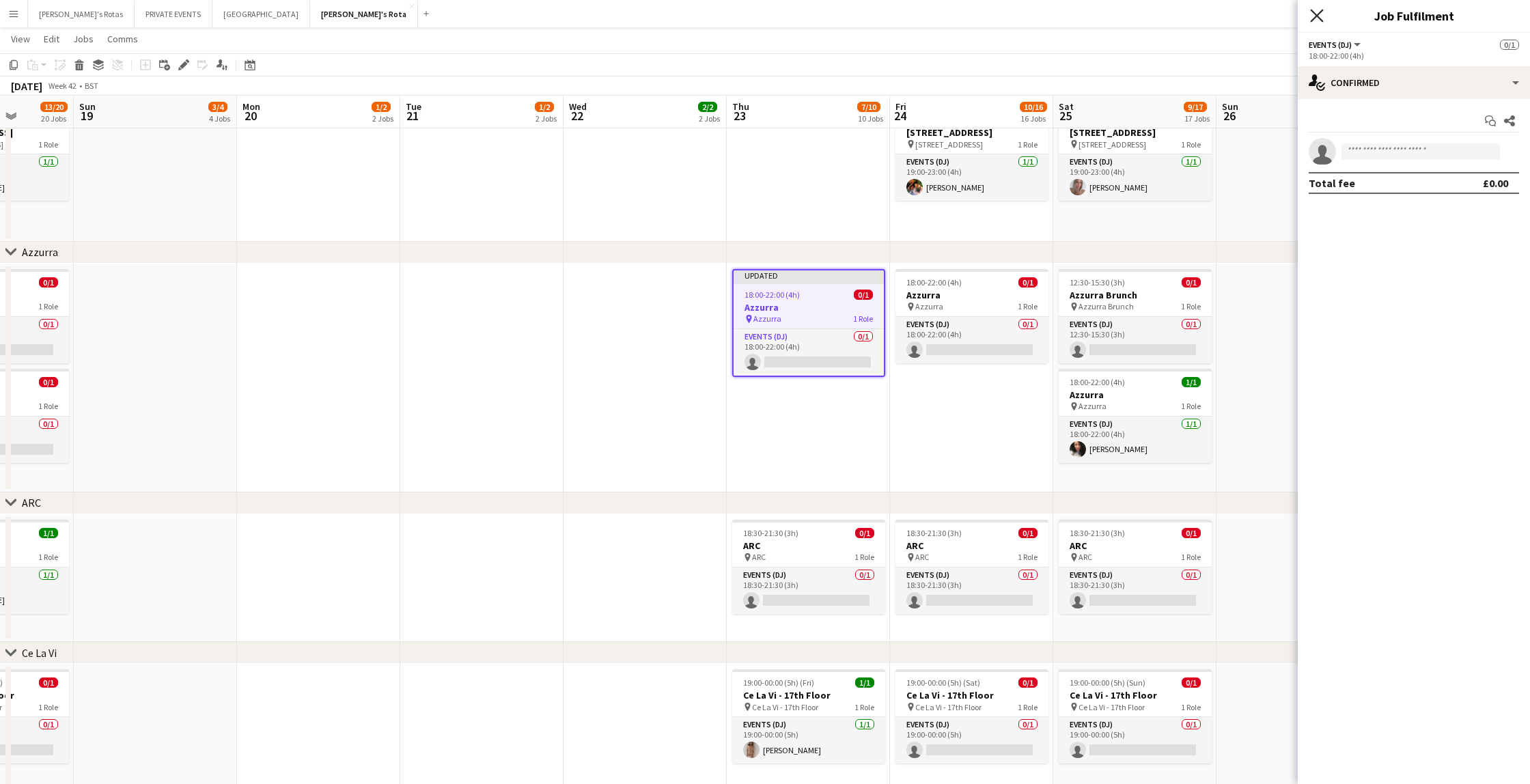
click at [1313, 13] on icon at bounding box center [1316, 15] width 13 height 13
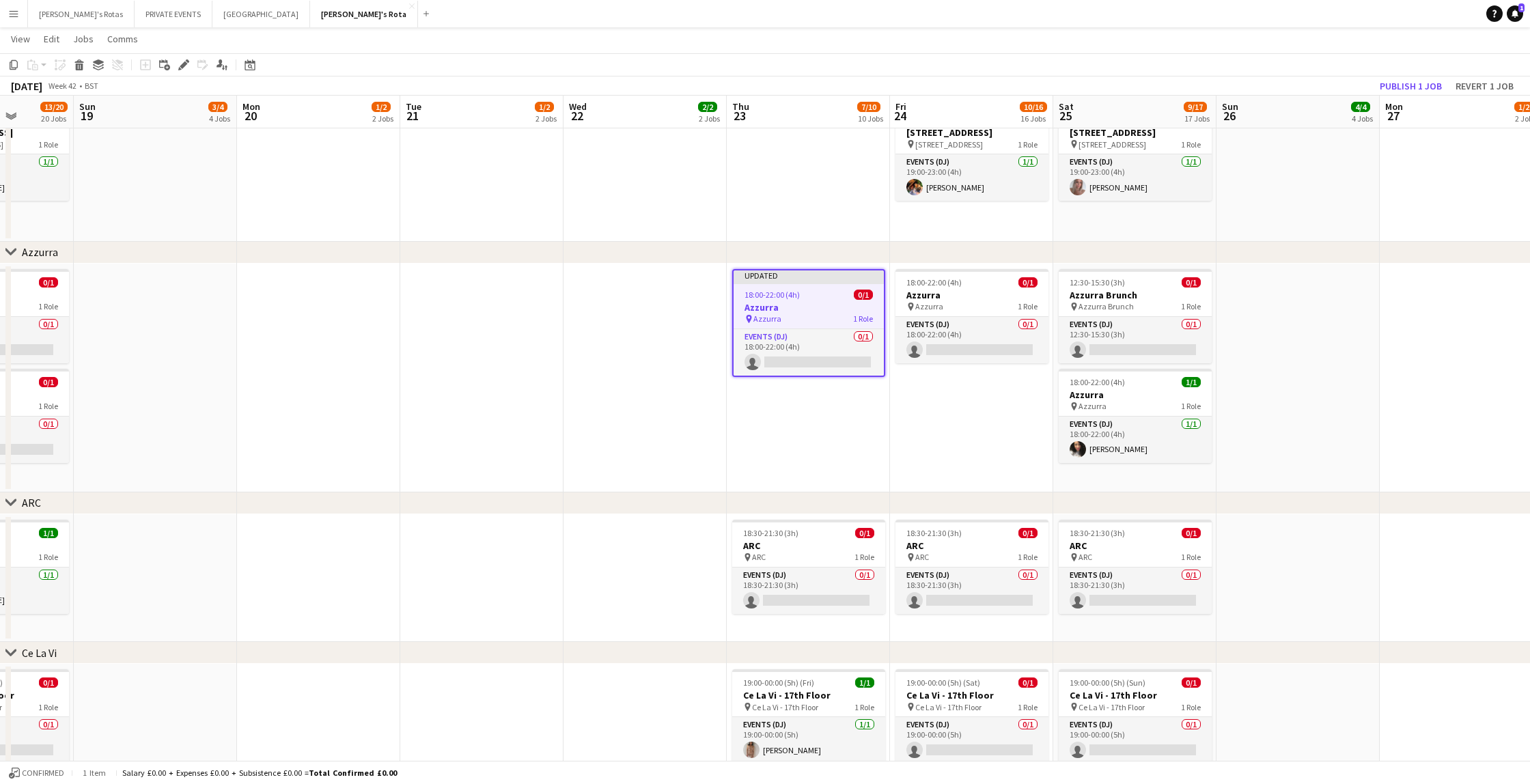
click at [1413, 84] on button "Publish 1 job" at bounding box center [1410, 86] width 73 height 17
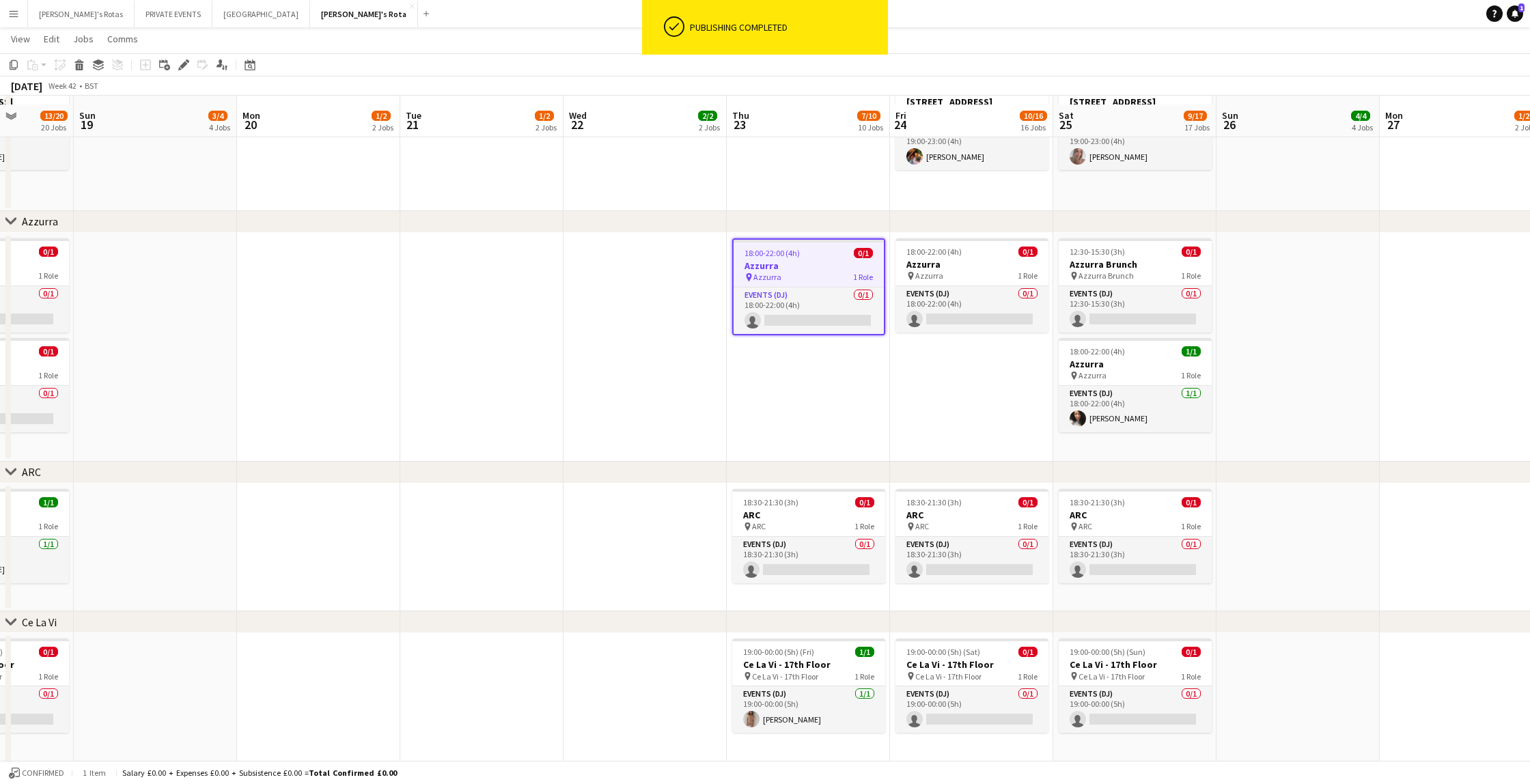
scroll to position [2672, 0]
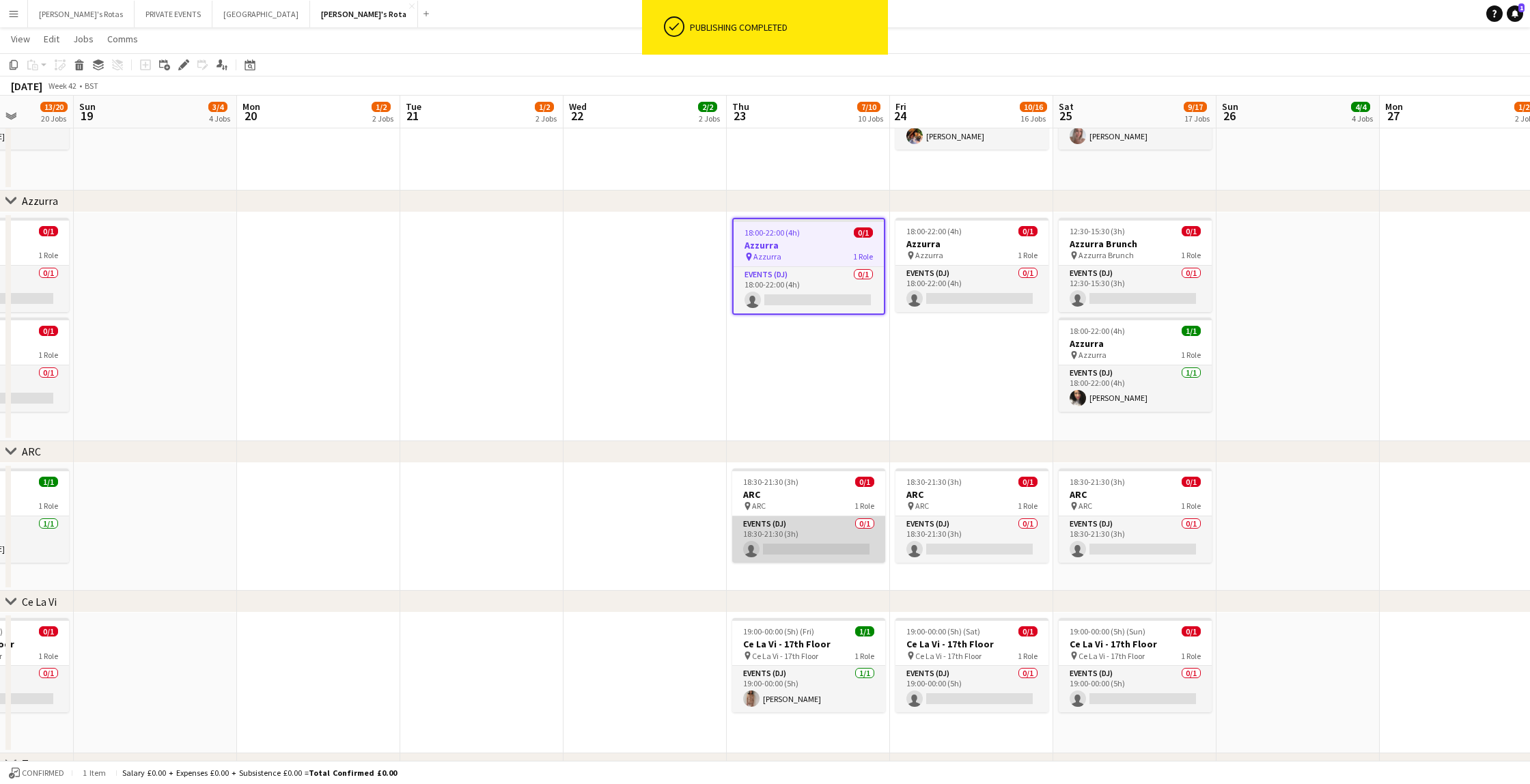
click at [809, 541] on app-card-role "Events (DJ) 0/1 18:30-21:30 (3h) single-neutral-actions" at bounding box center [808, 539] width 153 height 47
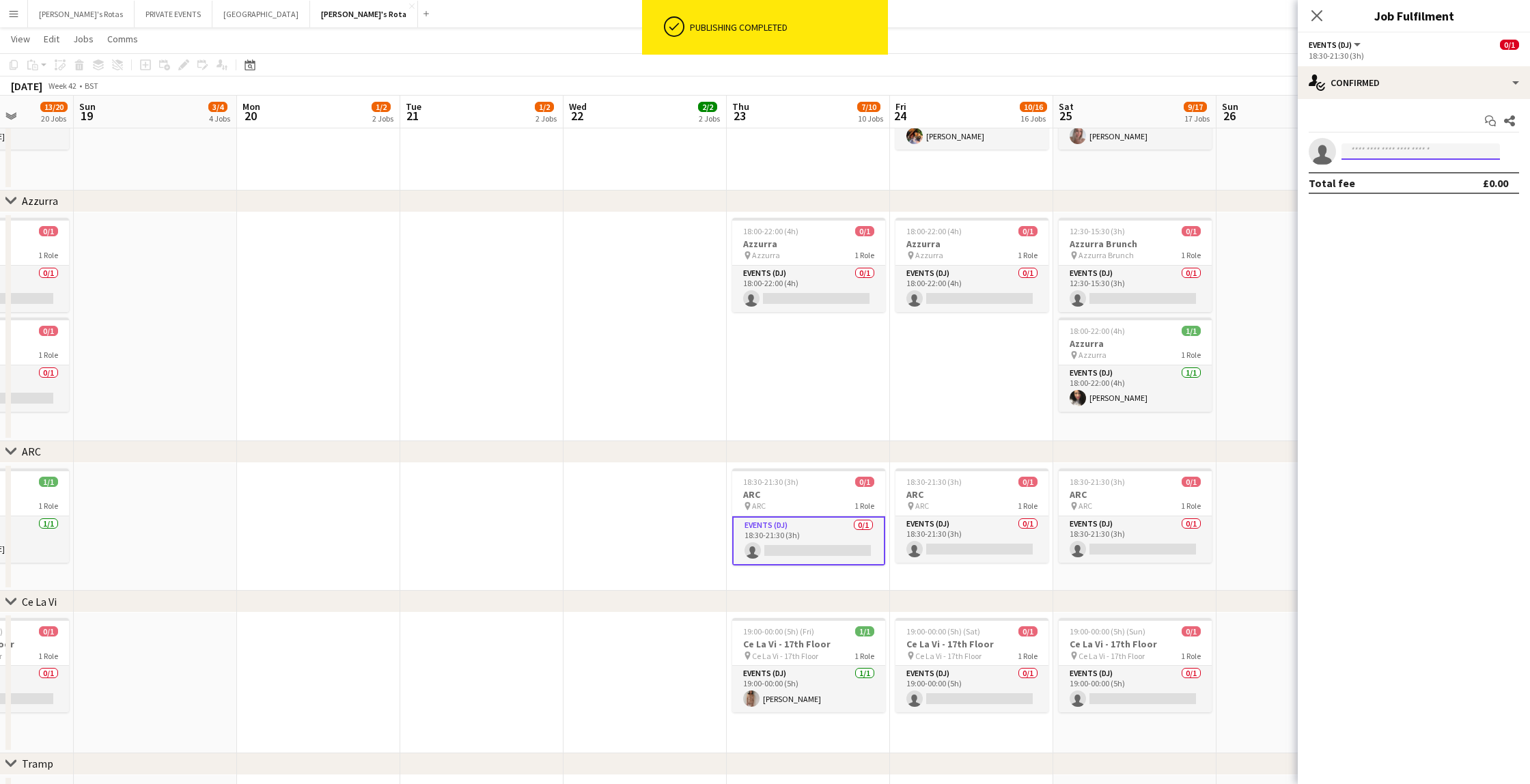
click at [1437, 153] on input at bounding box center [1421, 151] width 159 height 17
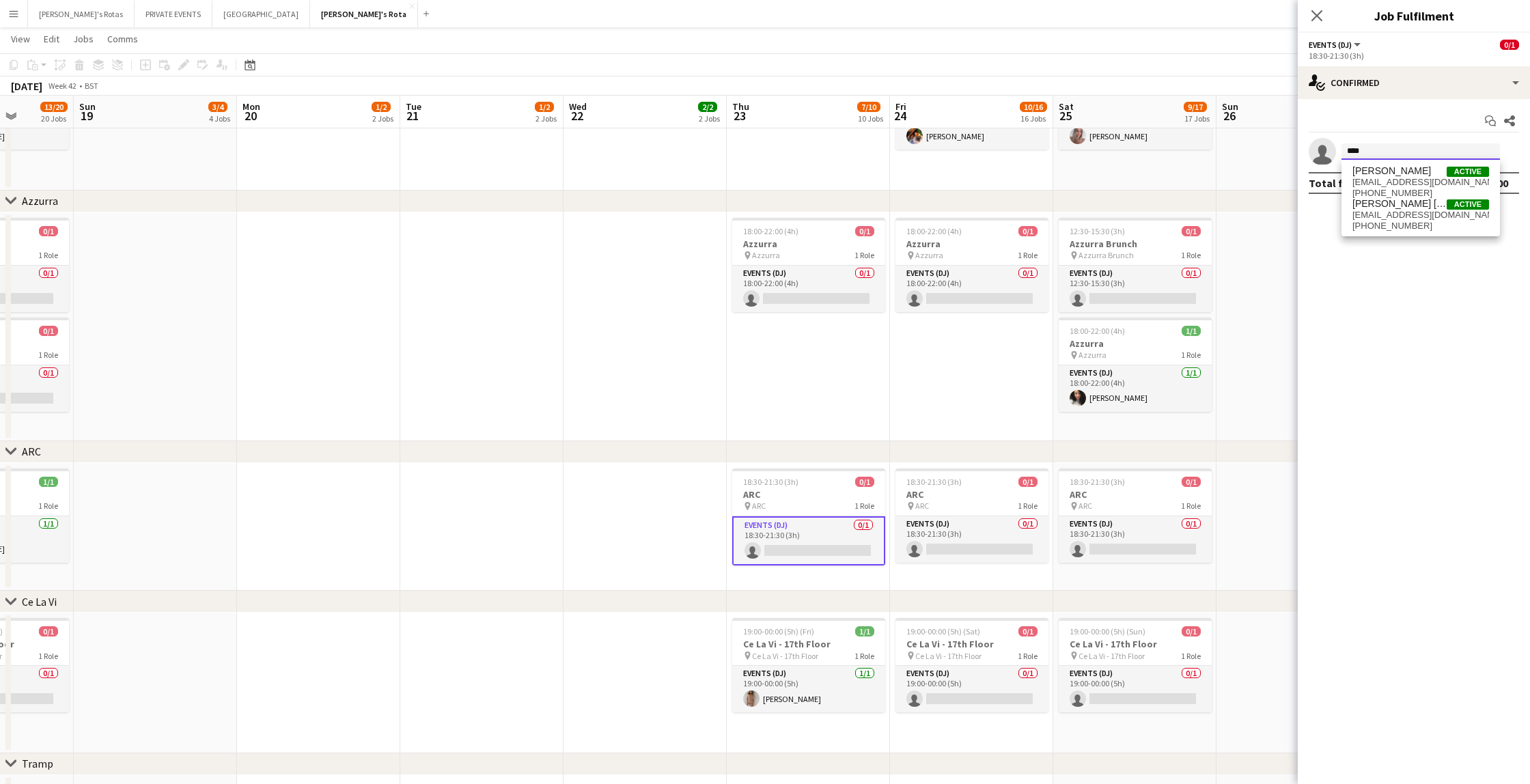
type input "****"
drag, startPoint x: 1437, startPoint y: 153, endPoint x: 1422, endPoint y: 214, distance: 62.8
click at [1422, 214] on span "[EMAIL_ADDRESS][DOMAIN_NAME]" at bounding box center [1421, 215] width 136 height 11
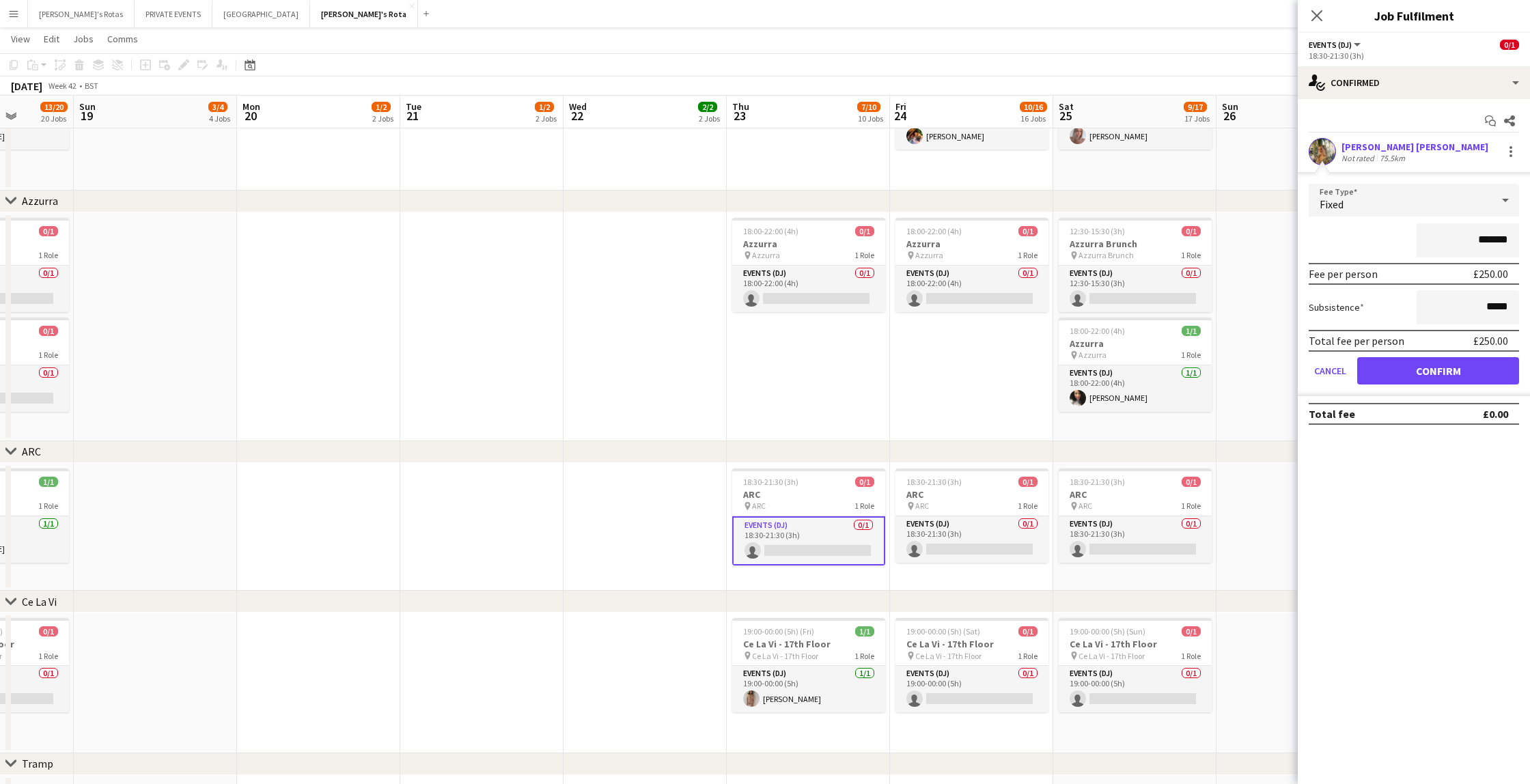
click at [1432, 372] on button "Confirm" at bounding box center [1438, 371] width 162 height 27
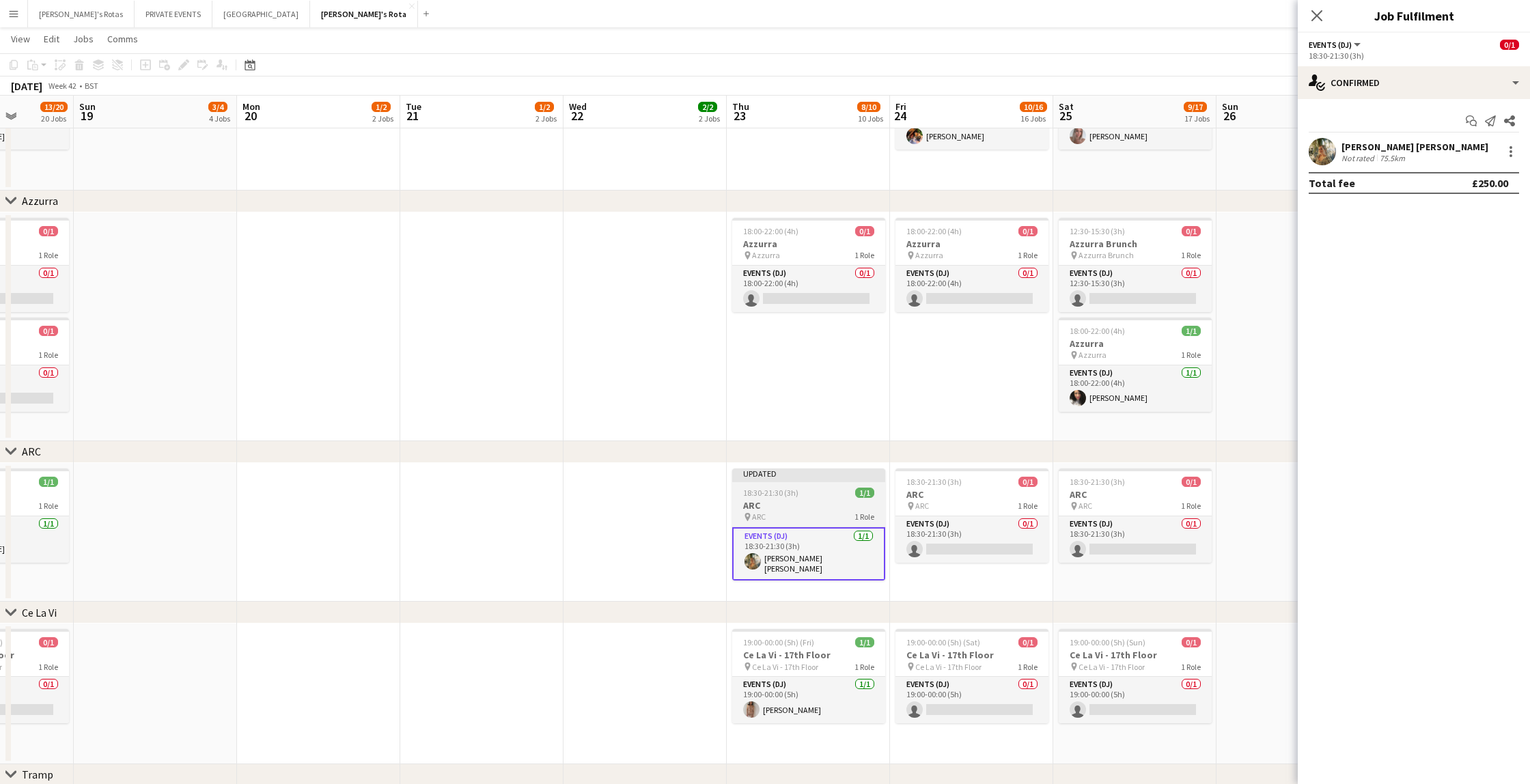
click at [801, 489] on div "18:30-21:30 (3h) 1/1" at bounding box center [808, 492] width 153 height 10
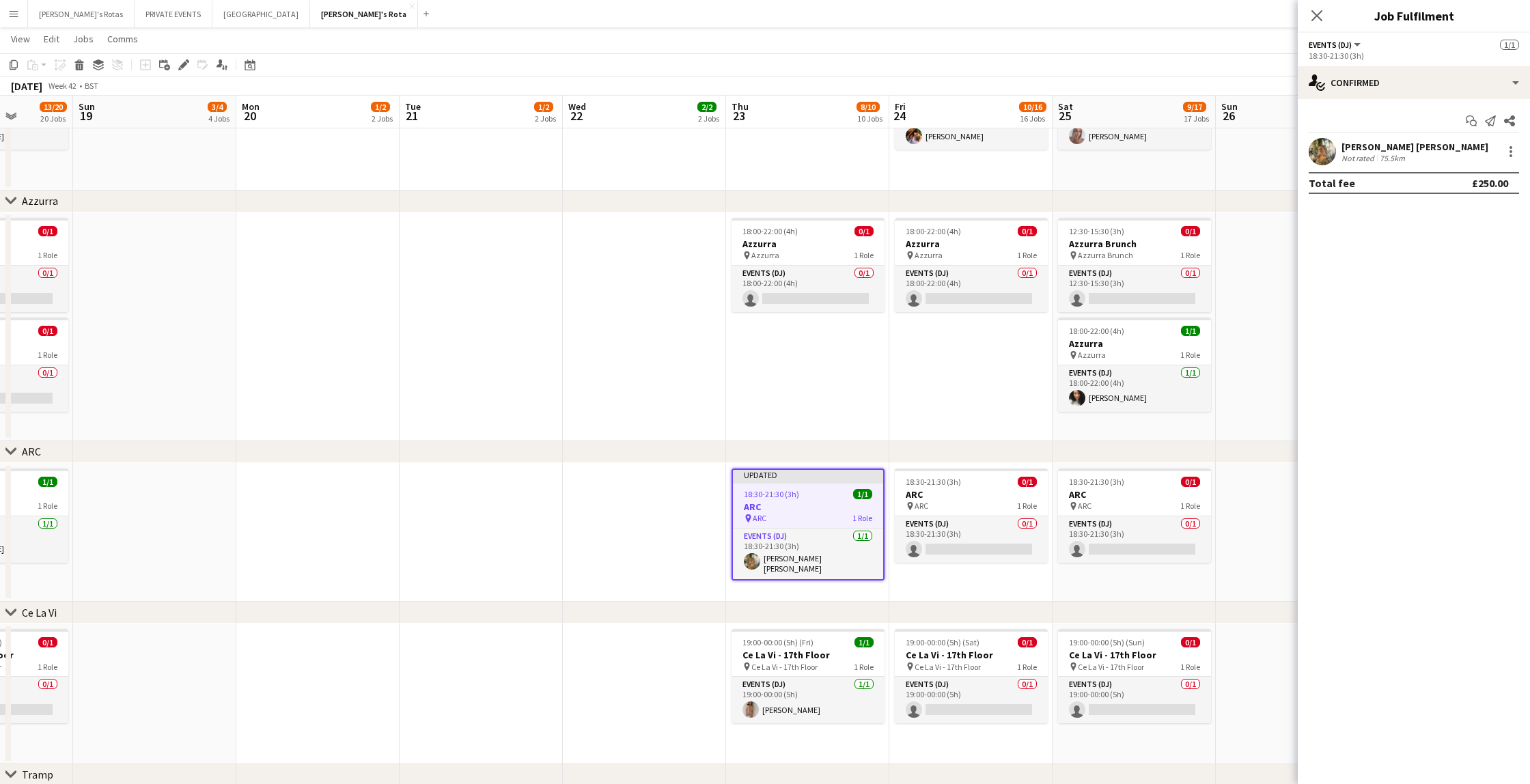
click at [1321, 13] on icon "Close pop-in" at bounding box center [1317, 16] width 11 height 11
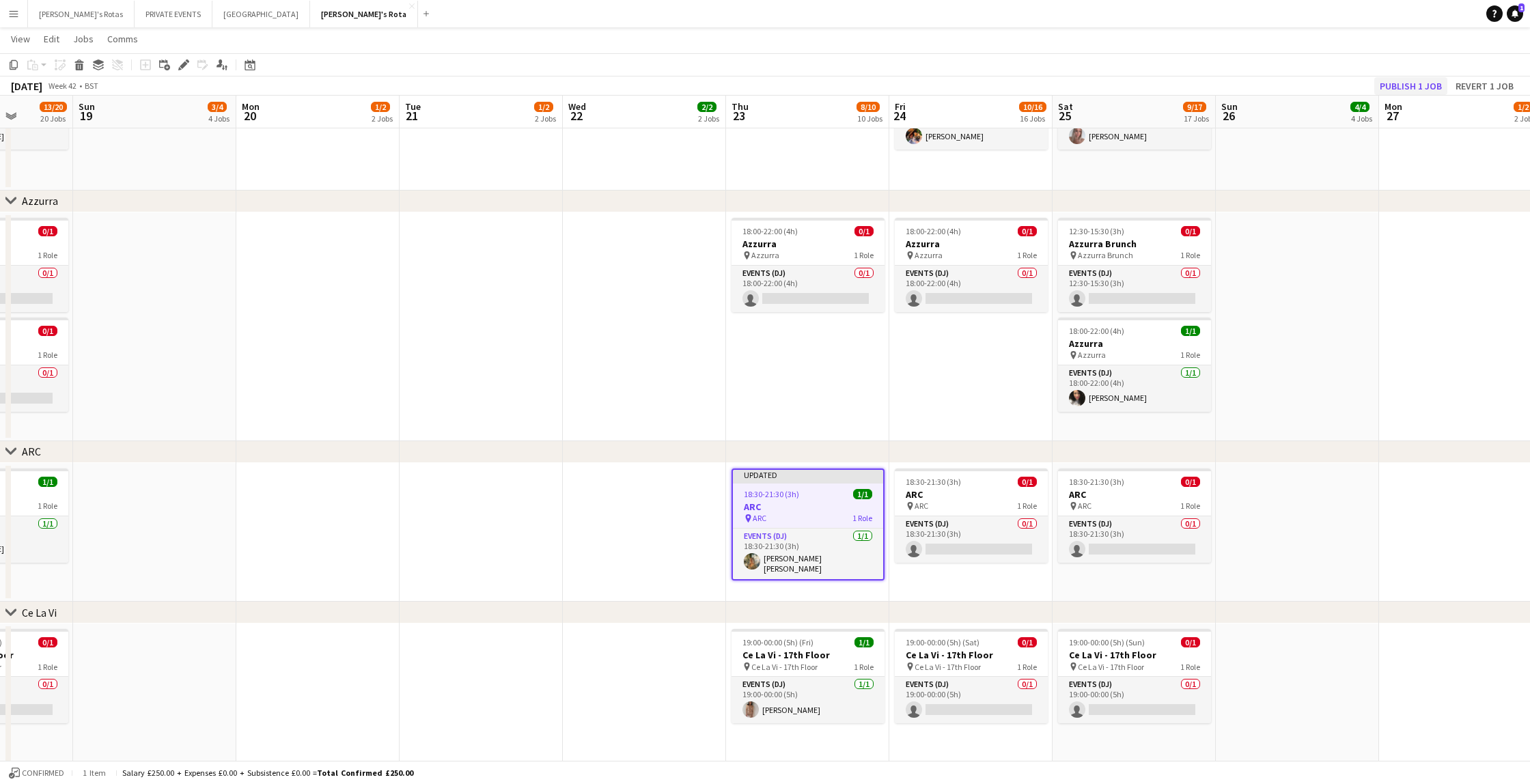
click at [1401, 86] on button "Publish 1 job" at bounding box center [1410, 86] width 73 height 17
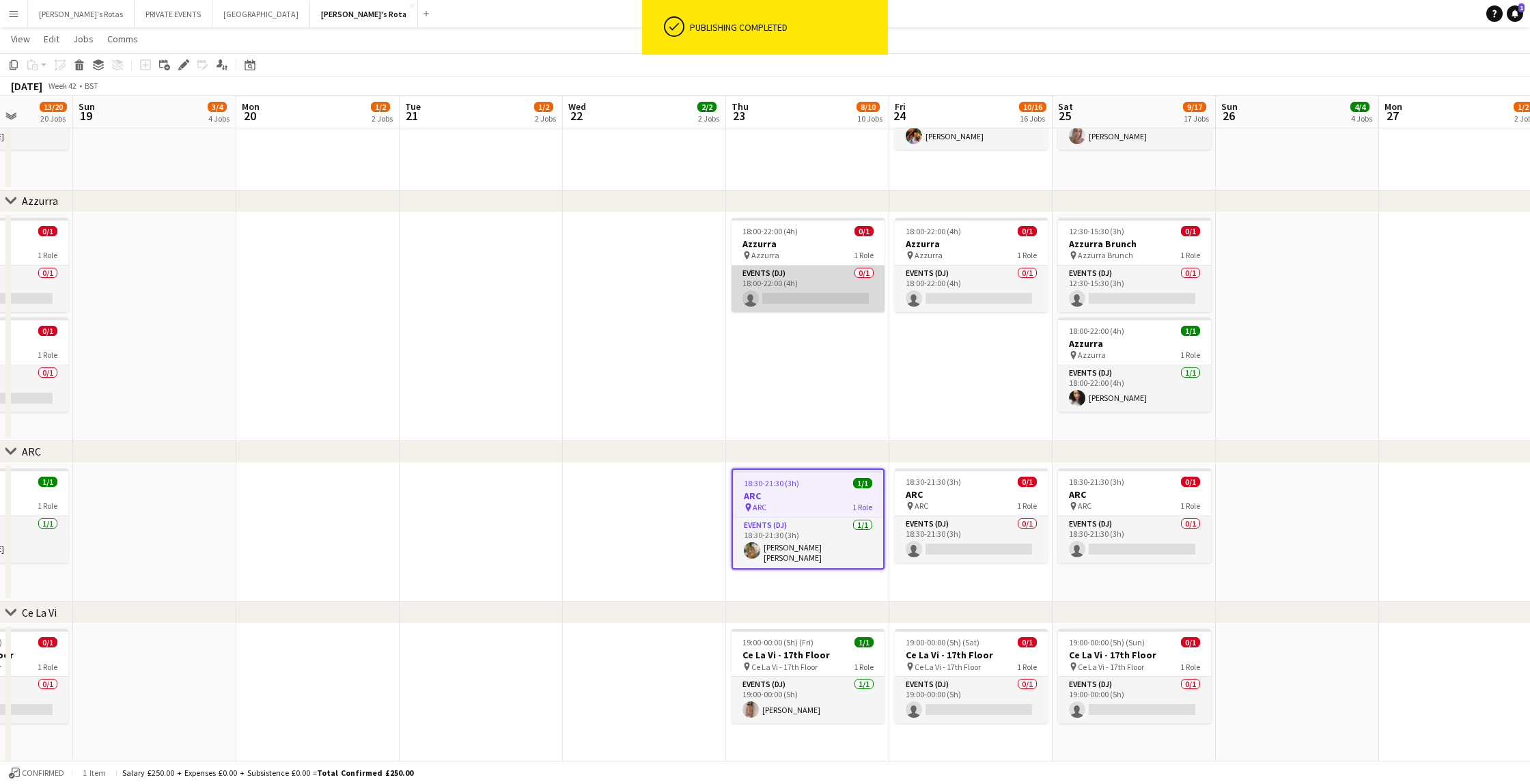
click at [815, 293] on app-card-role "Events (DJ) 0/1 18:00-22:00 (4h) single-neutral-actions" at bounding box center [808, 289] width 153 height 47
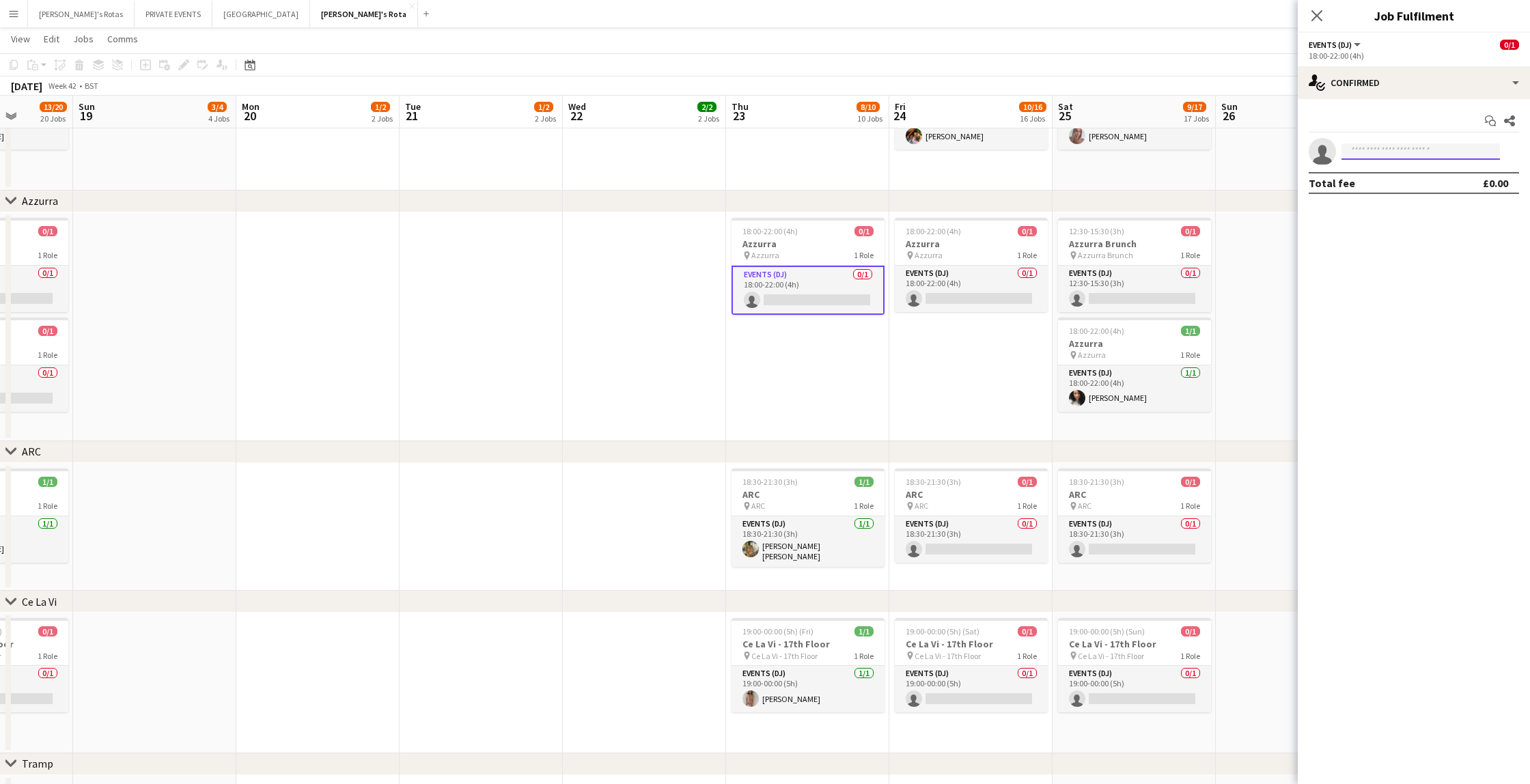
click at [1398, 151] on input at bounding box center [1421, 151] width 159 height 17
type input "*****"
click at [1406, 185] on span "[EMAIL_ADDRESS][DOMAIN_NAME]" at bounding box center [1421, 182] width 136 height 11
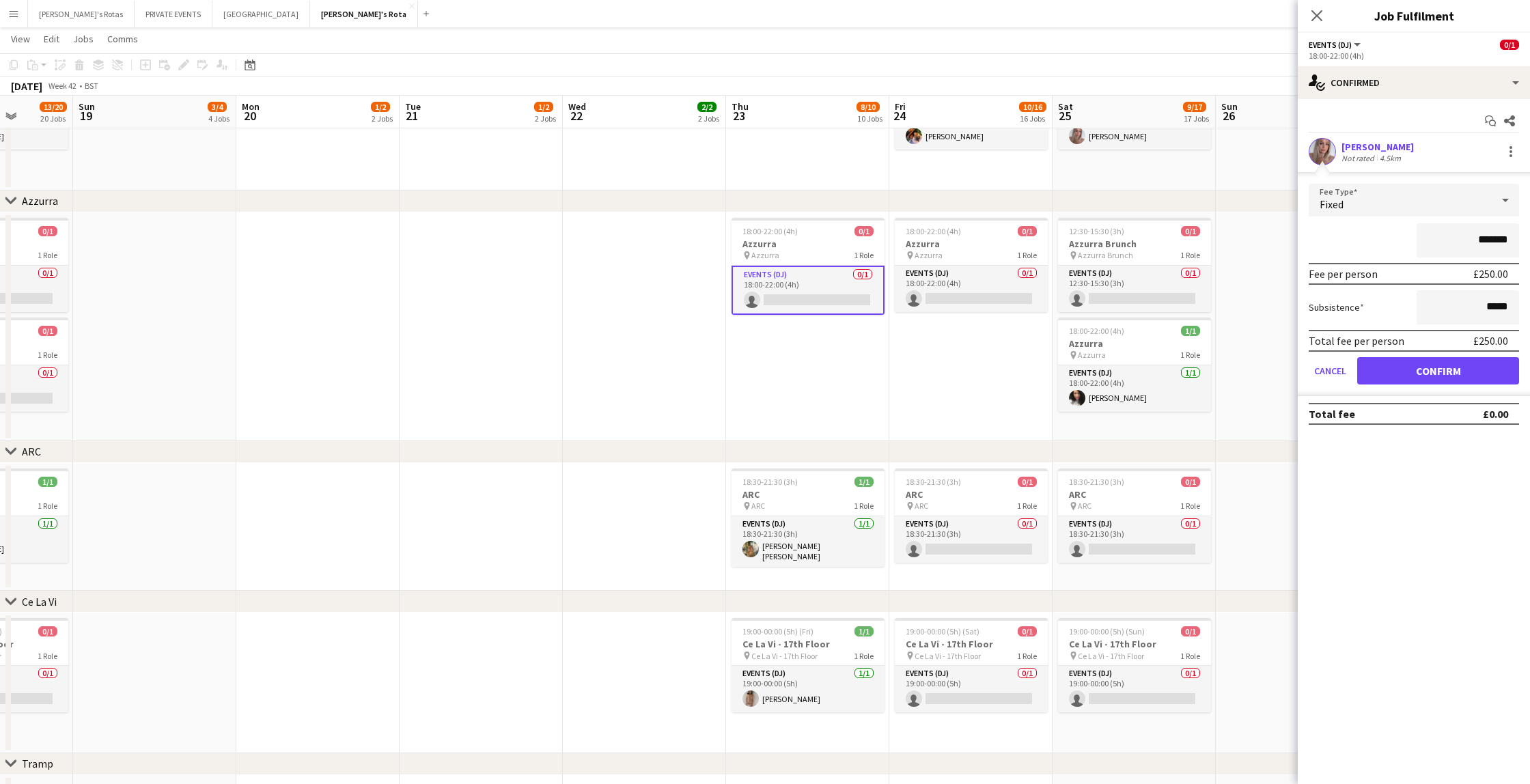
click at [1432, 376] on button "Confirm" at bounding box center [1438, 371] width 162 height 27
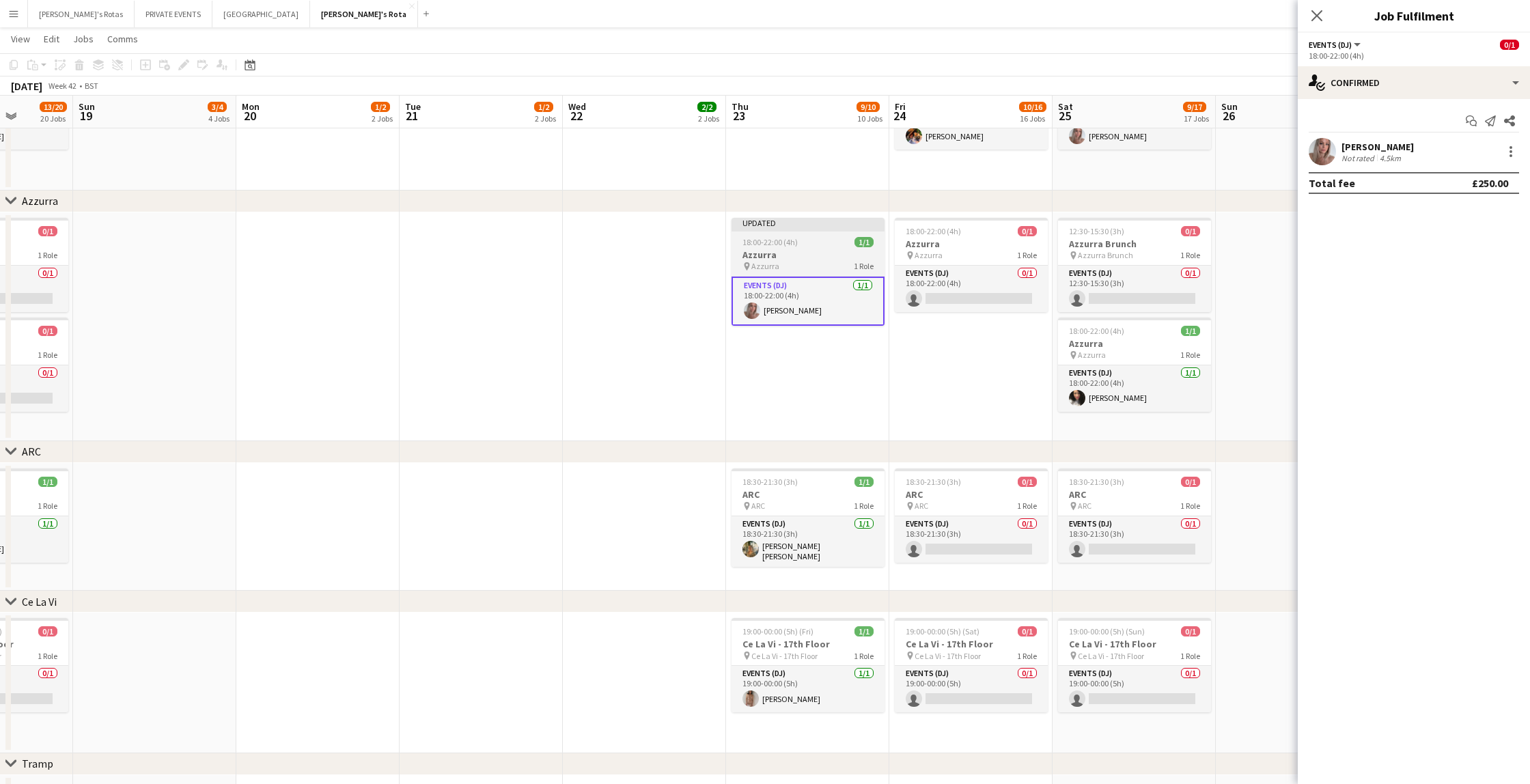
click at [771, 237] on span "18:00-22:00 (4h)" at bounding box center [770, 242] width 55 height 10
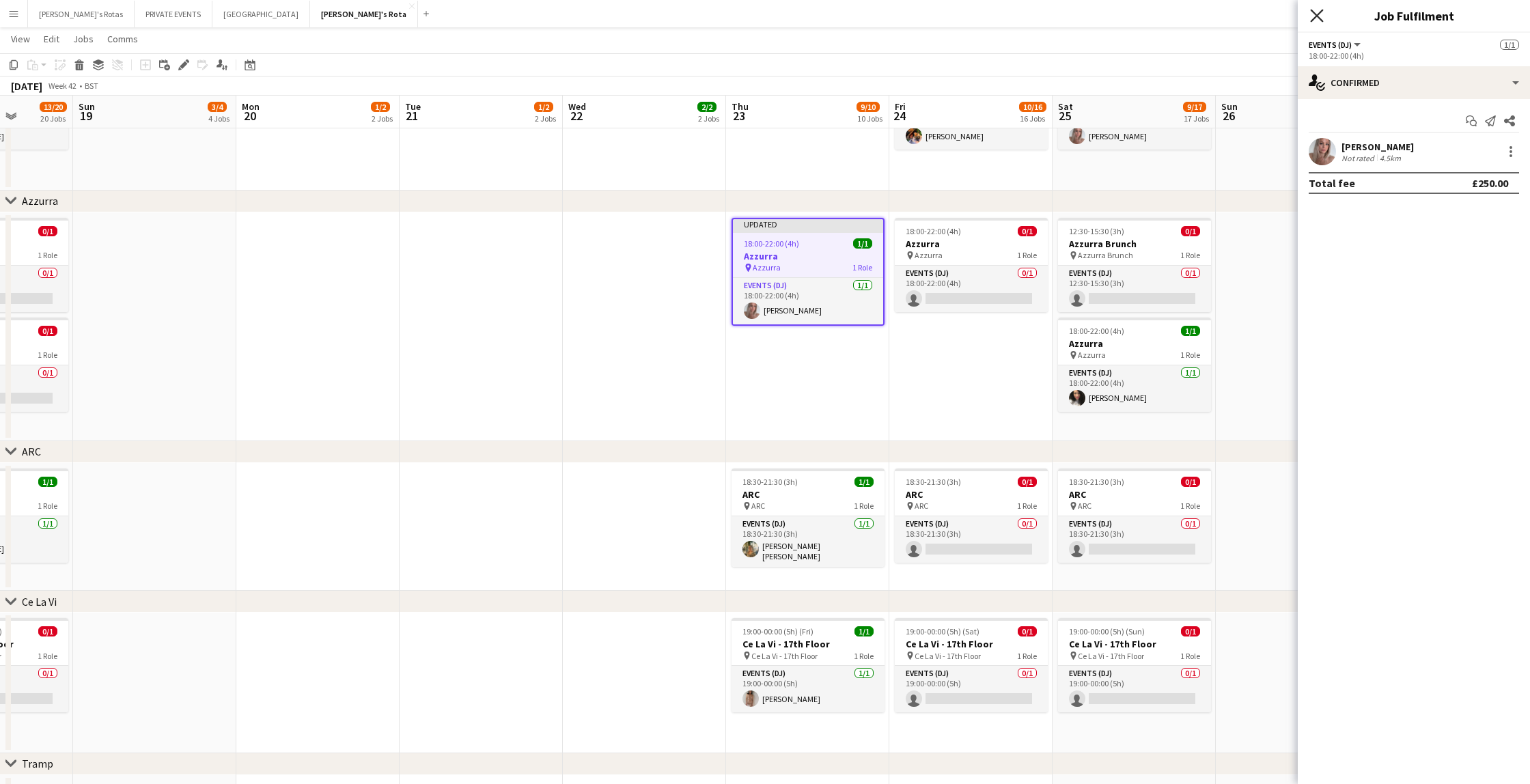
click at [1310, 16] on icon "Close pop-in" at bounding box center [1316, 15] width 13 height 13
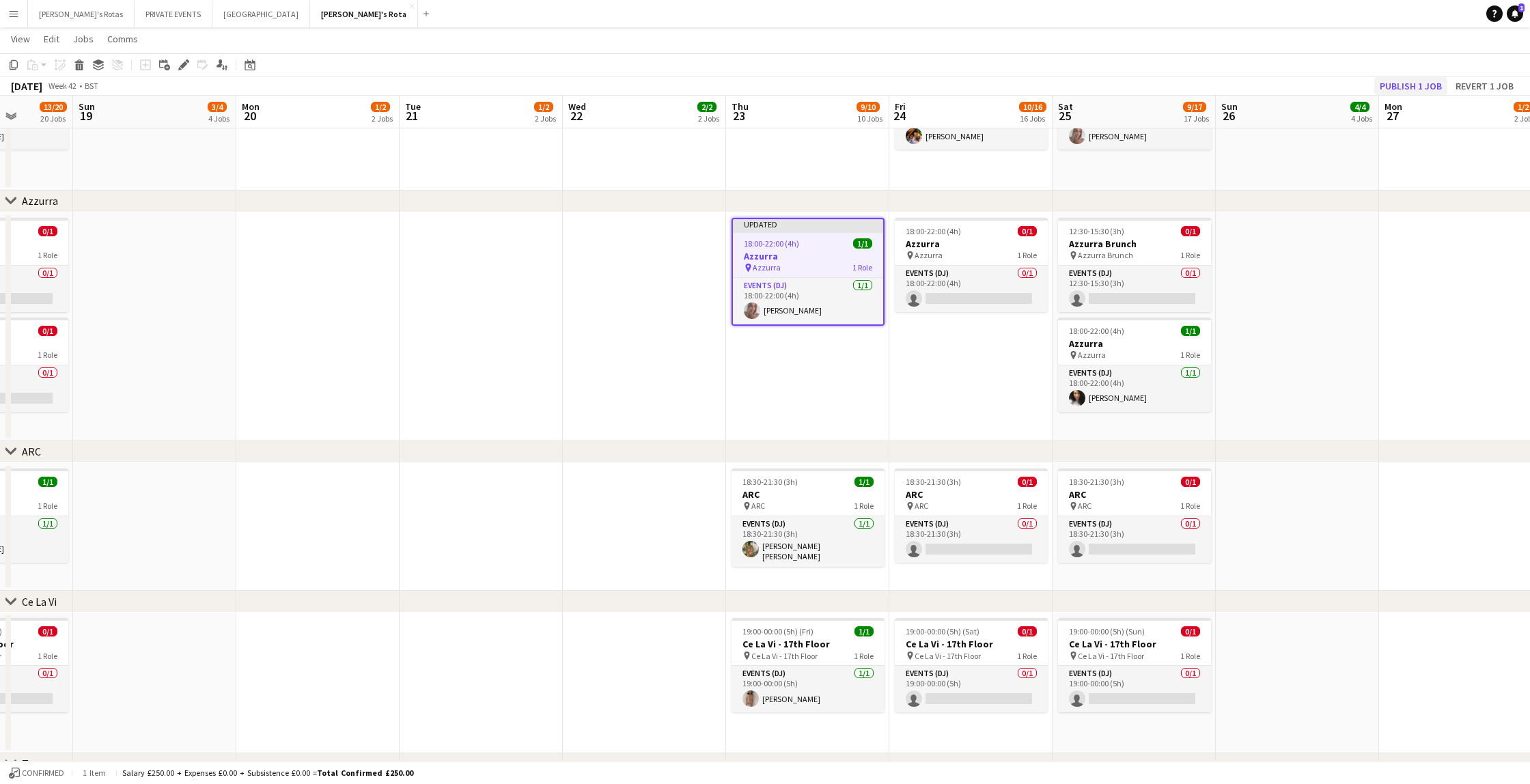
click at [1413, 86] on button "Publish 1 job" at bounding box center [1410, 86] width 73 height 17
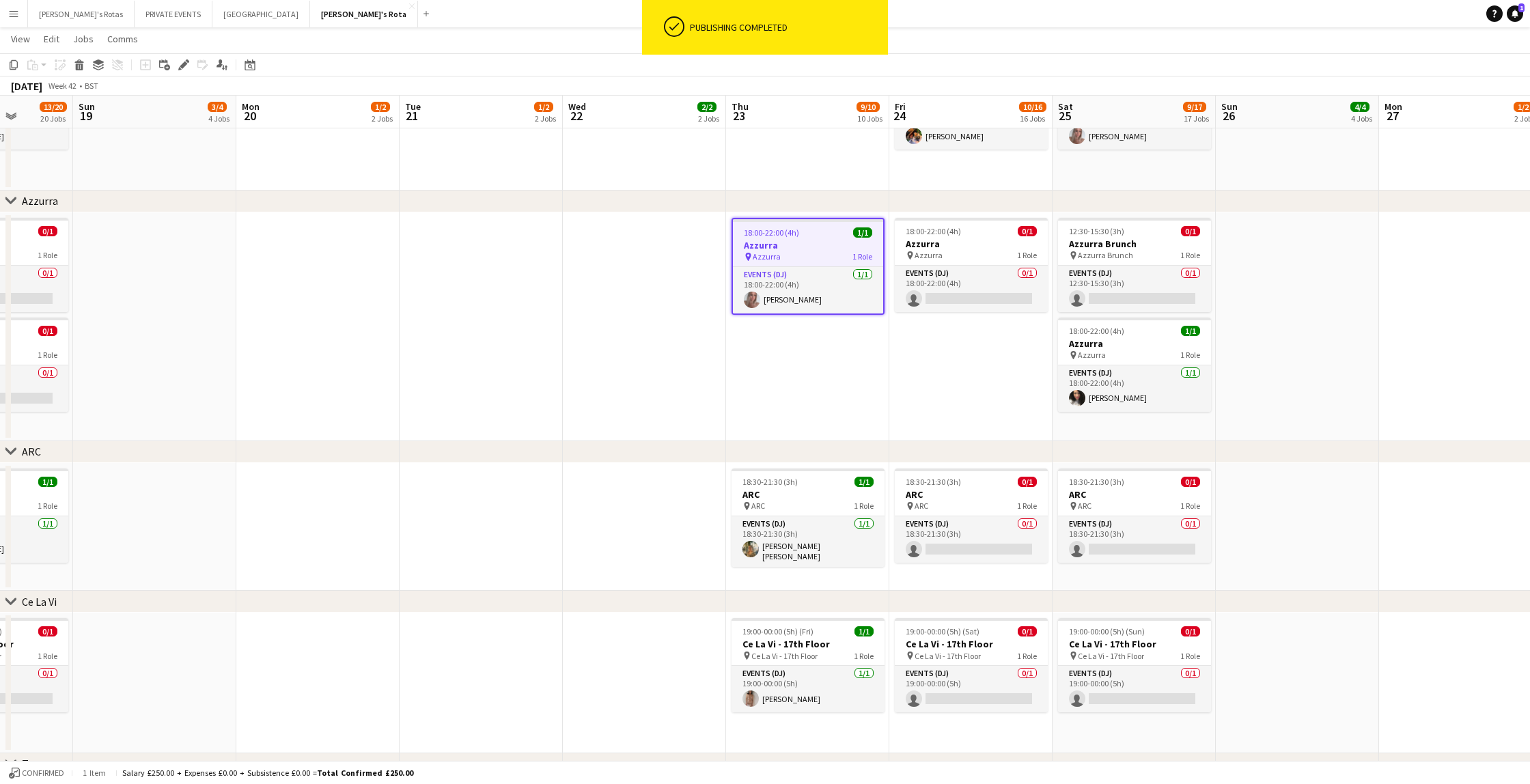
click at [794, 388] on app-date-cell "18:00-22:00 (4h) 1/1 Azzurra pin Azzurra 1 Role Events (DJ) [DATE] 18:00-22:00 …" at bounding box center [808, 327] width 163 height 229
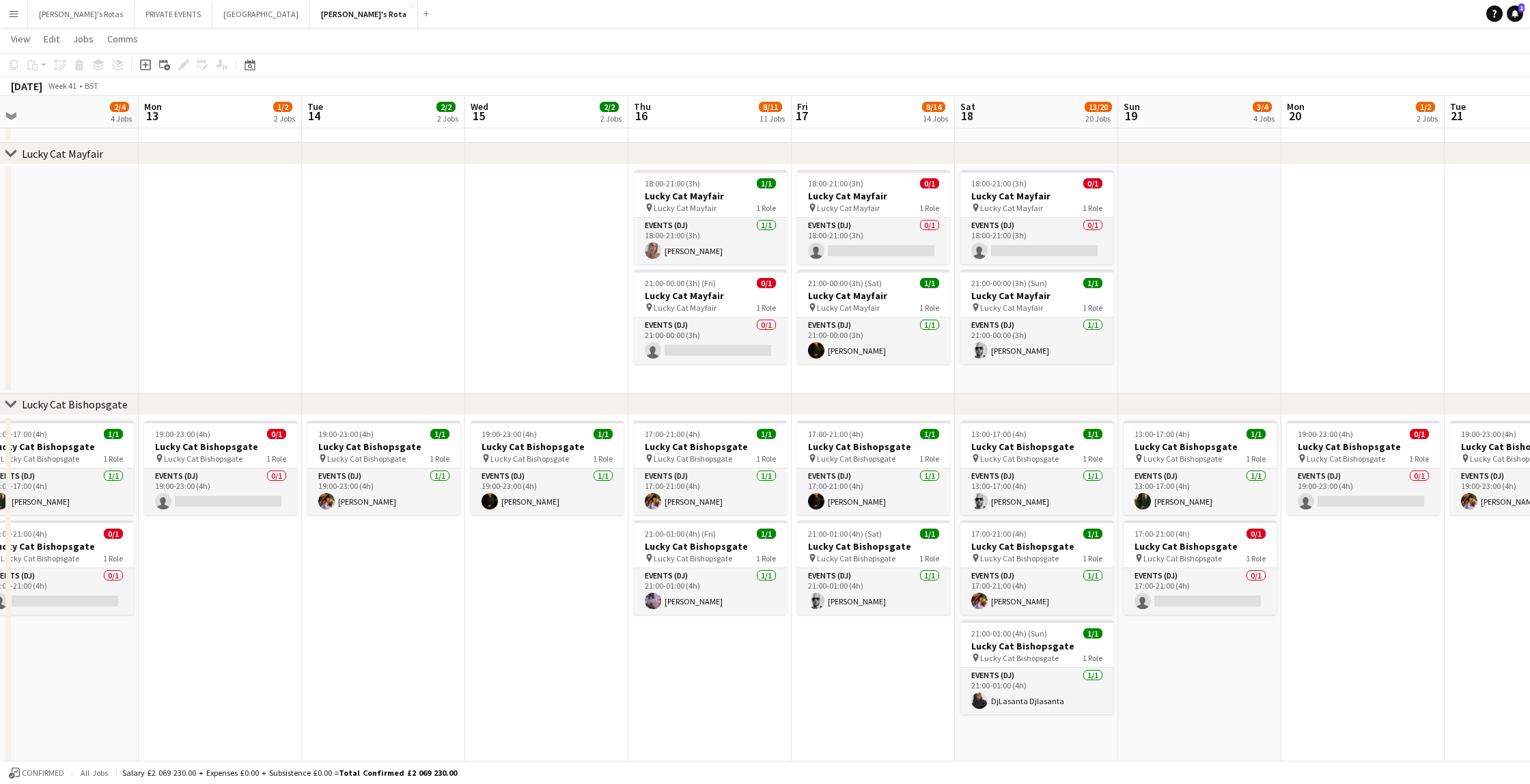
scroll to position [775, 0]
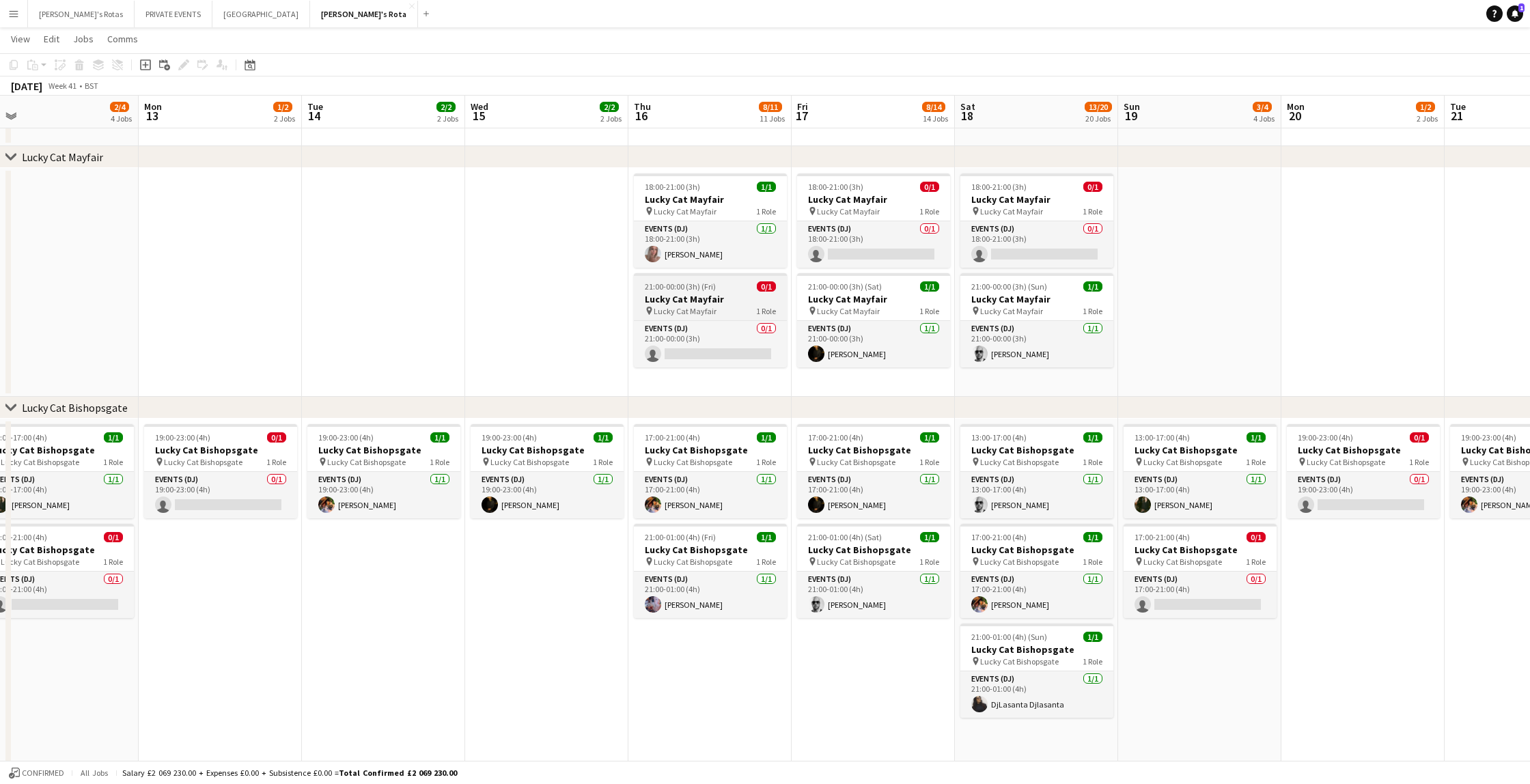
click at [691, 289] on span "21:00-00:00 (3h) (Fri)" at bounding box center [680, 286] width 71 height 10
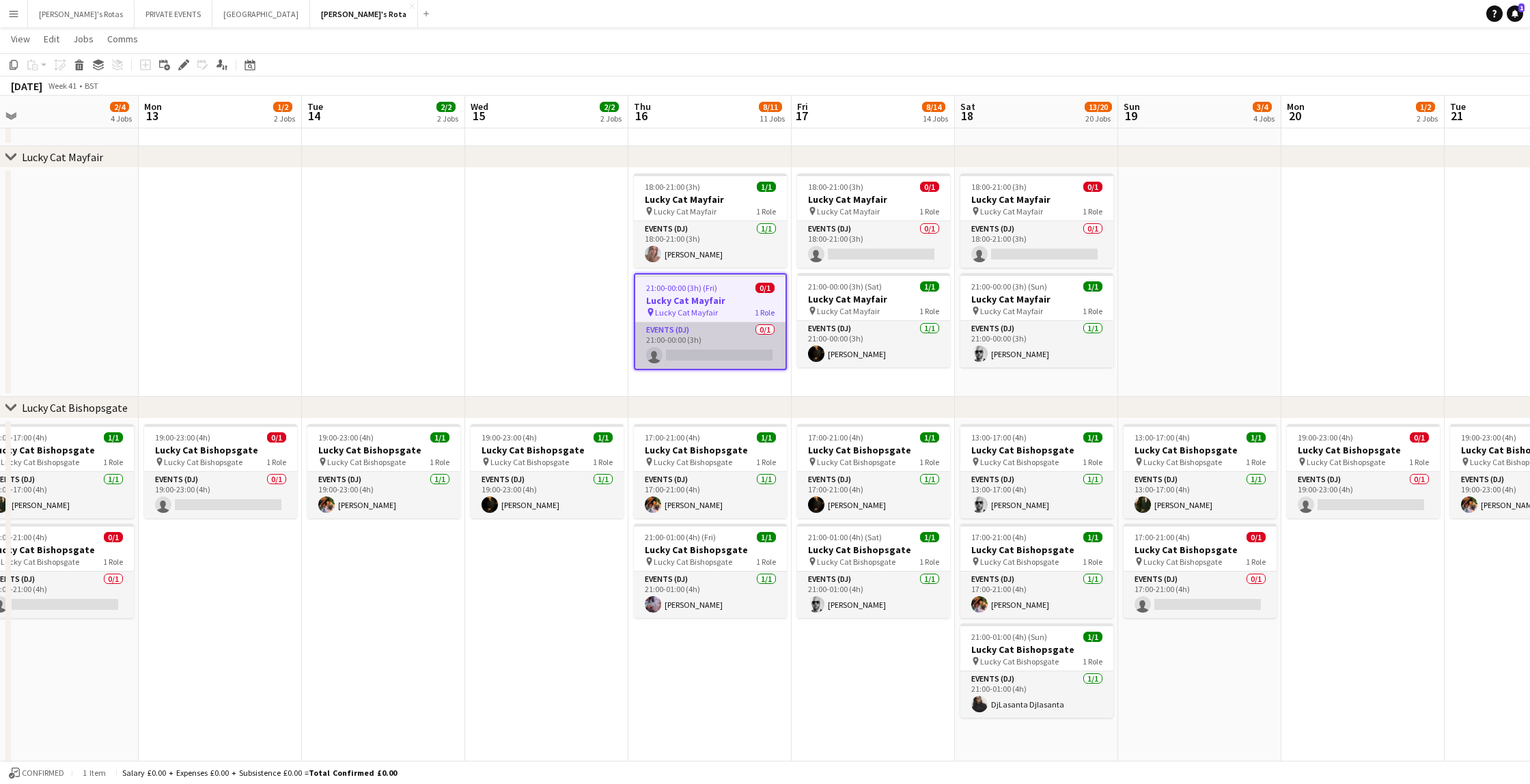
click at [702, 354] on app-card-role "Events (DJ) 0/1 21:00-00:00 (3h) single-neutral-actions" at bounding box center [710, 346] width 151 height 47
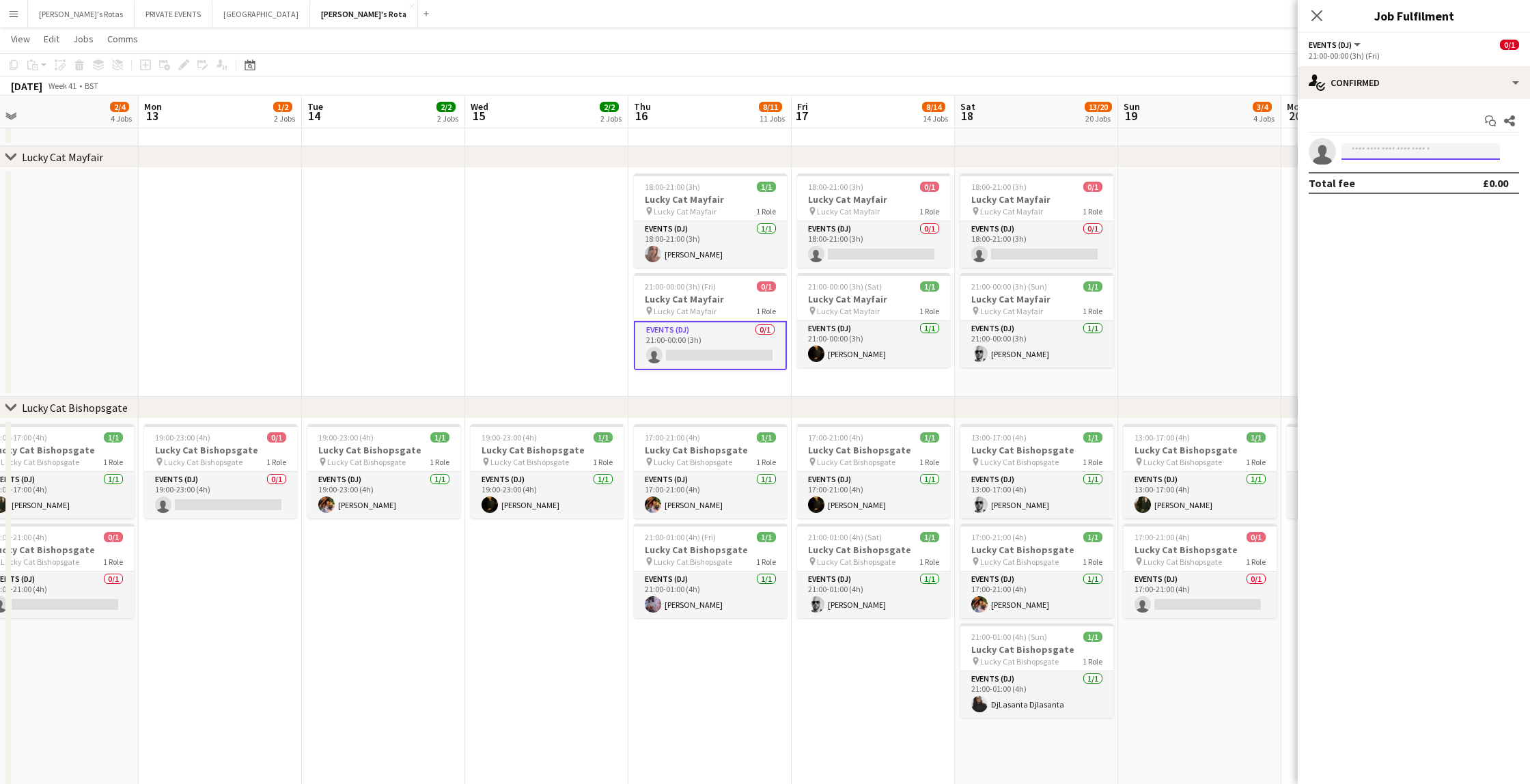
click at [1373, 151] on input at bounding box center [1421, 151] width 159 height 17
type input "******"
drag, startPoint x: 1371, startPoint y: 173, endPoint x: 1382, endPoint y: 187, distance: 17.8
click at [1382, 188] on span "[PHONE_NUMBER]" at bounding box center [1421, 193] width 136 height 11
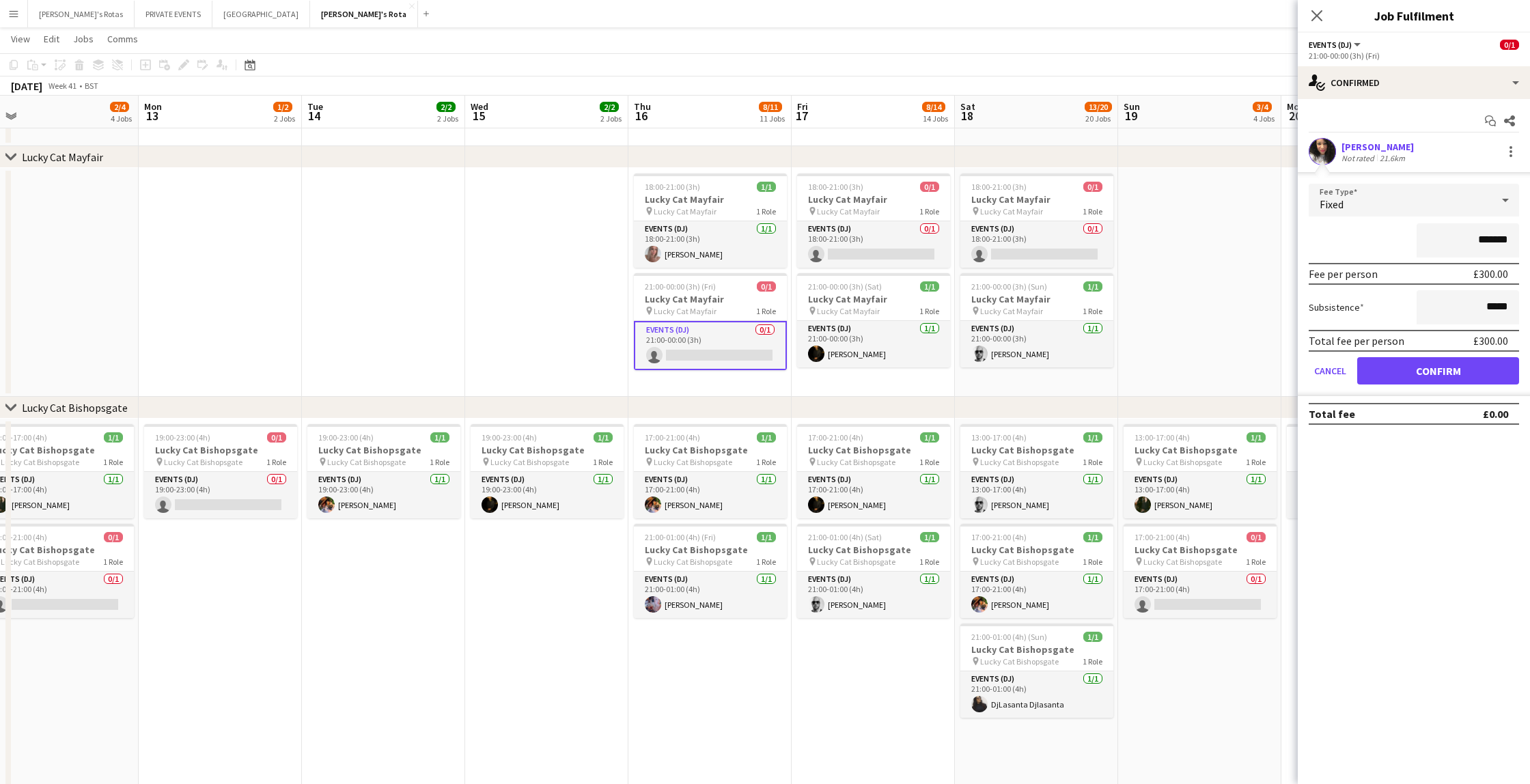
click at [1407, 370] on button "Confirm" at bounding box center [1438, 371] width 162 height 27
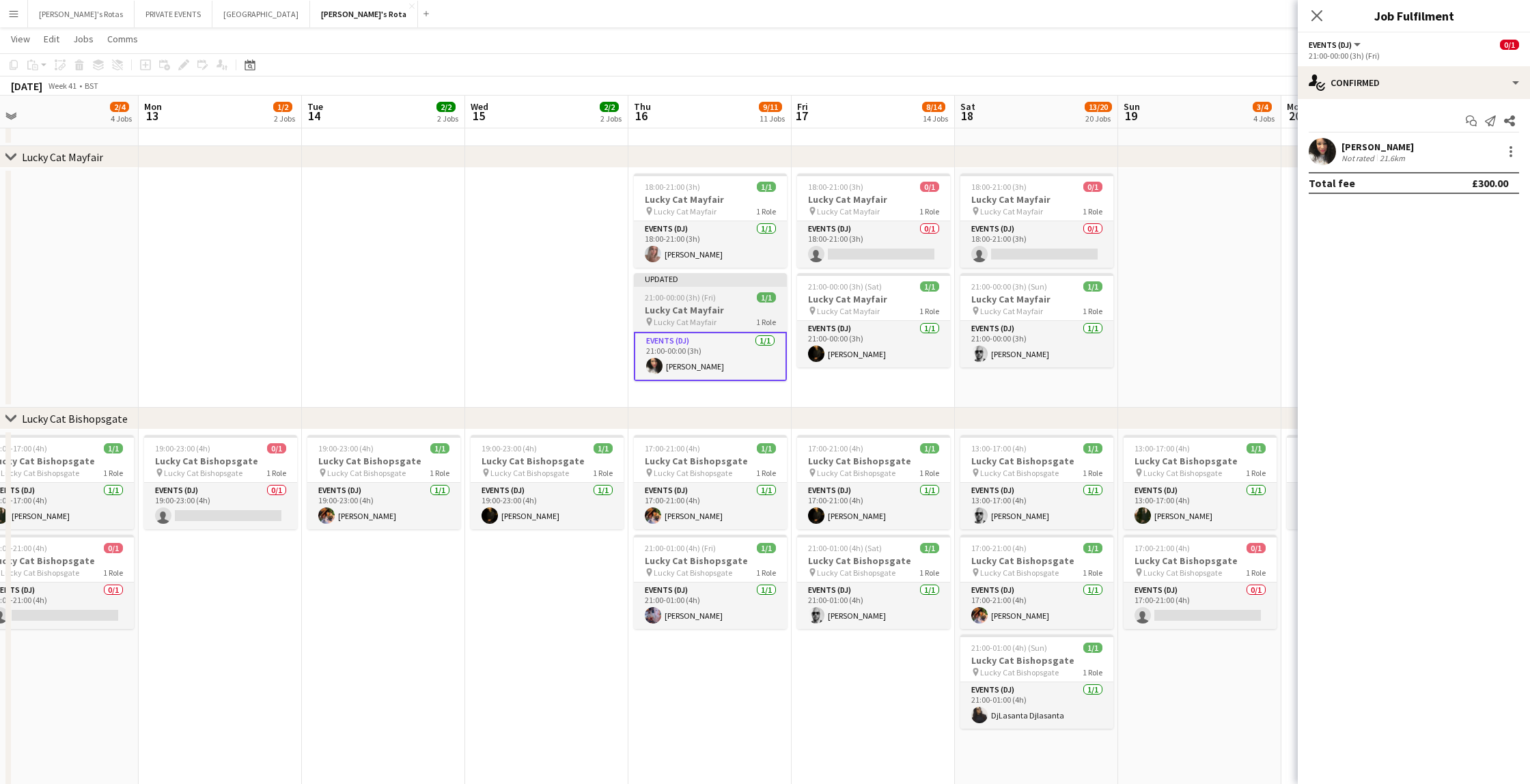
click at [700, 296] on span "21:00-00:00 (3h) (Fri)" at bounding box center [680, 297] width 71 height 10
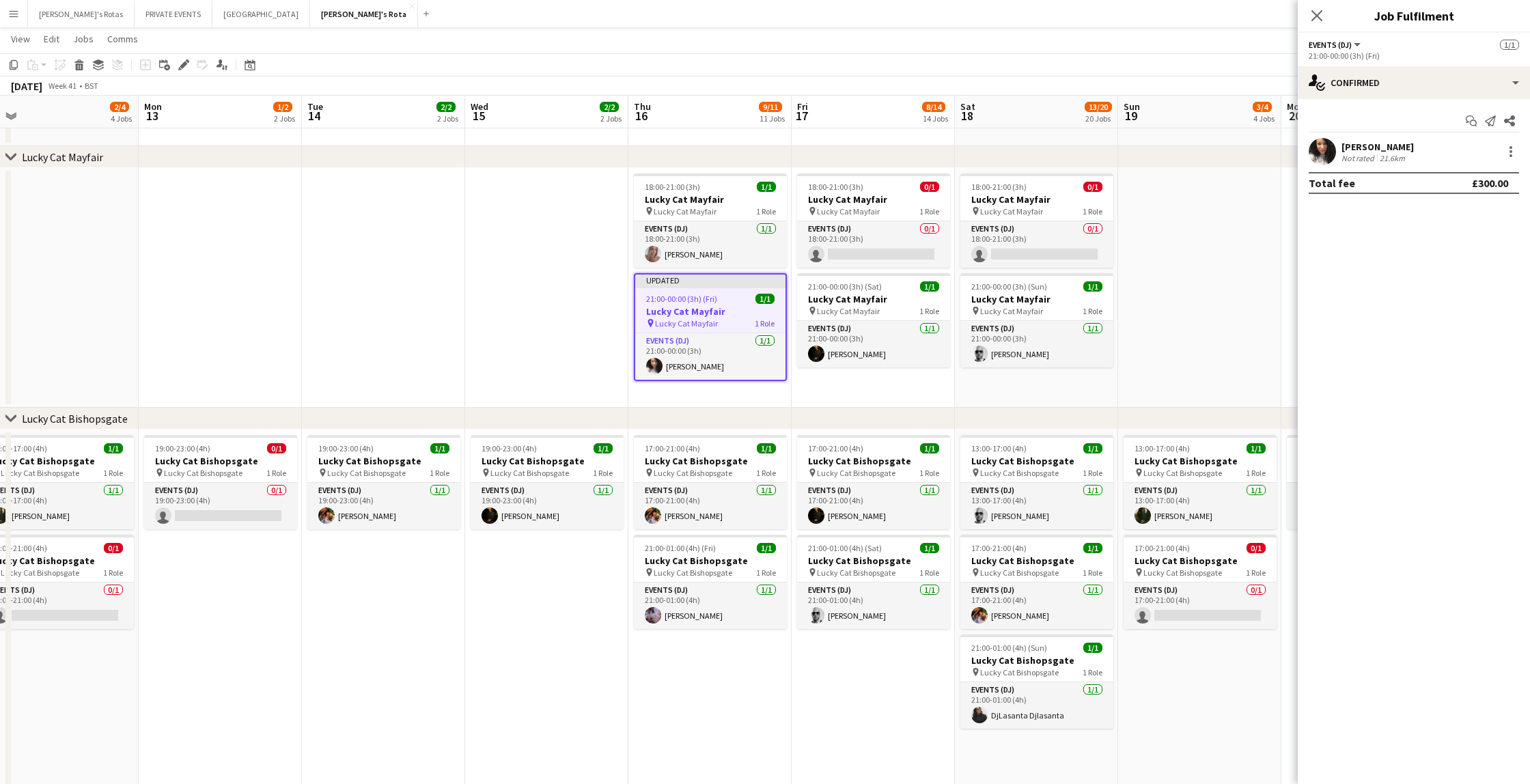
click at [1311, 17] on icon "Close pop-in" at bounding box center [1317, 16] width 11 height 11
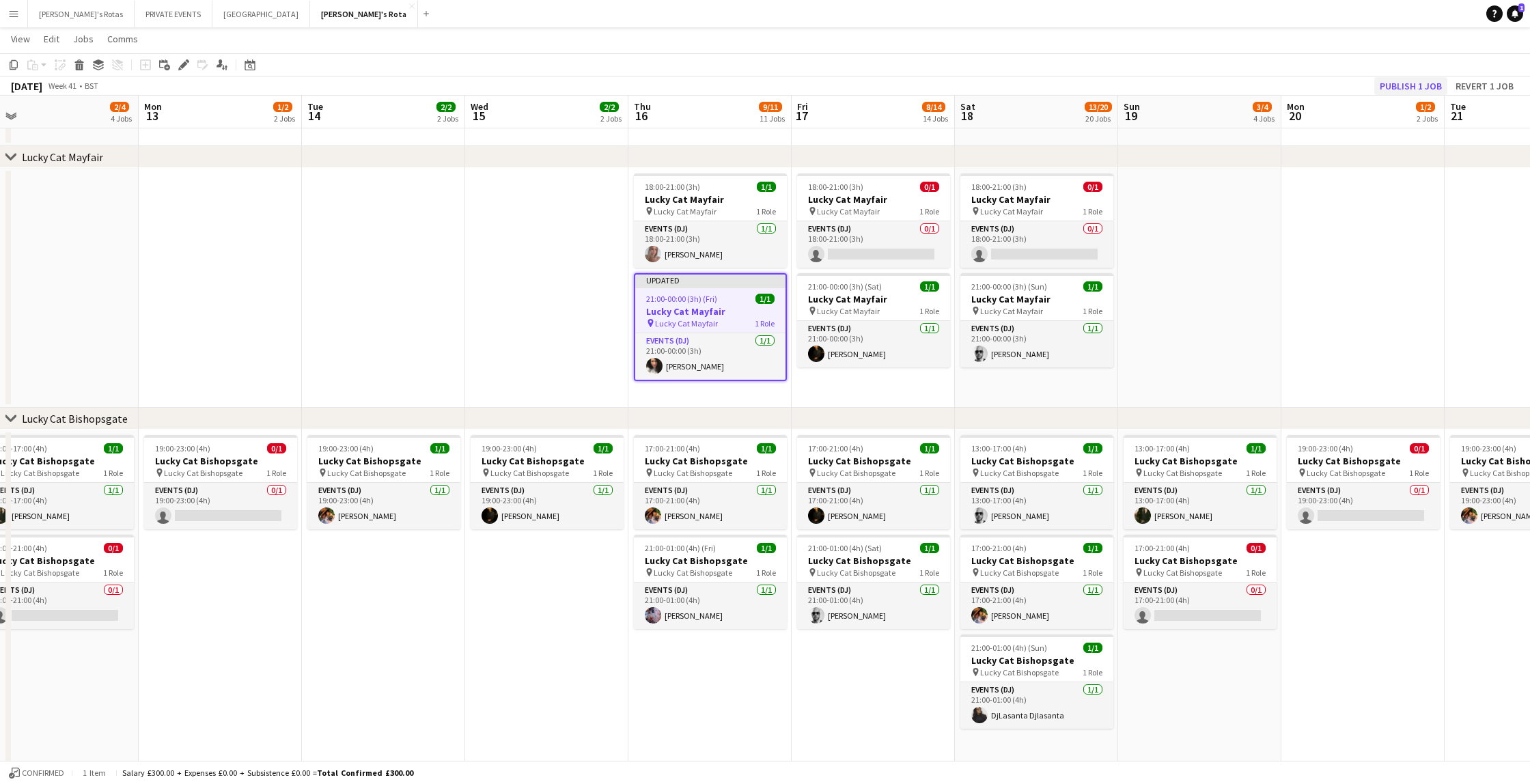
click at [1413, 81] on button "Publish 1 job" at bounding box center [1410, 86] width 73 height 17
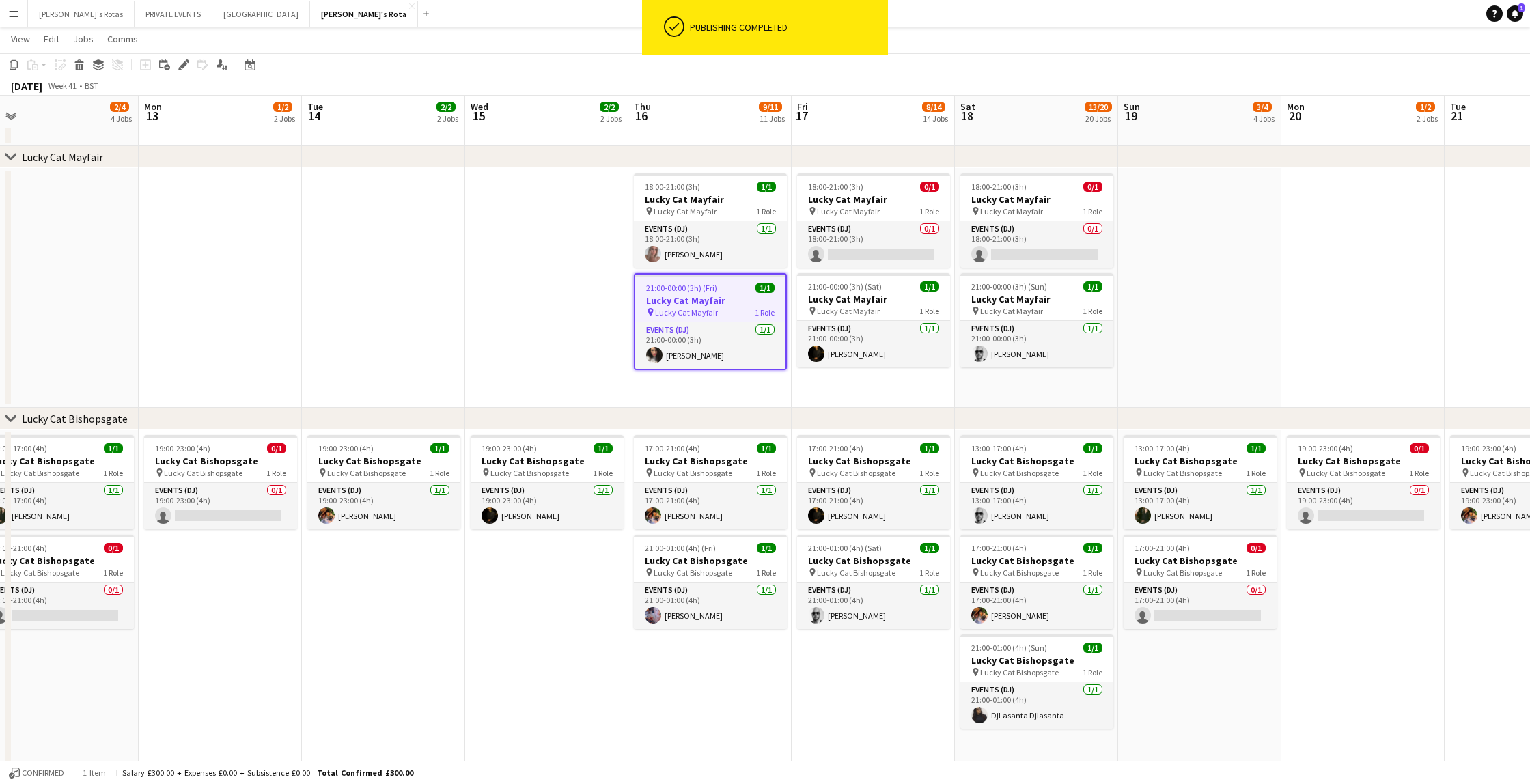
click at [480, 340] on app-date-cell at bounding box center [547, 288] width 163 height 239
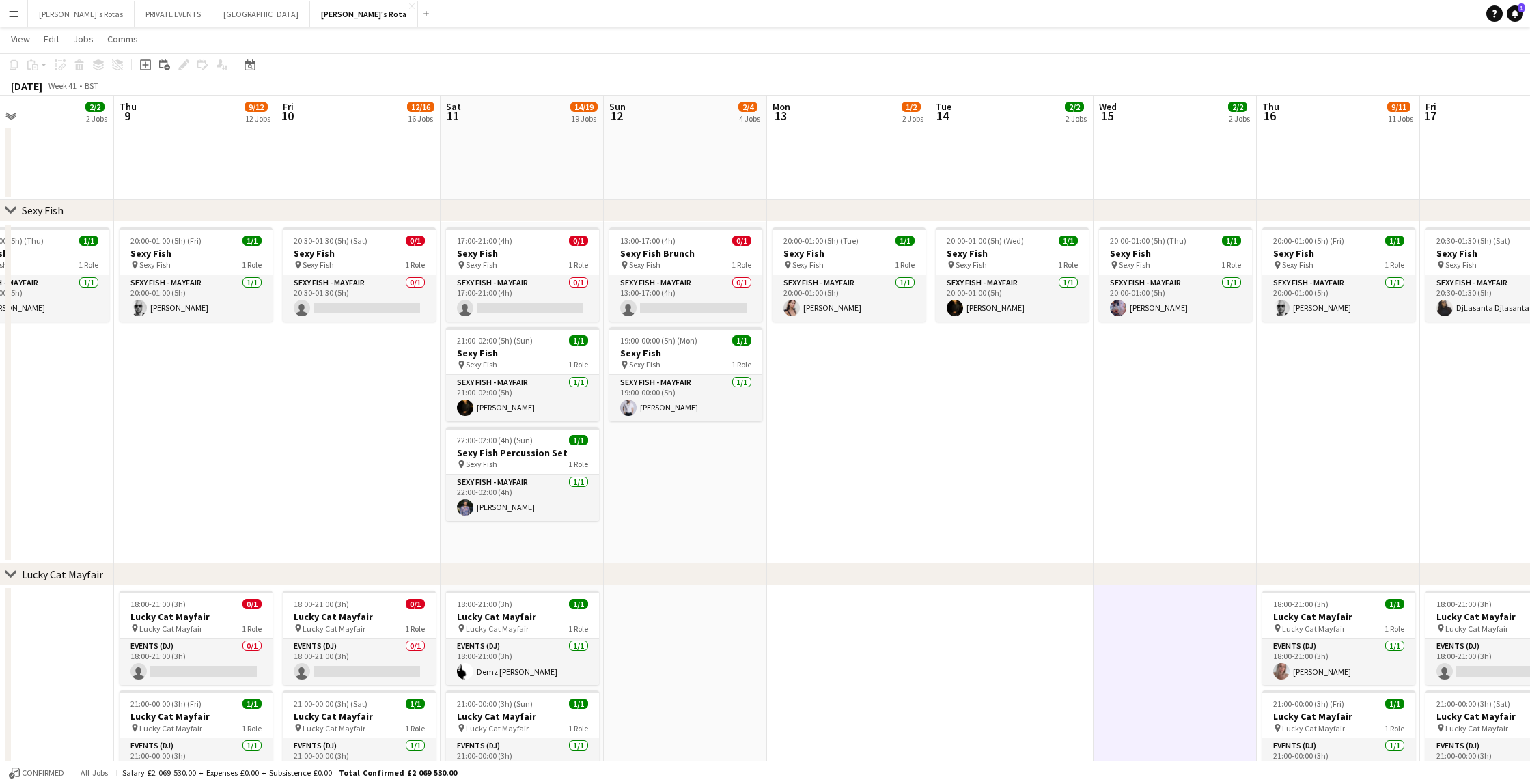
scroll to position [0, 323]
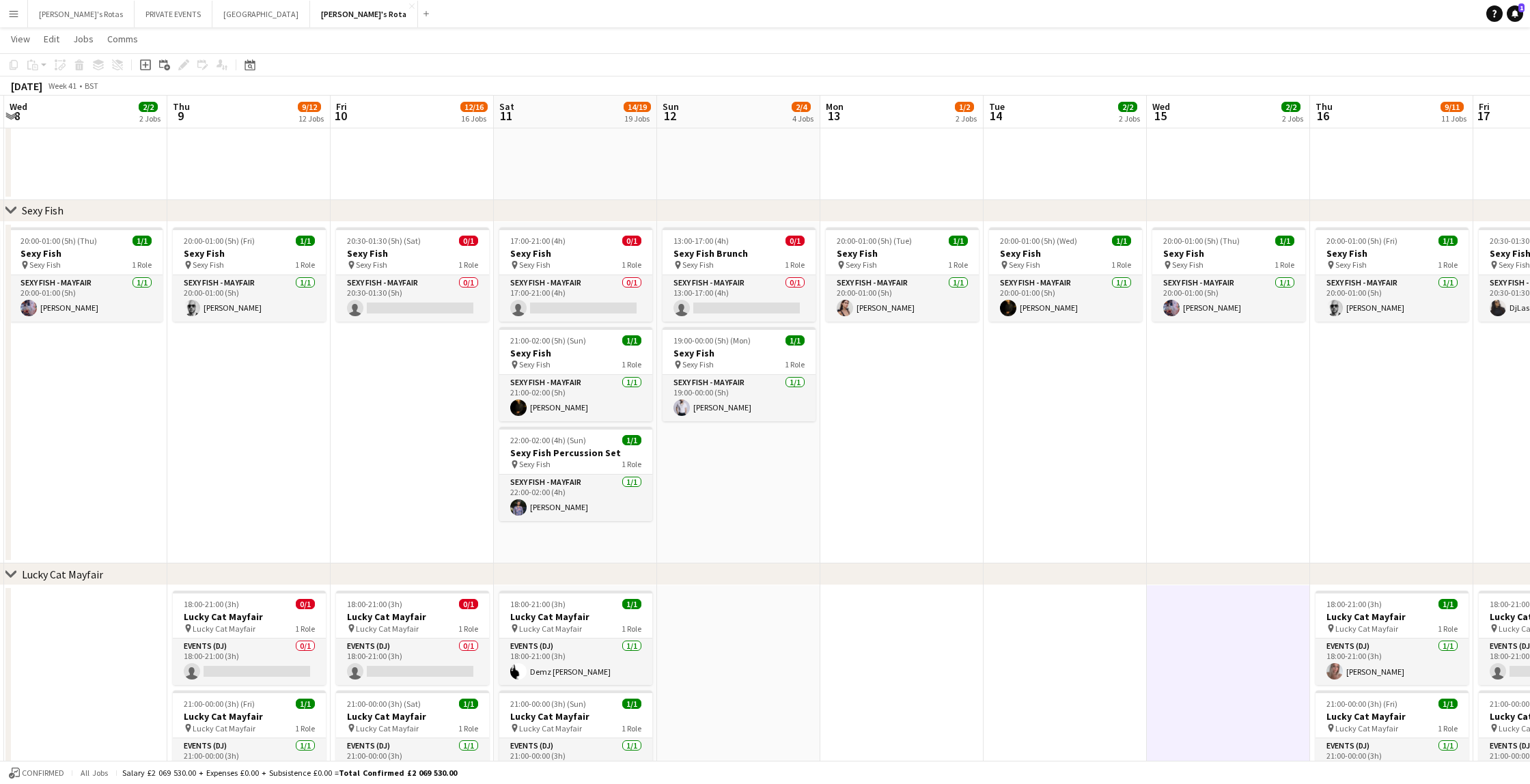
click at [17, 17] on app-icon "Menu" at bounding box center [13, 13] width 11 height 11
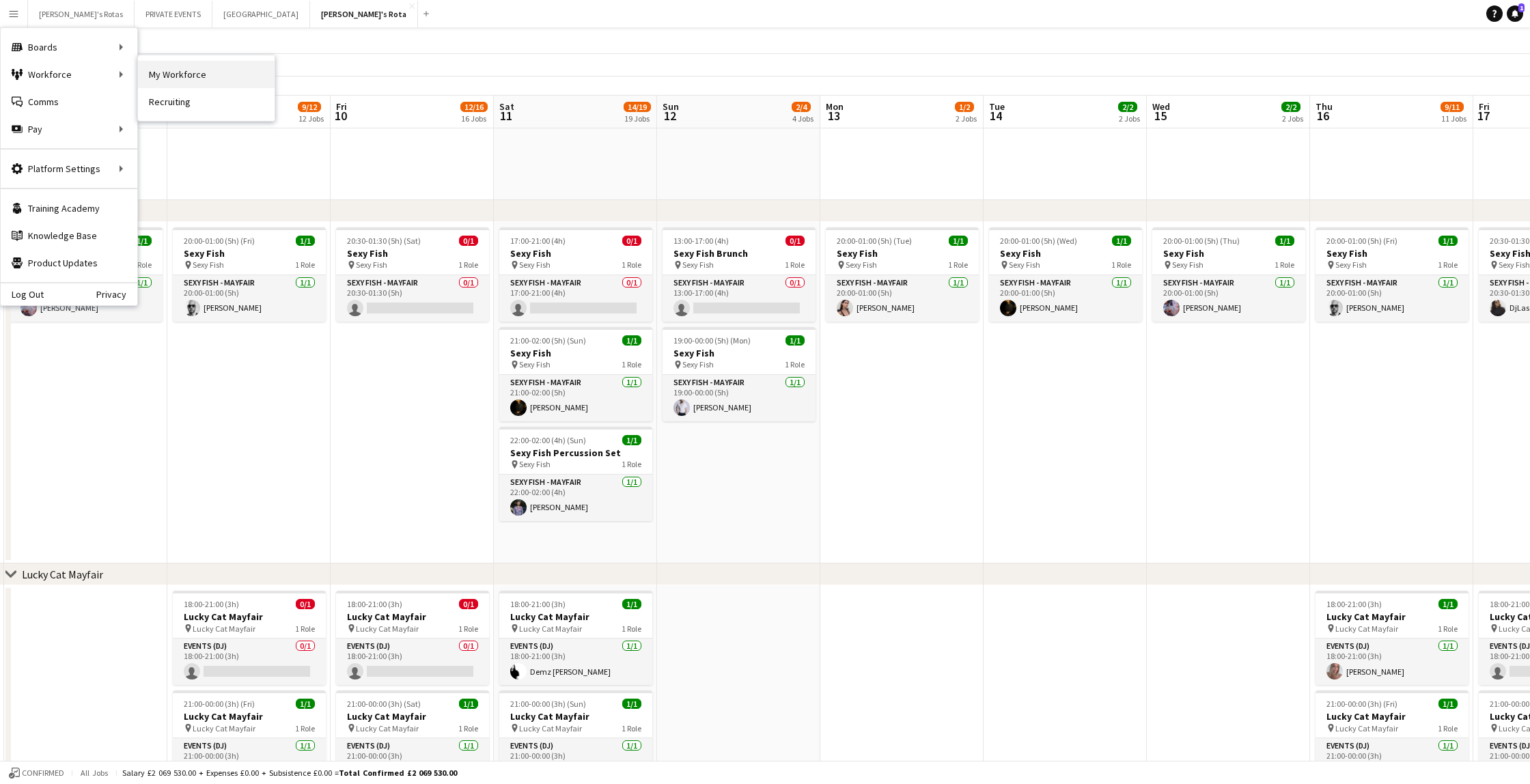
click at [183, 83] on link "My Workforce" at bounding box center [206, 75] width 136 height 27
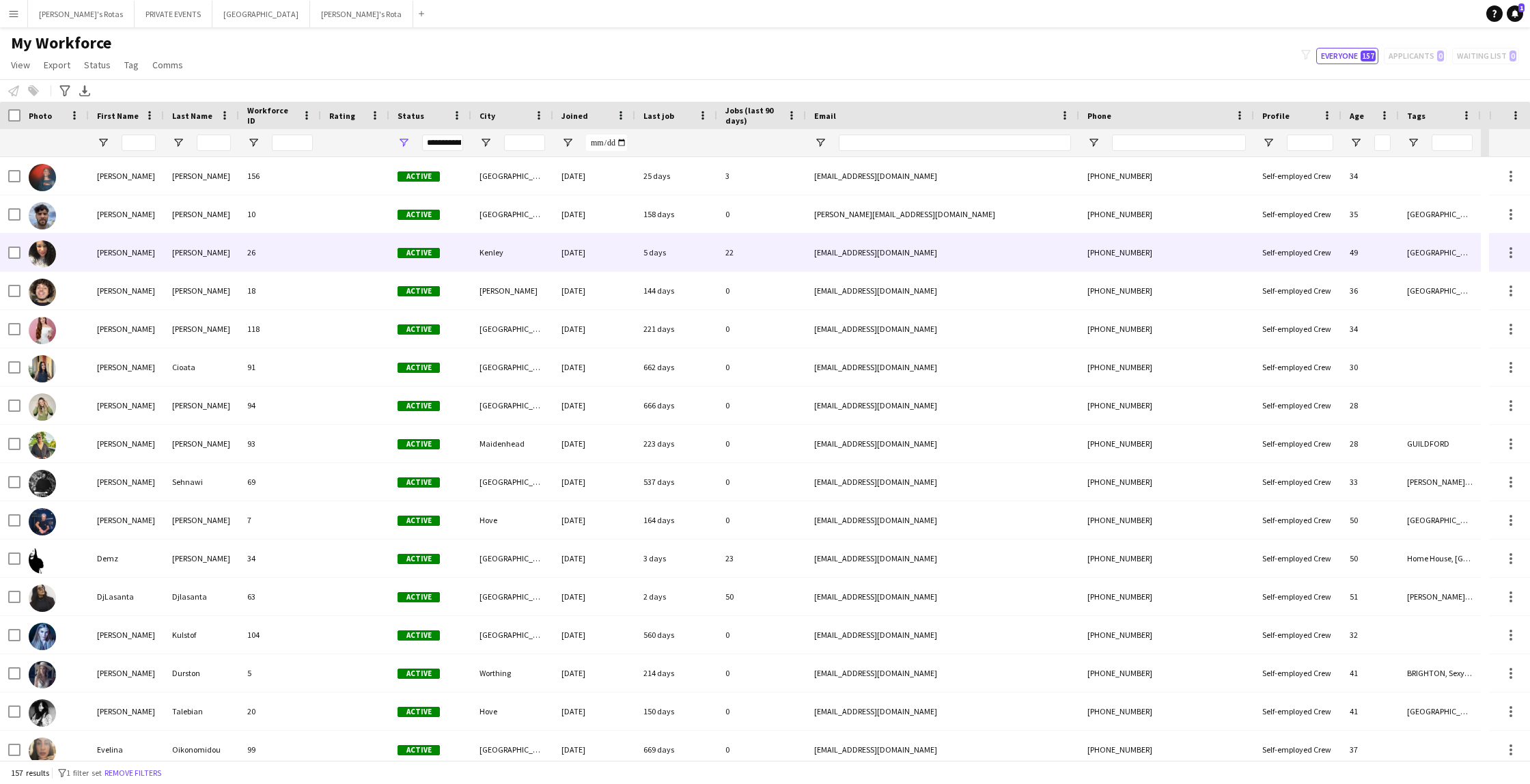
click at [115, 254] on div "[PERSON_NAME]" at bounding box center [126, 252] width 75 height 37
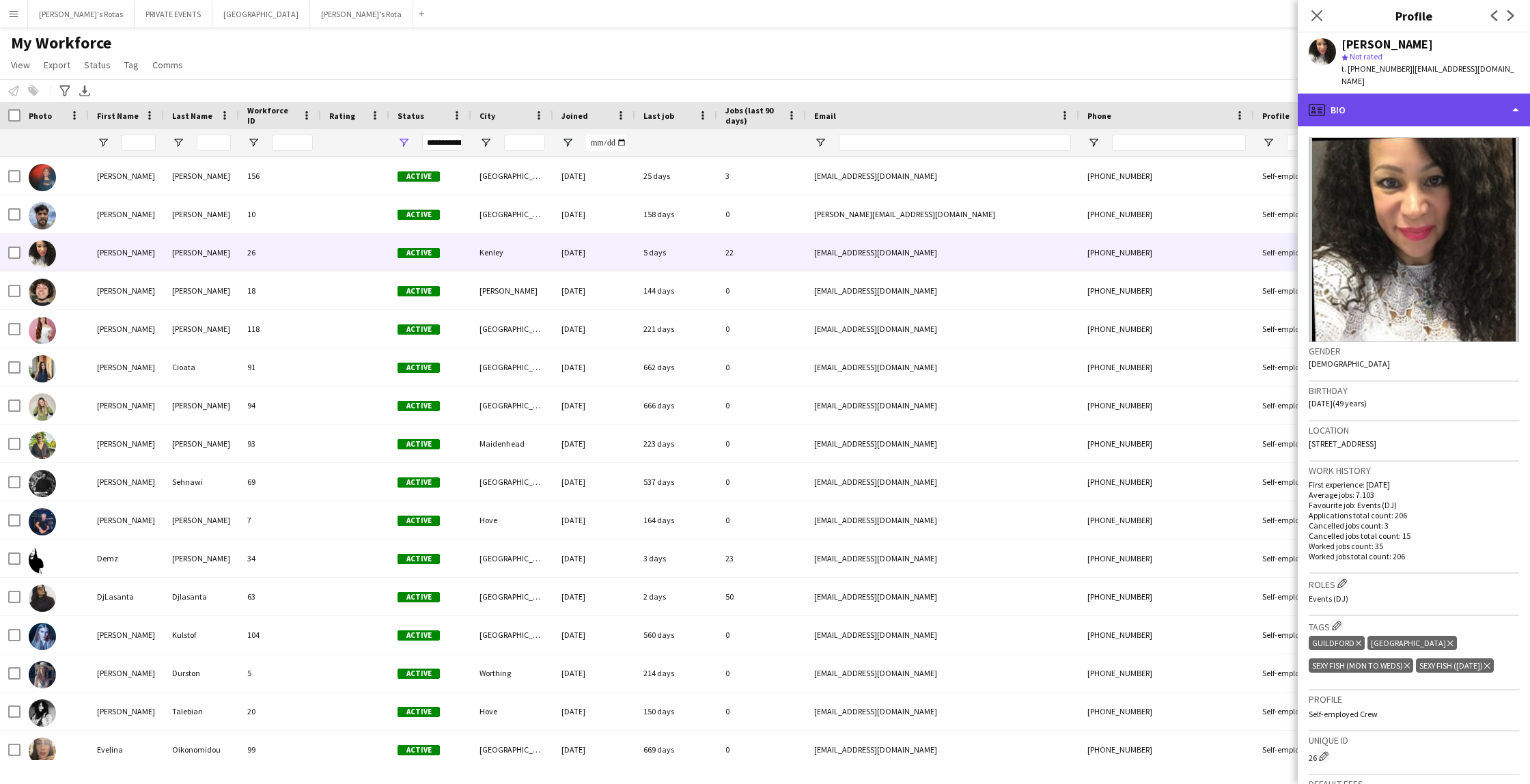
click at [1323, 101] on icon "profile" at bounding box center [1316, 109] width 17 height 17
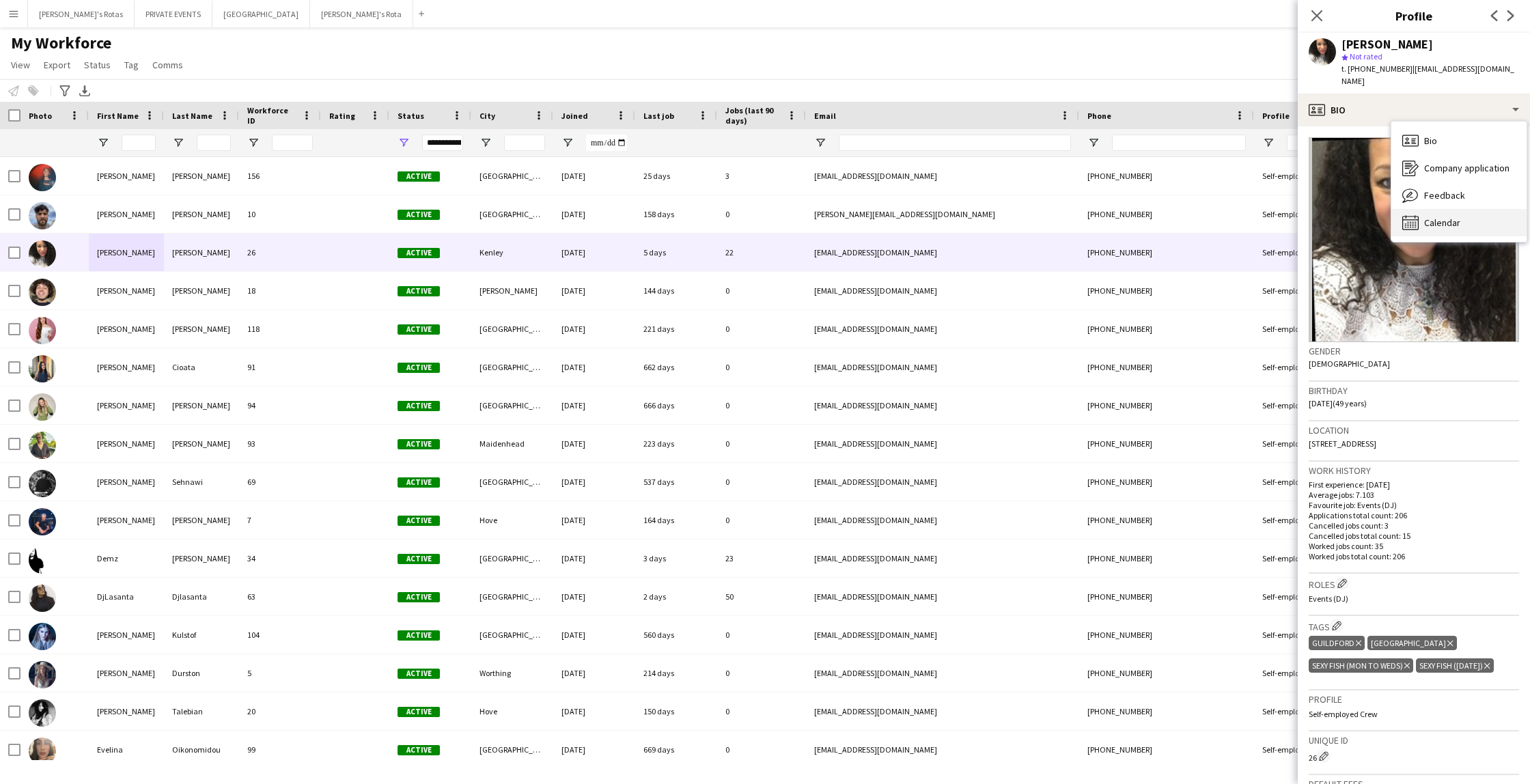
click at [1439, 216] on span "Calendar" at bounding box center [1442, 223] width 36 height 13
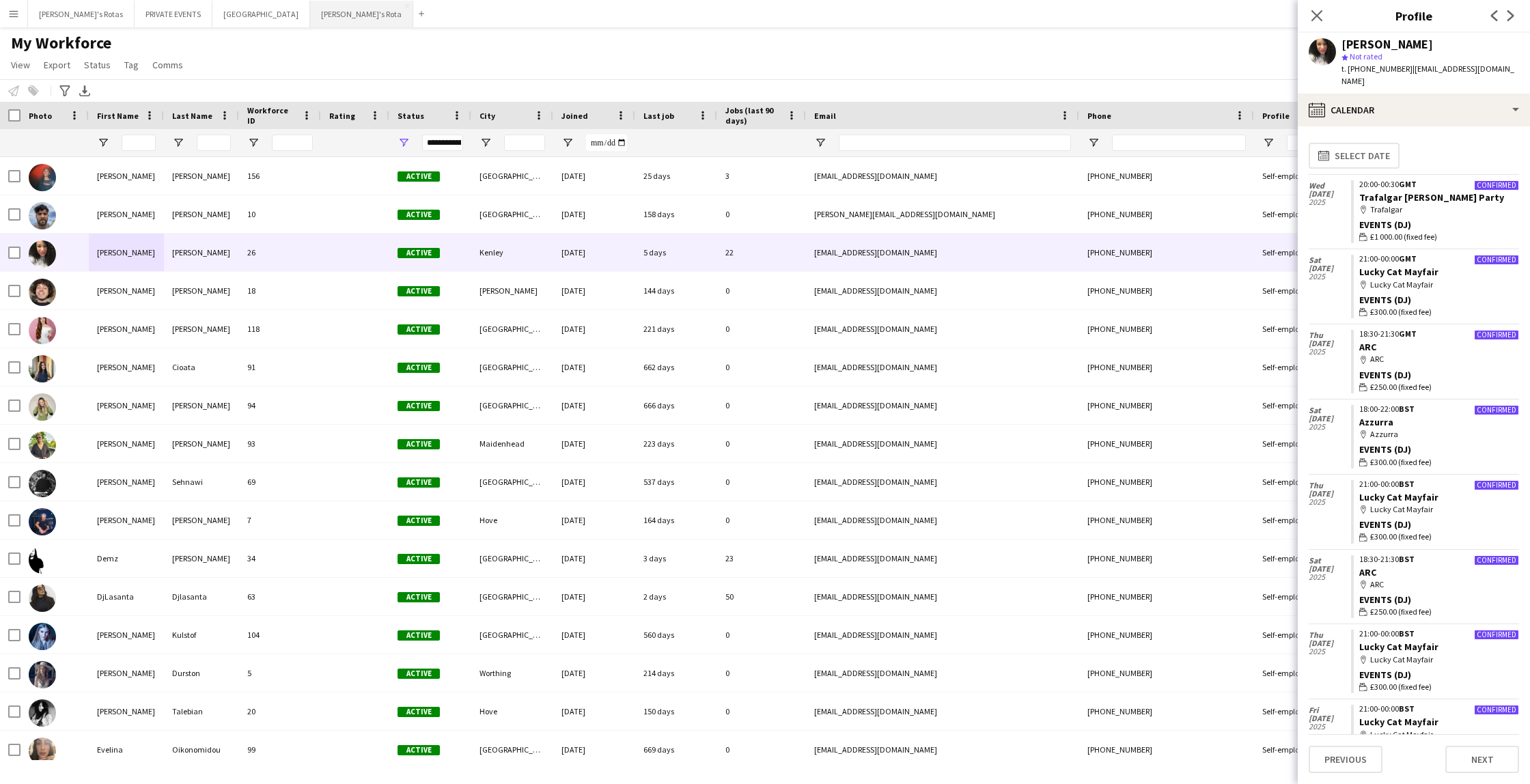
click at [310, 13] on button "[PERSON_NAME]'s Rota Close" at bounding box center [361, 14] width 103 height 27
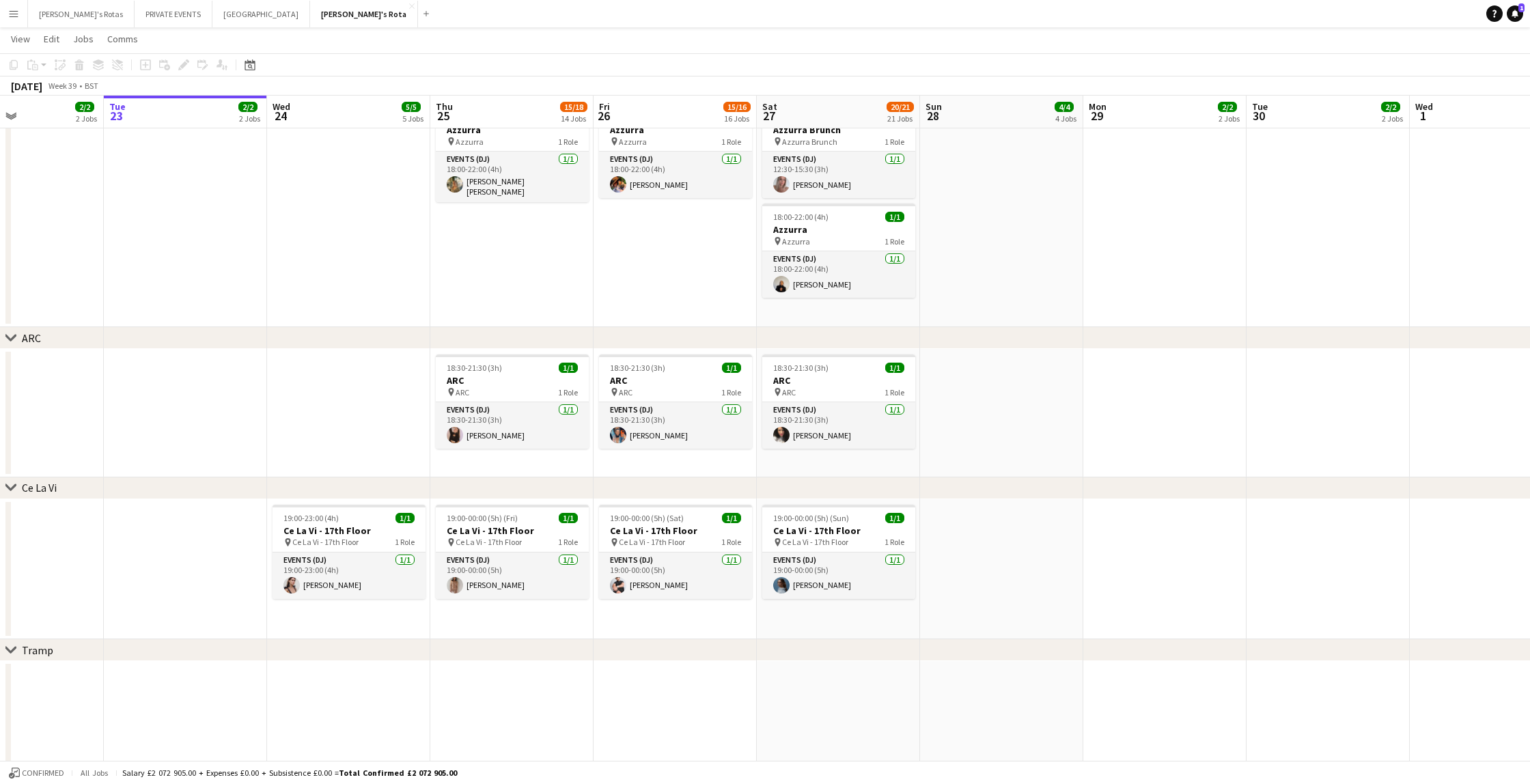
scroll to position [2516, 0]
